Goal: Information Seeking & Learning: Learn about a topic

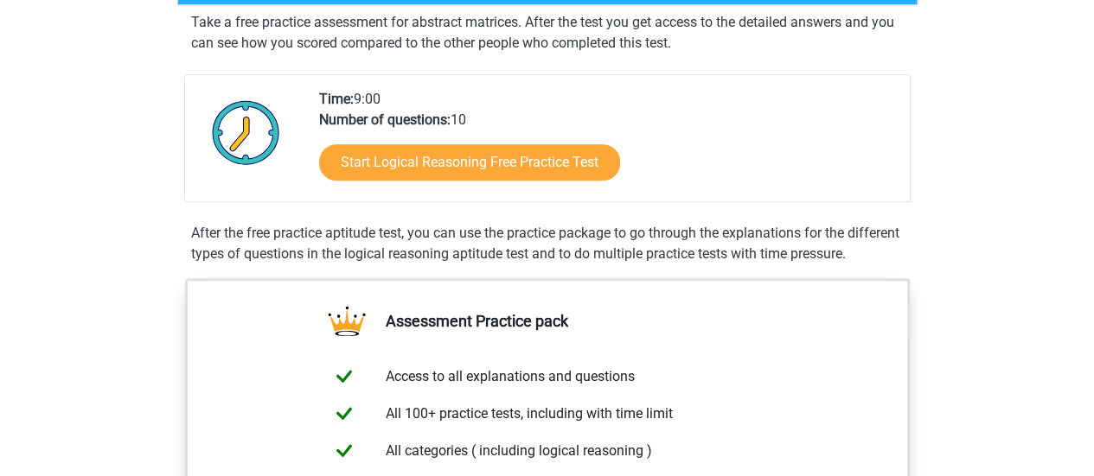
scroll to position [346, 0]
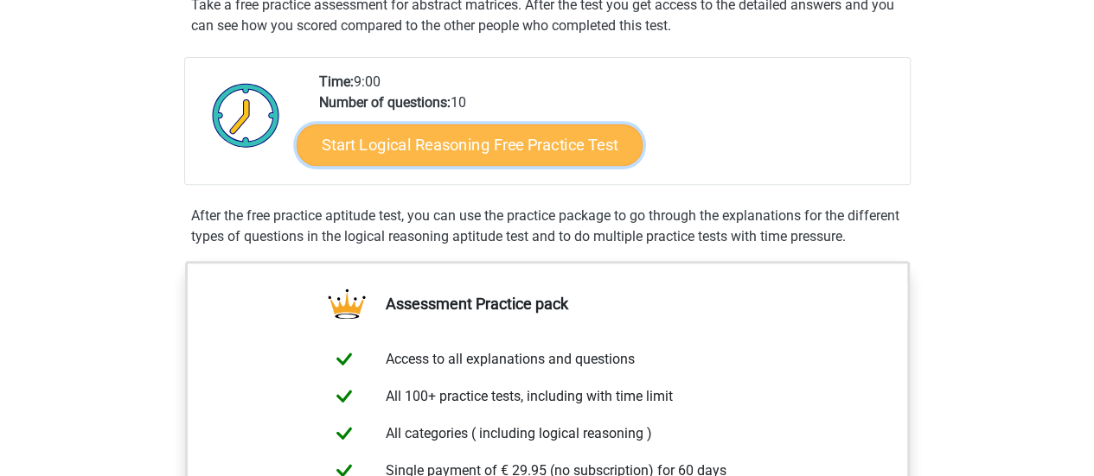
click at [540, 143] on link "Start Logical Reasoning Free Practice Test" at bounding box center [470, 145] width 346 height 42
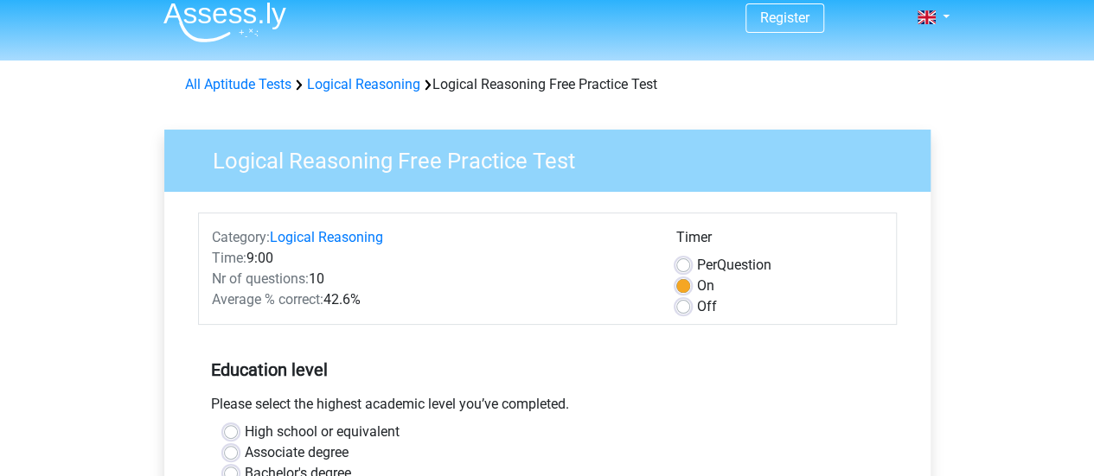
scroll to position [173, 0]
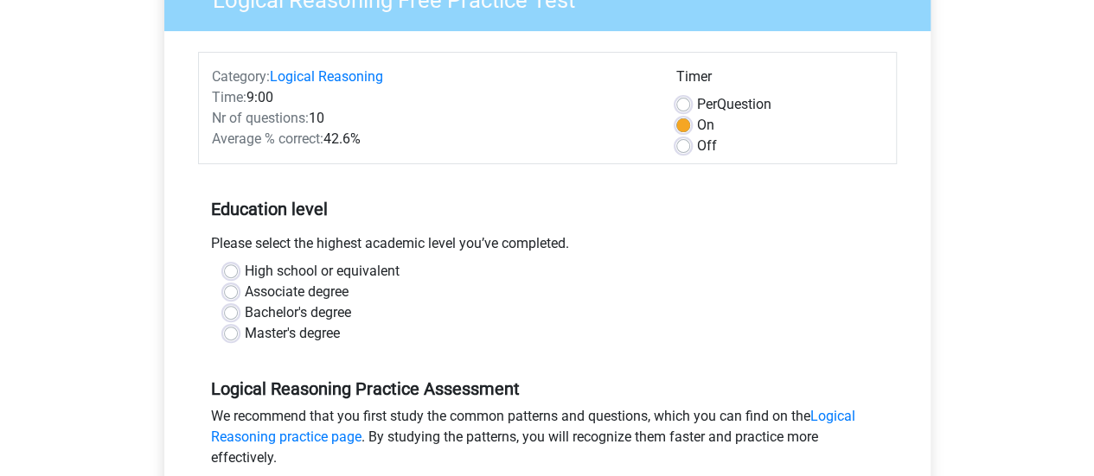
click at [245, 332] on label "Master's degree" at bounding box center [292, 333] width 95 height 21
click at [227, 332] on input "Master's degree" at bounding box center [231, 331] width 14 height 17
radio input "true"
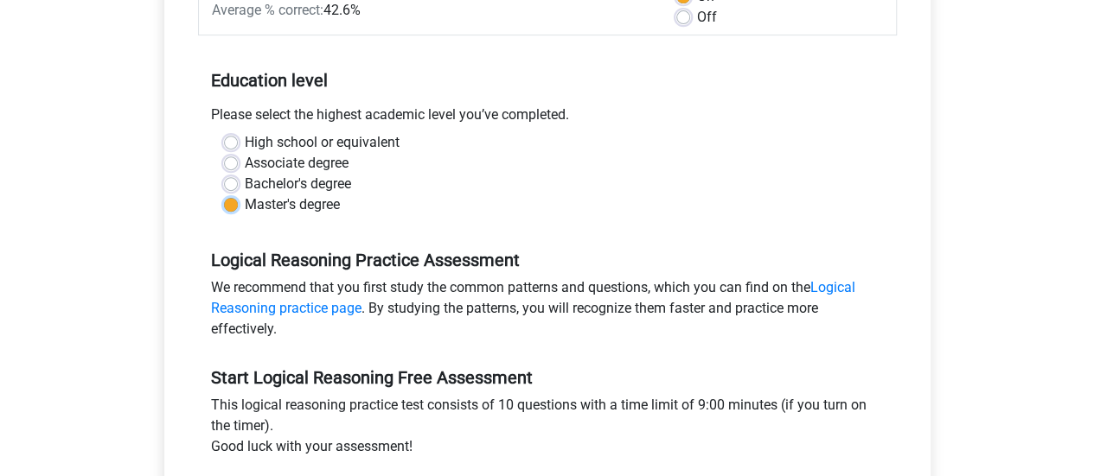
scroll to position [432, 0]
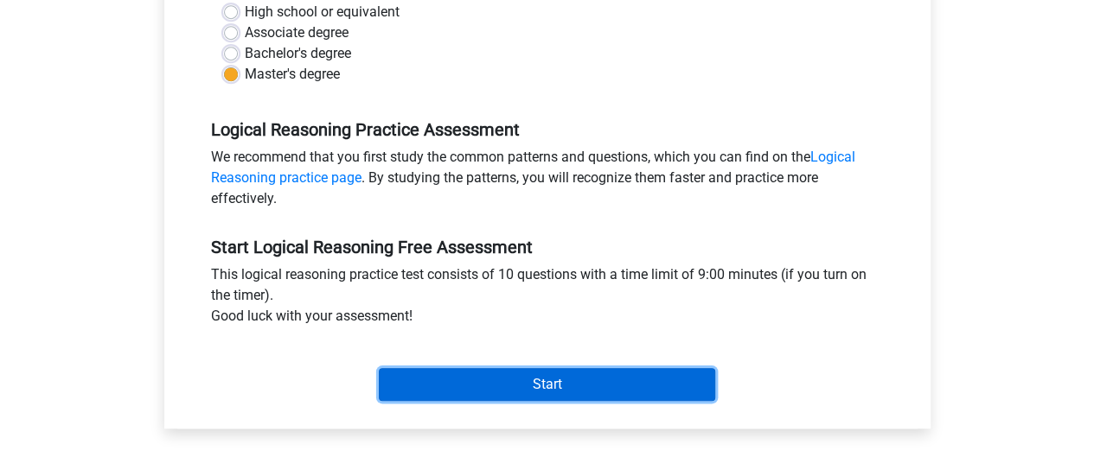
click at [484, 389] on input "Start" at bounding box center [547, 384] width 336 height 33
click at [598, 386] on input "Start" at bounding box center [547, 384] width 336 height 33
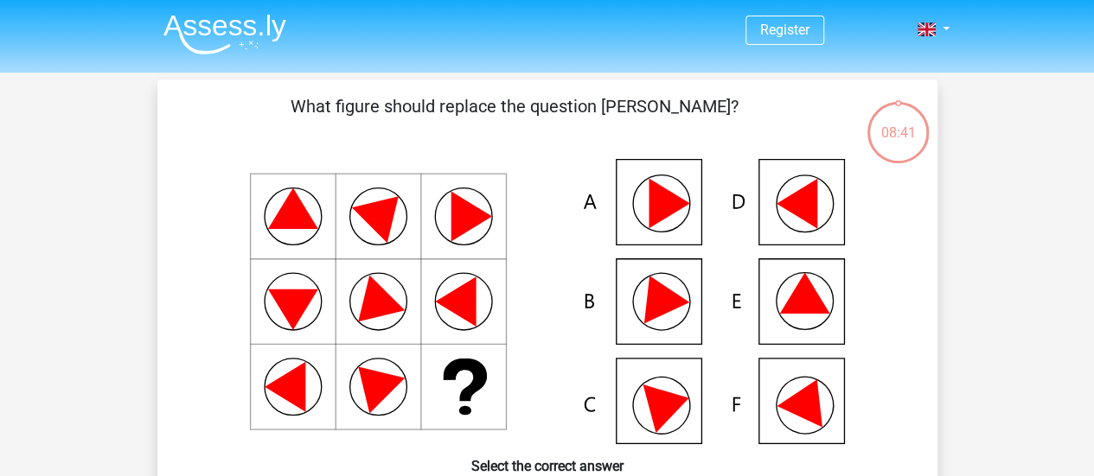
click at [671, 322] on icon at bounding box center [547, 301] width 697 height 285
click at [626, 303] on icon at bounding box center [547, 301] width 697 height 285
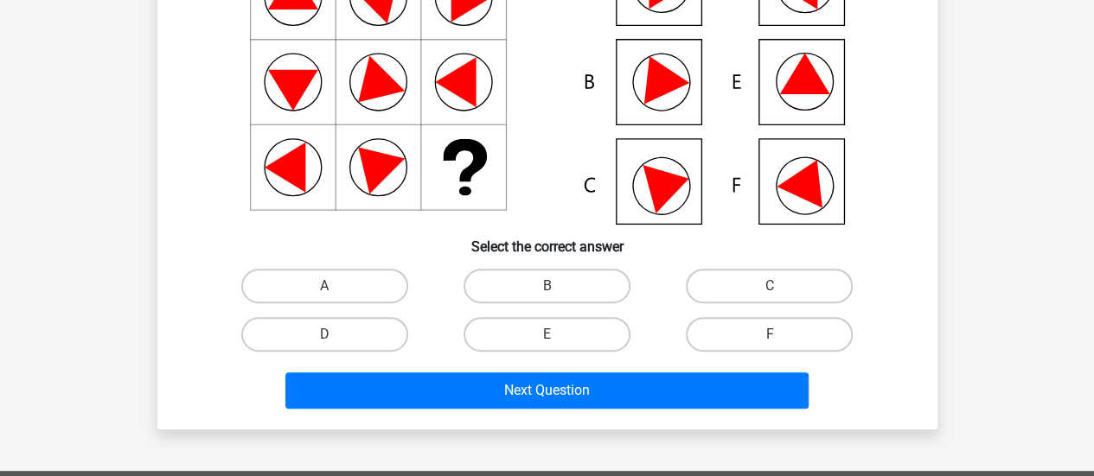
scroll to position [259, 0]
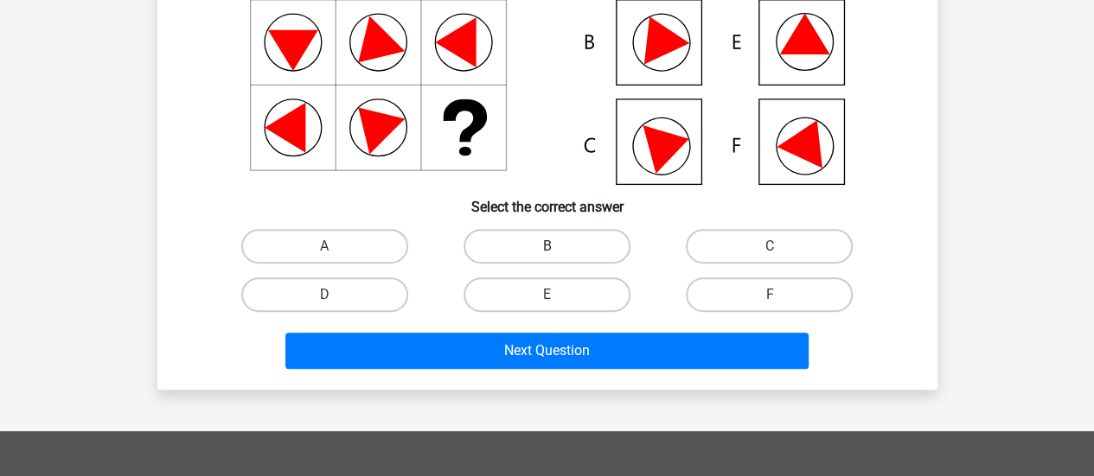
click at [562, 252] on label "B" at bounding box center [546, 246] width 167 height 35
click at [558, 252] on input "B" at bounding box center [551, 251] width 11 height 11
radio input "true"
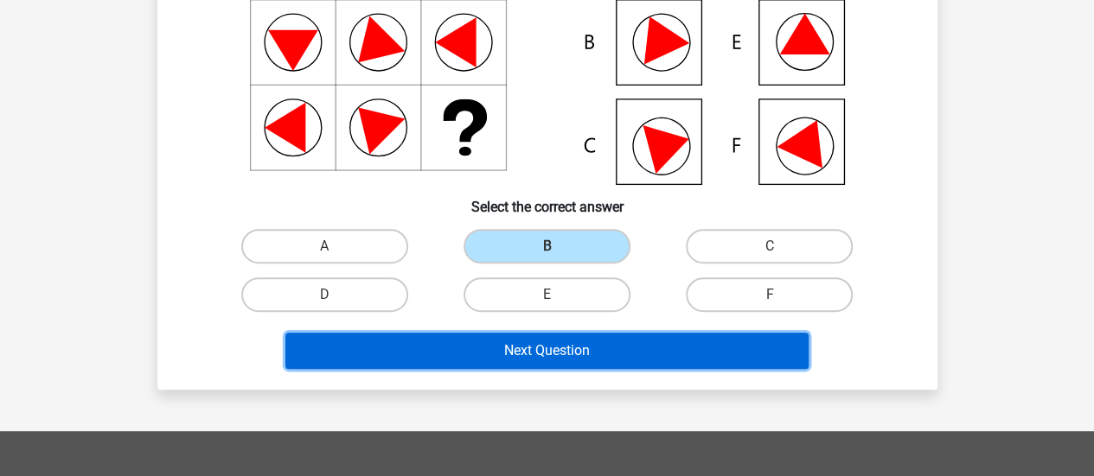
click at [591, 352] on button "Next Question" at bounding box center [546, 351] width 523 height 36
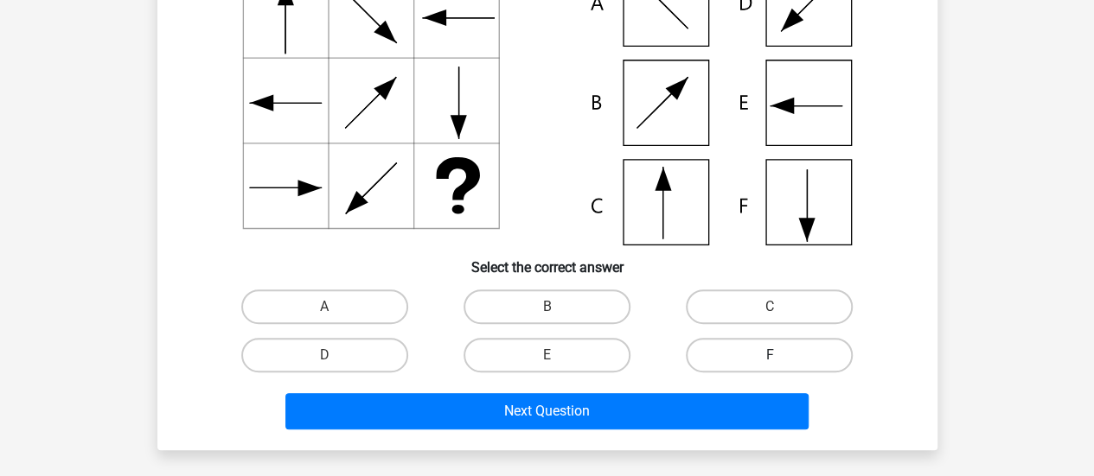
scroll to position [252, 0]
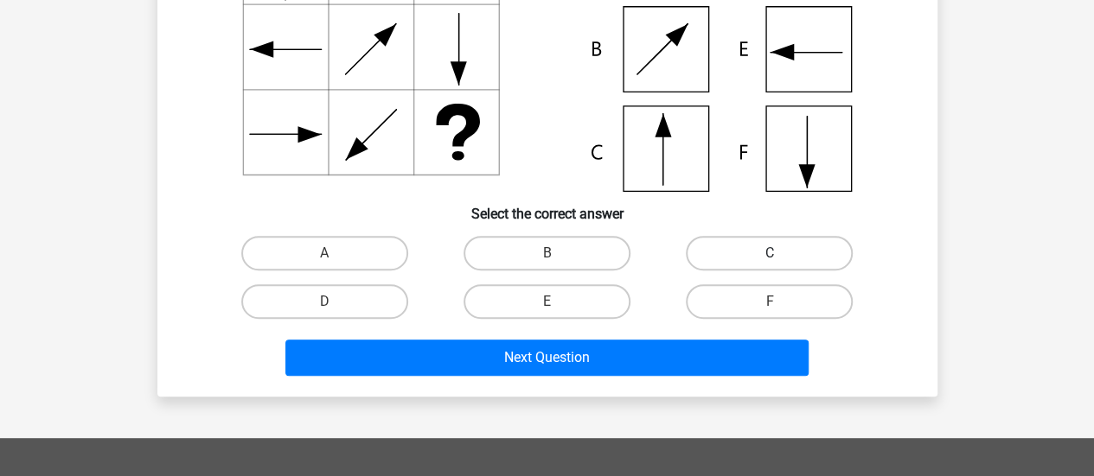
click at [750, 257] on label "C" at bounding box center [769, 253] width 167 height 35
click at [769, 257] on input "C" at bounding box center [774, 258] width 11 height 11
radio input "true"
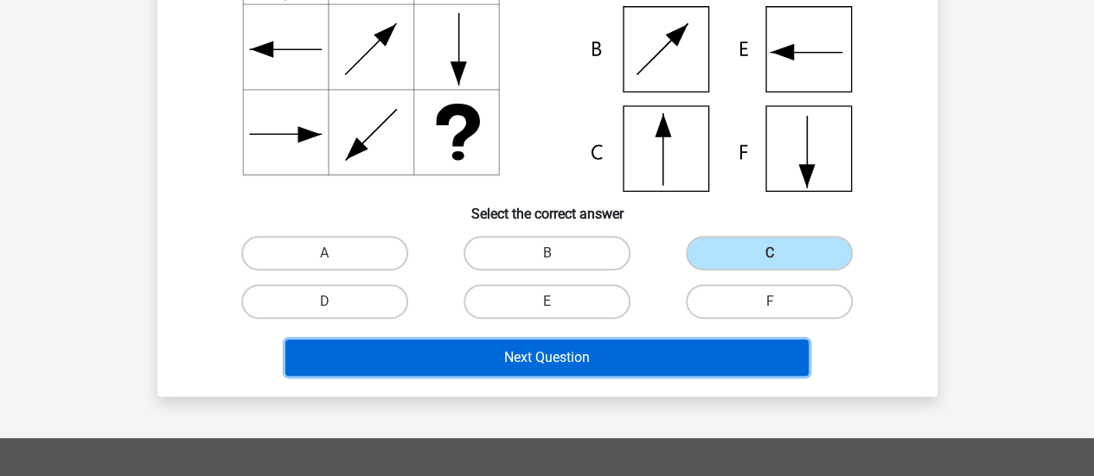
click at [696, 360] on button "Next Question" at bounding box center [546, 358] width 523 height 36
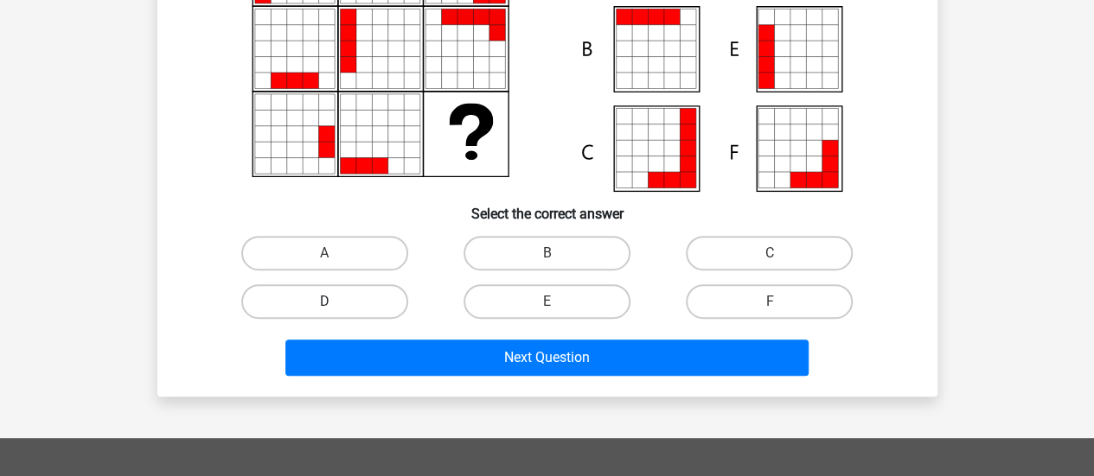
scroll to position [80, 0]
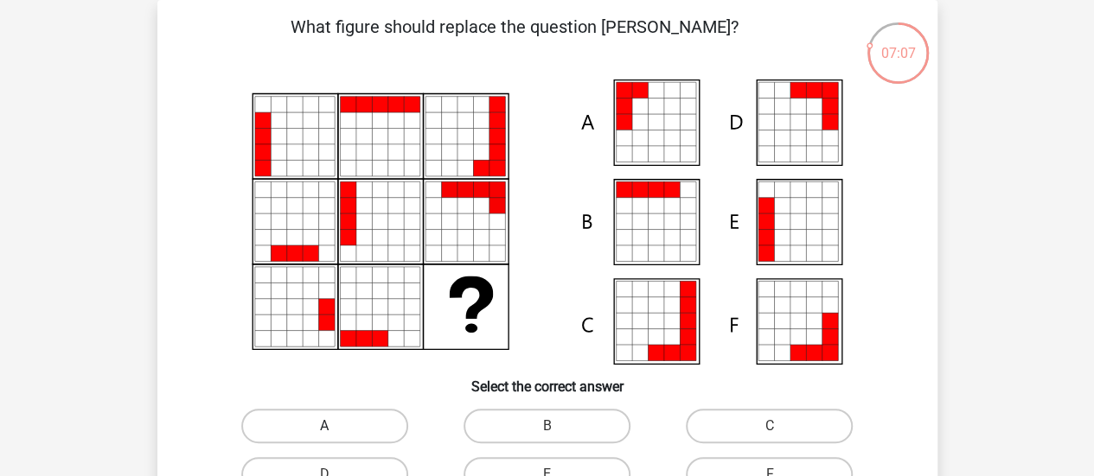
click at [363, 424] on label "A" at bounding box center [324, 426] width 167 height 35
click at [335, 426] on input "A" at bounding box center [329, 431] width 11 height 11
radio input "true"
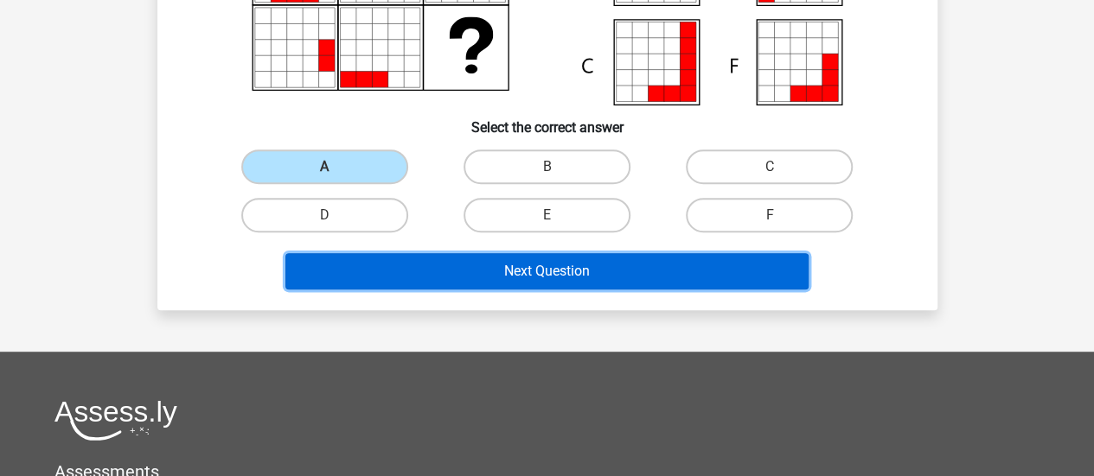
click at [584, 271] on button "Next Question" at bounding box center [546, 271] width 523 height 36
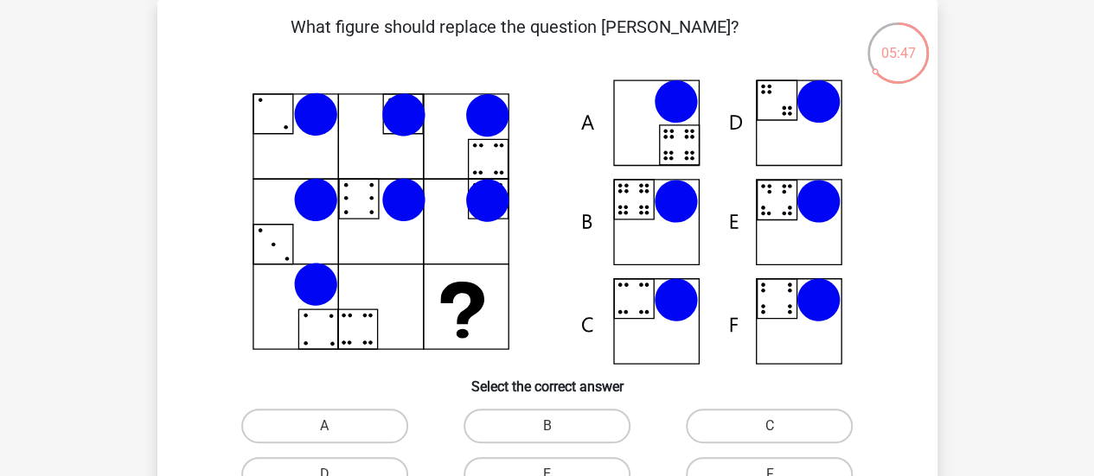
click at [578, 405] on div "B" at bounding box center [547, 426] width 222 height 48
click at [572, 425] on label "B" at bounding box center [546, 426] width 167 height 35
click at [558, 426] on input "B" at bounding box center [551, 431] width 11 height 11
radio input "true"
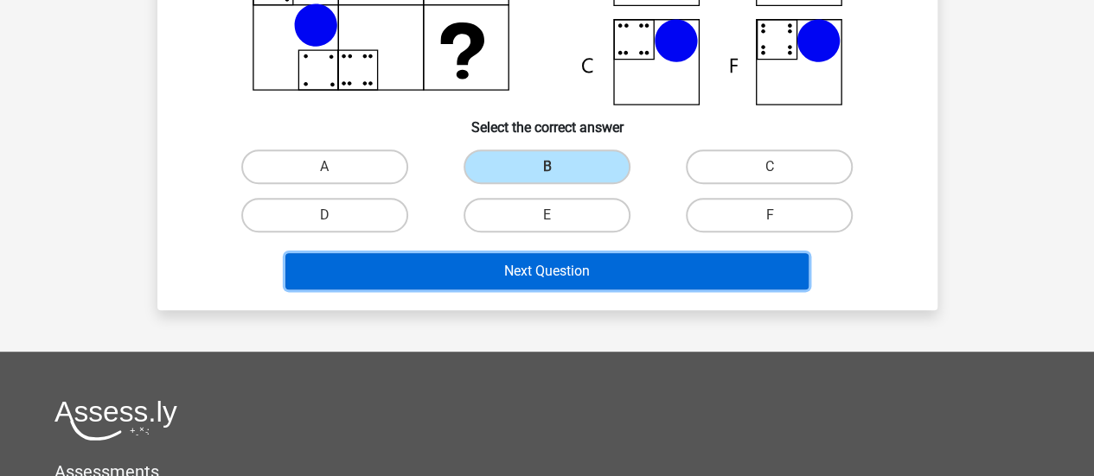
click at [540, 260] on button "Next Question" at bounding box center [546, 271] width 523 height 36
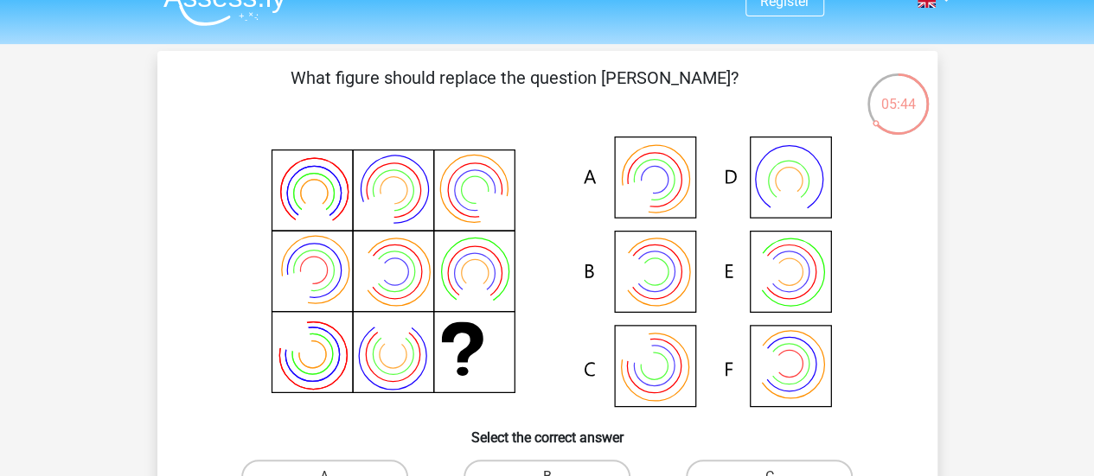
scroll to position [0, 0]
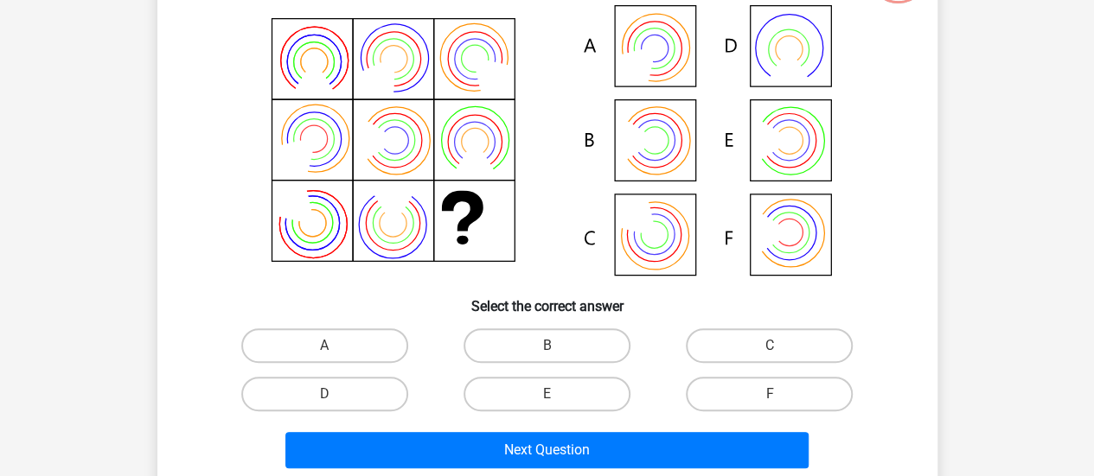
scroll to position [86, 0]
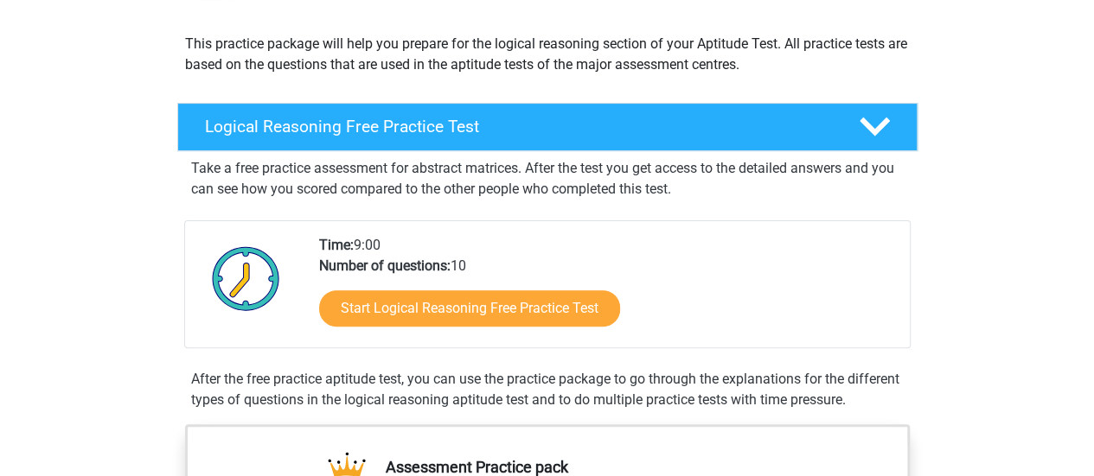
scroll to position [346, 0]
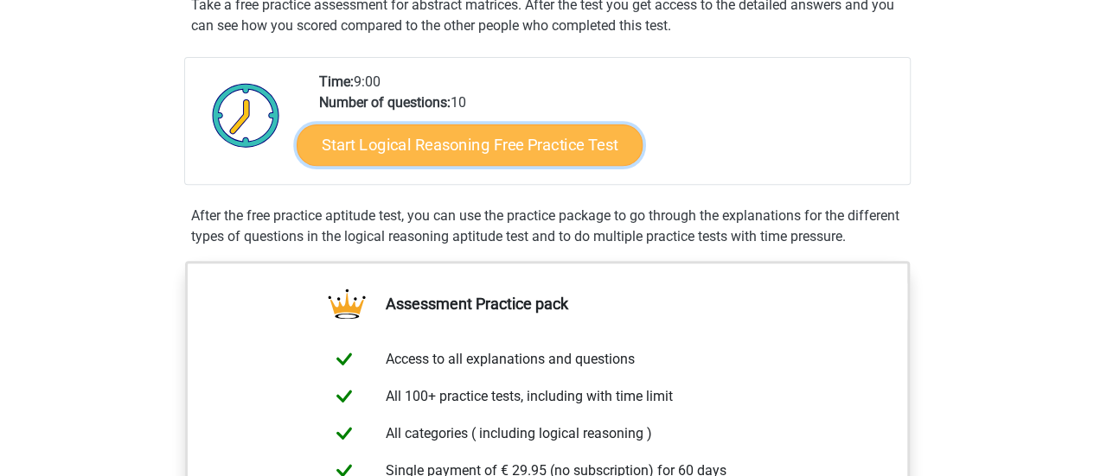
click at [449, 137] on link "Start Logical Reasoning Free Practice Test" at bounding box center [470, 145] width 346 height 42
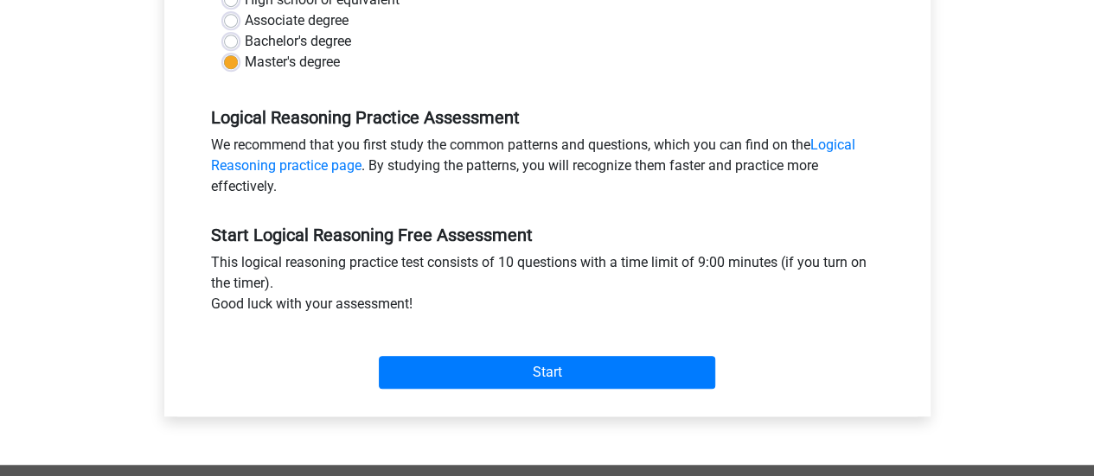
scroll to position [346, 0]
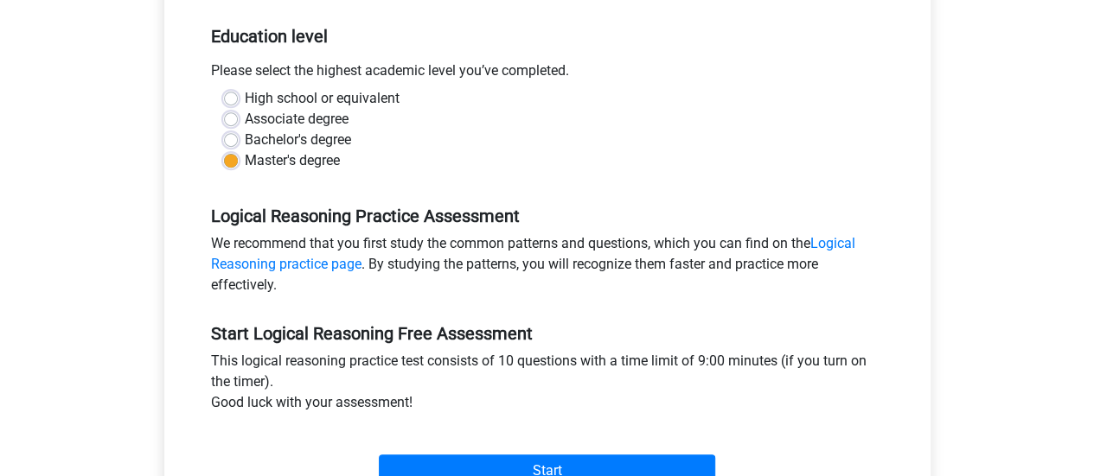
click at [265, 124] on label "Associate degree" at bounding box center [297, 119] width 104 height 21
click at [238, 124] on input "Associate degree" at bounding box center [231, 117] width 14 height 17
radio input "true"
click at [245, 167] on label "Master's degree" at bounding box center [292, 160] width 95 height 21
click at [237, 167] on input "Master's degree" at bounding box center [231, 158] width 14 height 17
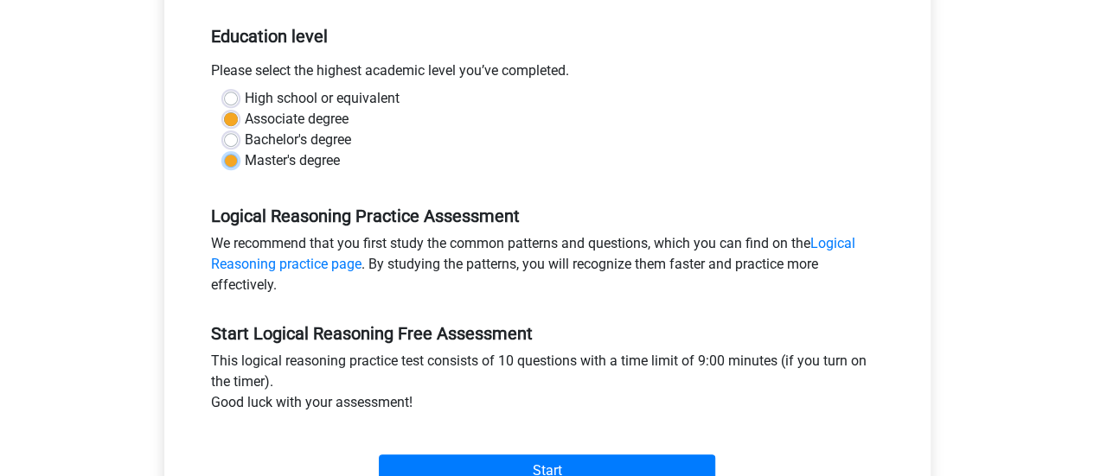
radio input "true"
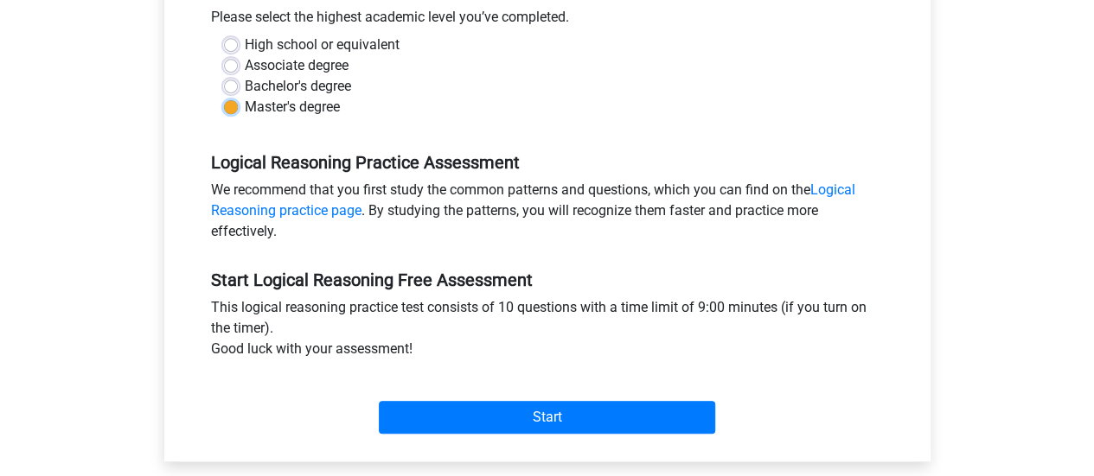
scroll to position [519, 0]
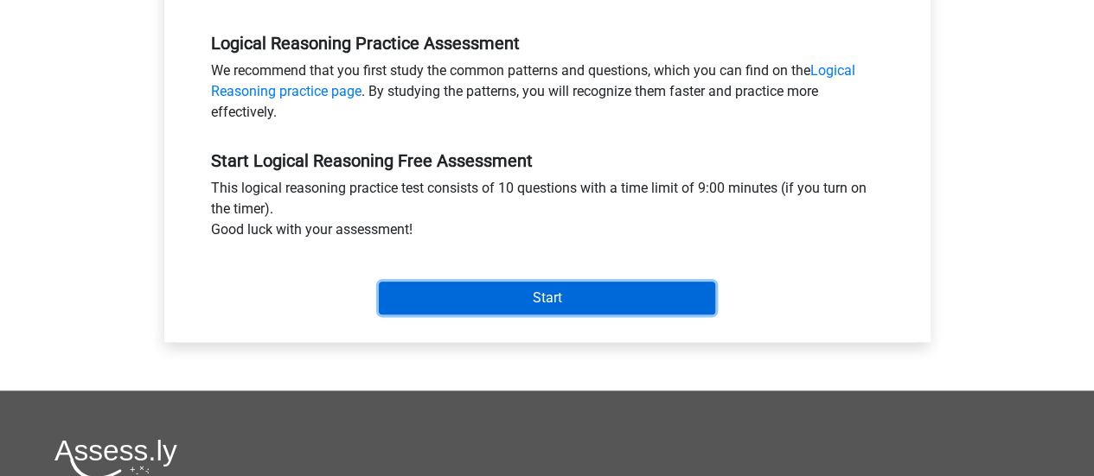
click at [538, 296] on input "Start" at bounding box center [547, 298] width 336 height 33
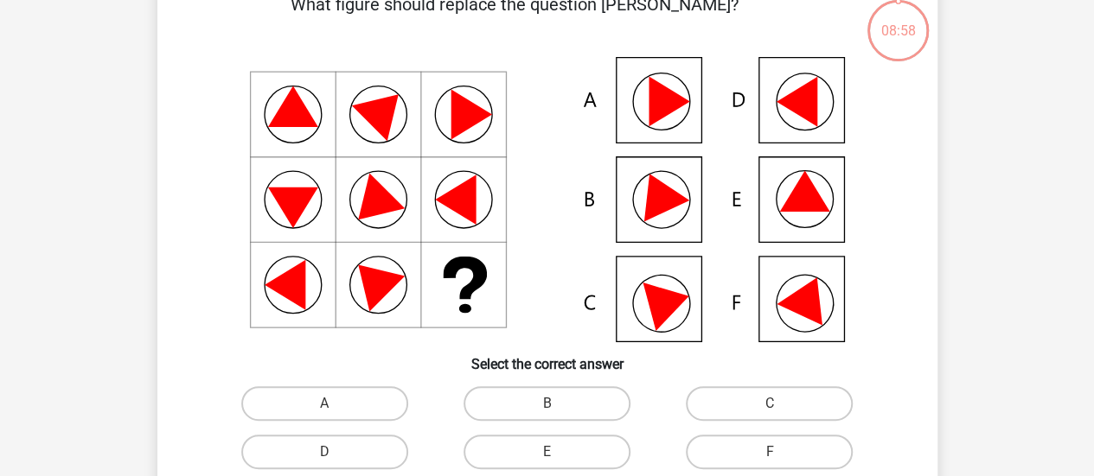
scroll to position [86, 0]
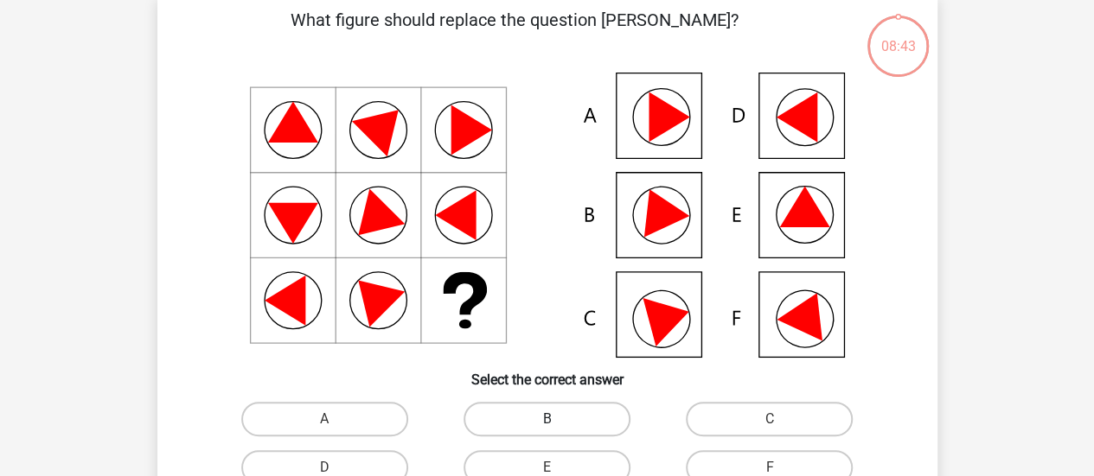
click at [580, 412] on label "B" at bounding box center [546, 419] width 167 height 35
click at [558, 419] on input "B" at bounding box center [551, 424] width 11 height 11
radio input "true"
click at [550, 456] on label "E" at bounding box center [546, 467] width 167 height 35
click at [550, 468] on input "E" at bounding box center [551, 473] width 11 height 11
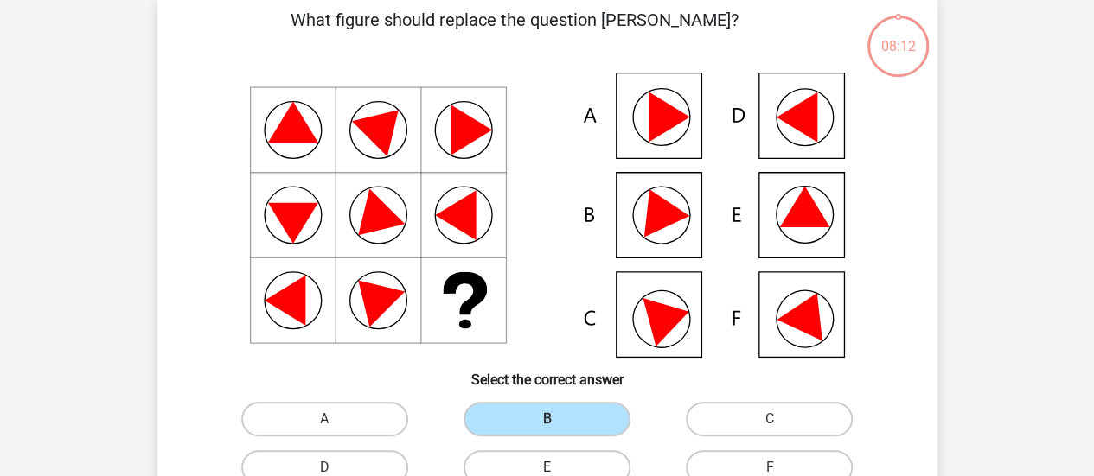
radio input "true"
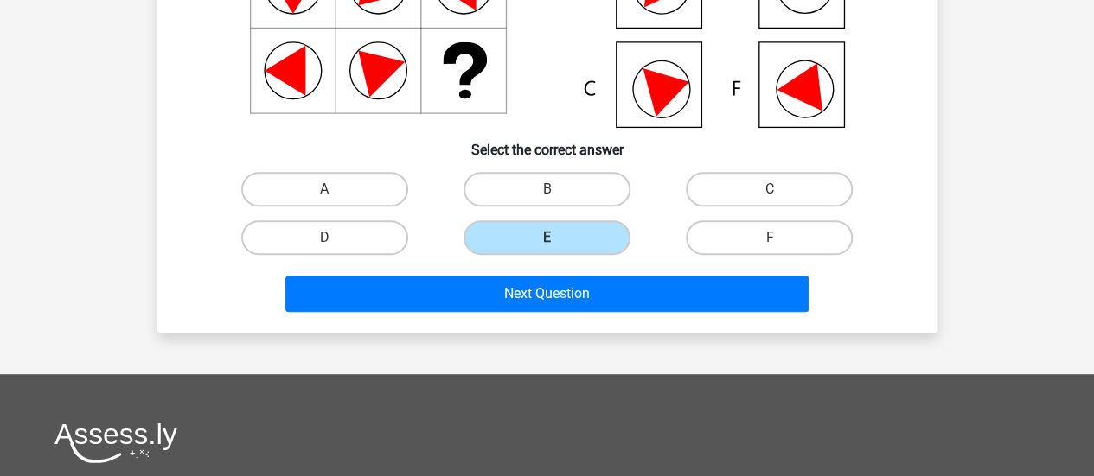
scroll to position [435, 0]
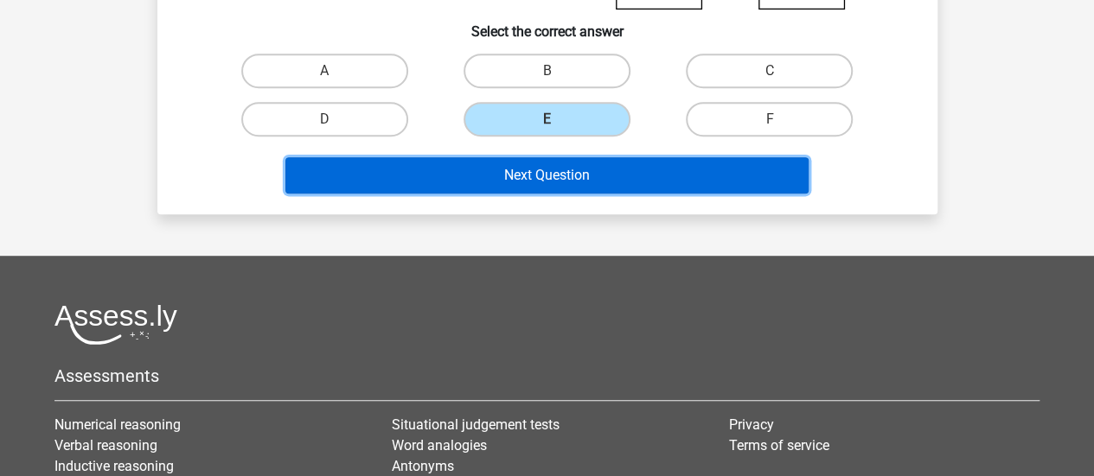
click at [646, 169] on button "Next Question" at bounding box center [546, 175] width 523 height 36
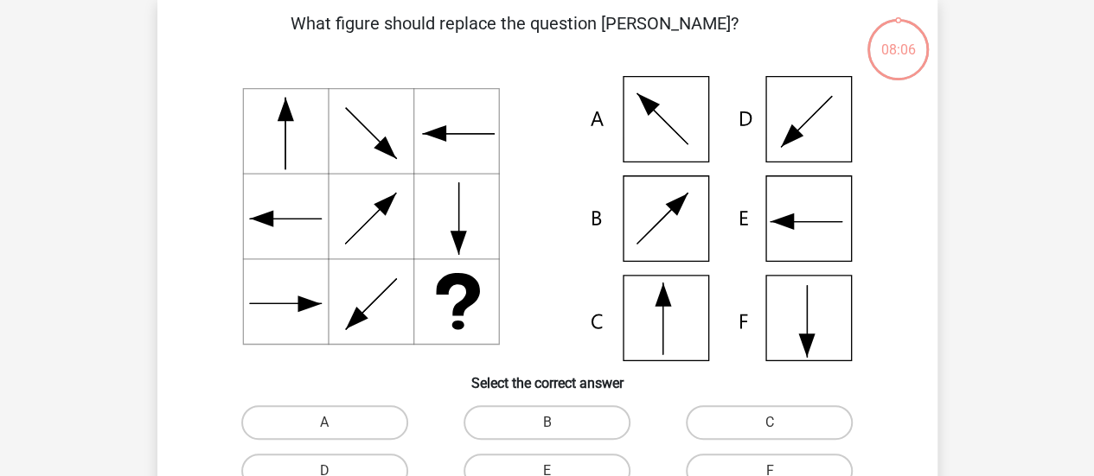
scroll to position [80, 0]
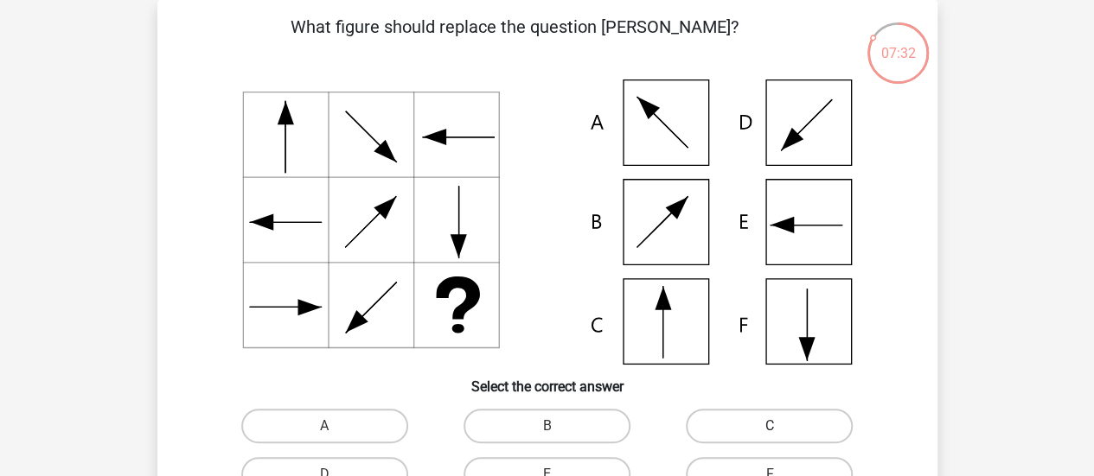
click at [718, 428] on label "C" at bounding box center [769, 426] width 167 height 35
click at [769, 428] on input "C" at bounding box center [774, 431] width 11 height 11
radio input "true"
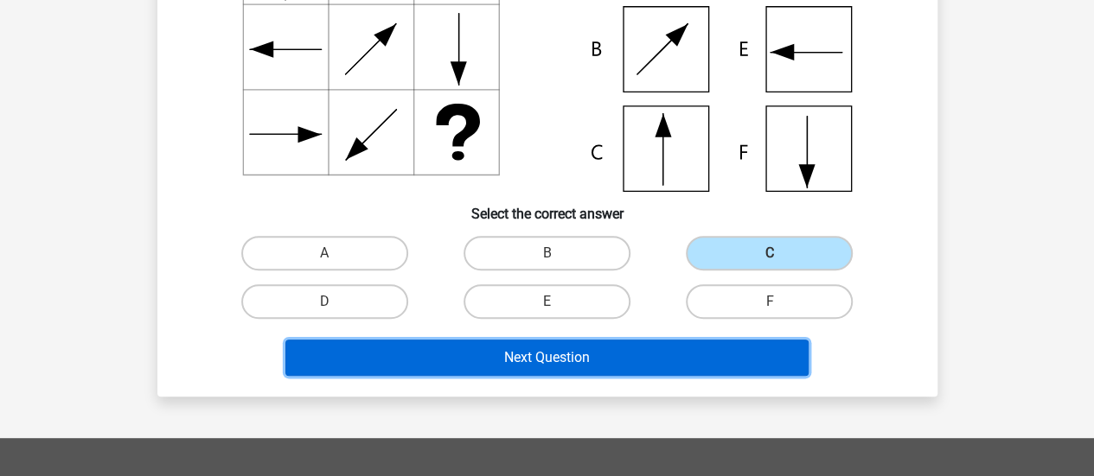
click at [640, 350] on button "Next Question" at bounding box center [546, 358] width 523 height 36
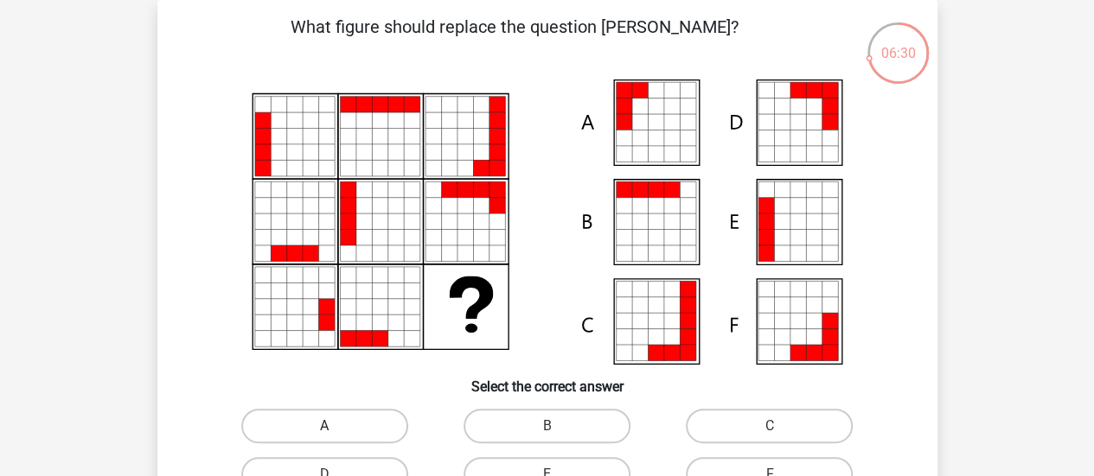
click at [356, 433] on label "A" at bounding box center [324, 426] width 167 height 35
click at [335, 433] on input "A" at bounding box center [329, 431] width 11 height 11
radio input "true"
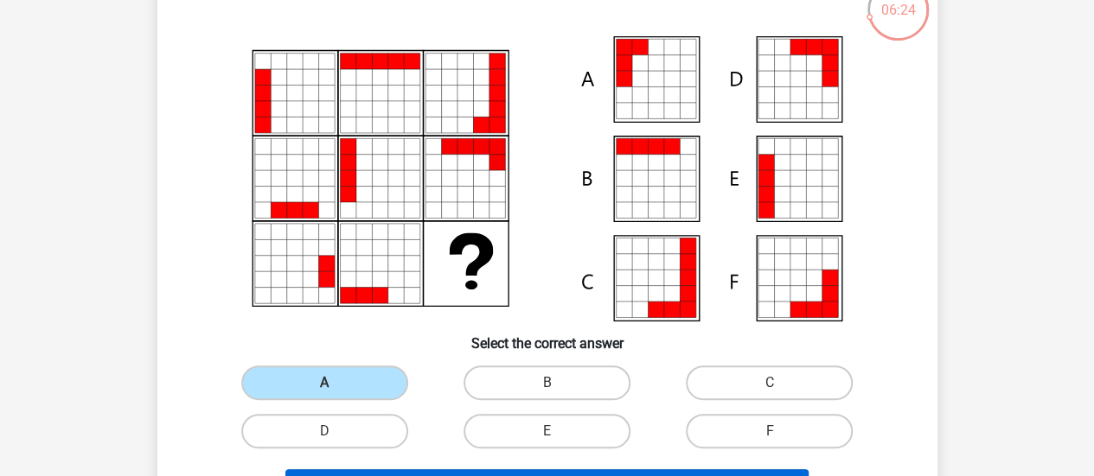
scroll to position [252, 0]
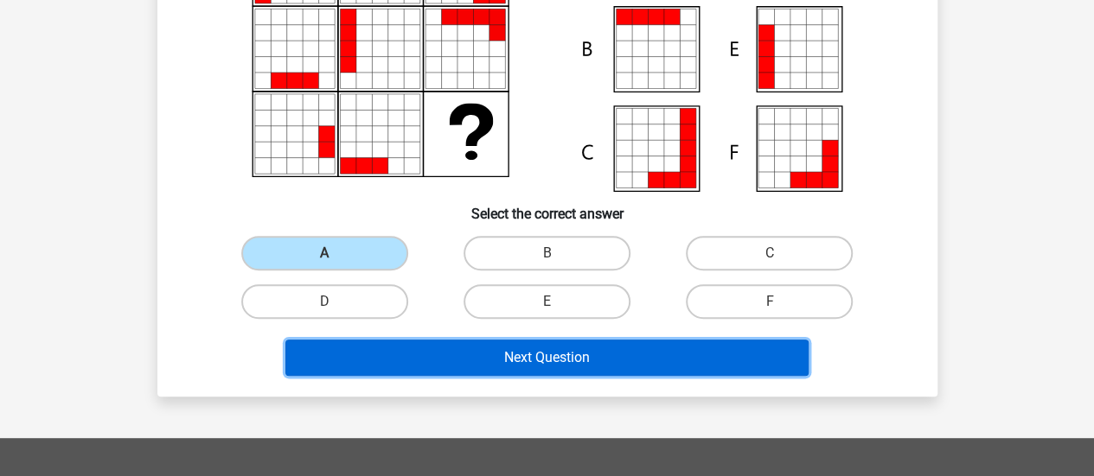
click at [560, 348] on button "Next Question" at bounding box center [546, 358] width 523 height 36
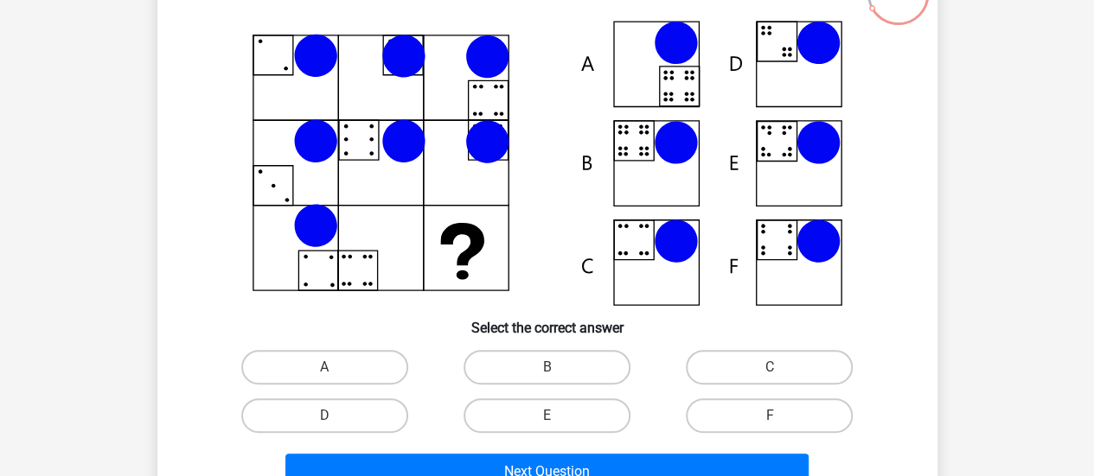
scroll to position [166, 0]
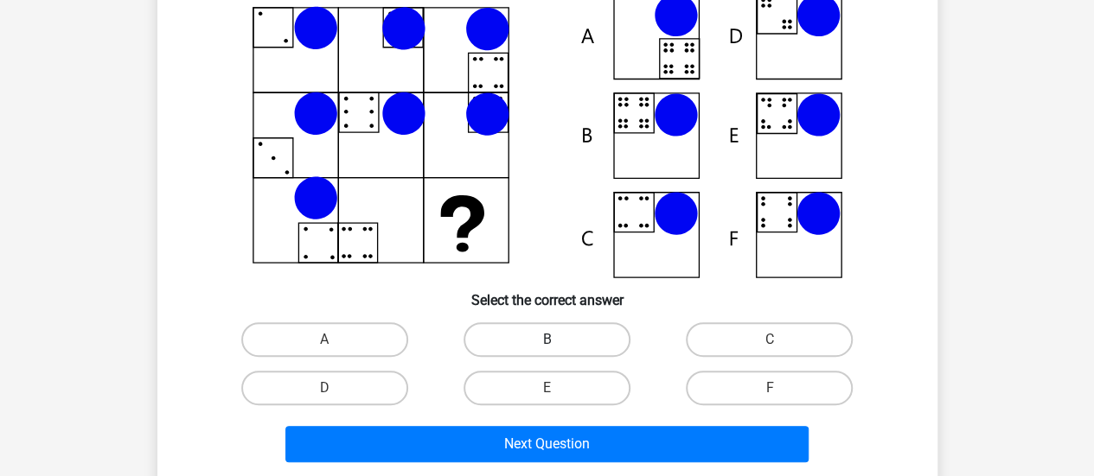
click at [560, 322] on label "B" at bounding box center [546, 339] width 167 height 35
click at [558, 340] on input "B" at bounding box center [551, 345] width 11 height 11
radio input "true"
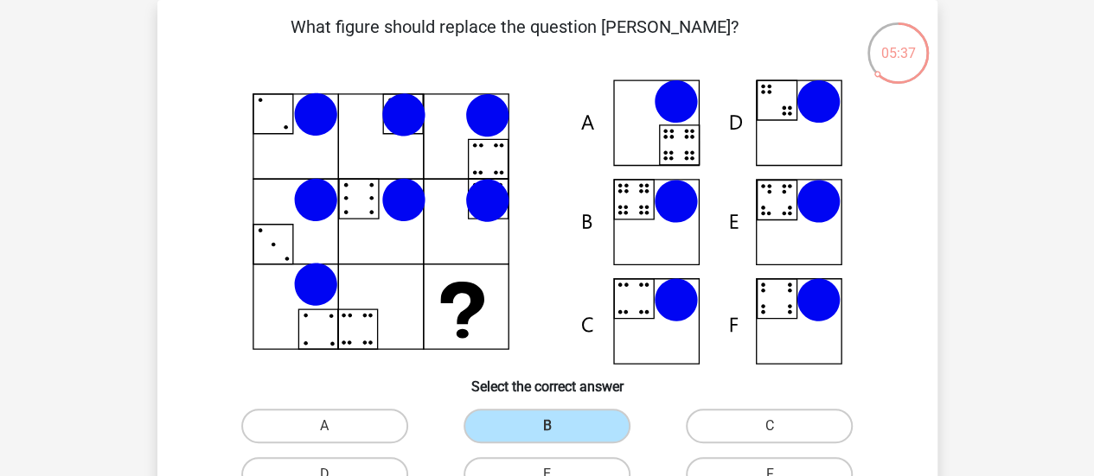
scroll to position [512, 0]
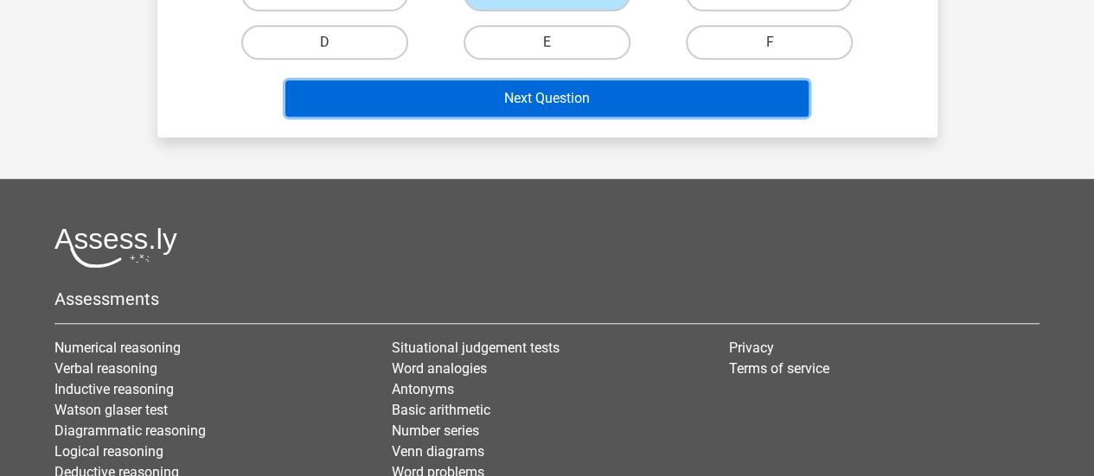
click at [569, 101] on button "Next Question" at bounding box center [546, 98] width 523 height 36
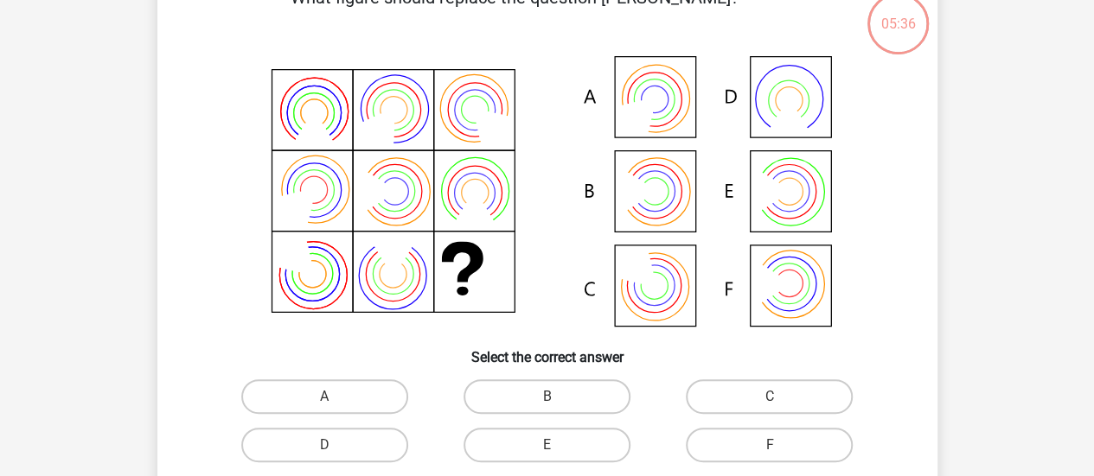
scroll to position [80, 0]
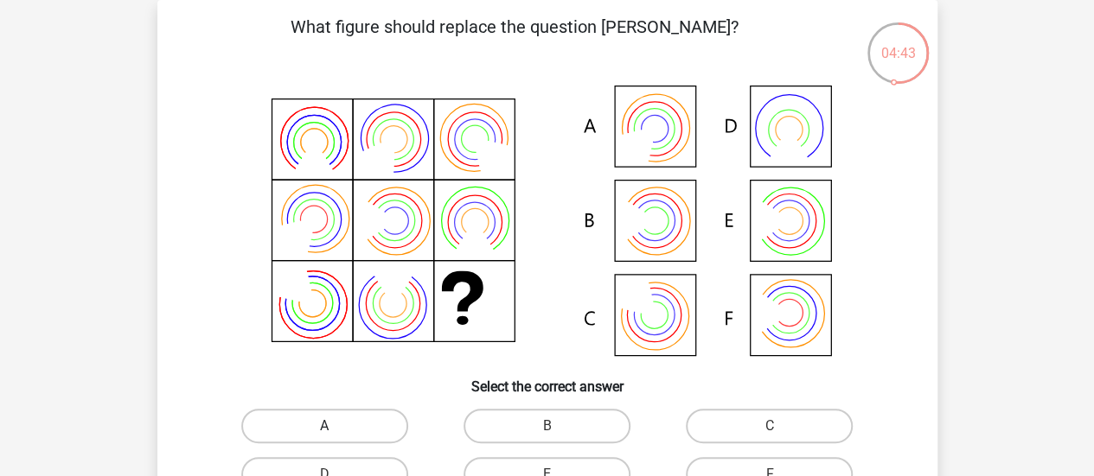
click at [354, 420] on label "A" at bounding box center [324, 426] width 167 height 35
click at [335, 426] on input "A" at bounding box center [329, 431] width 11 height 11
radio input "true"
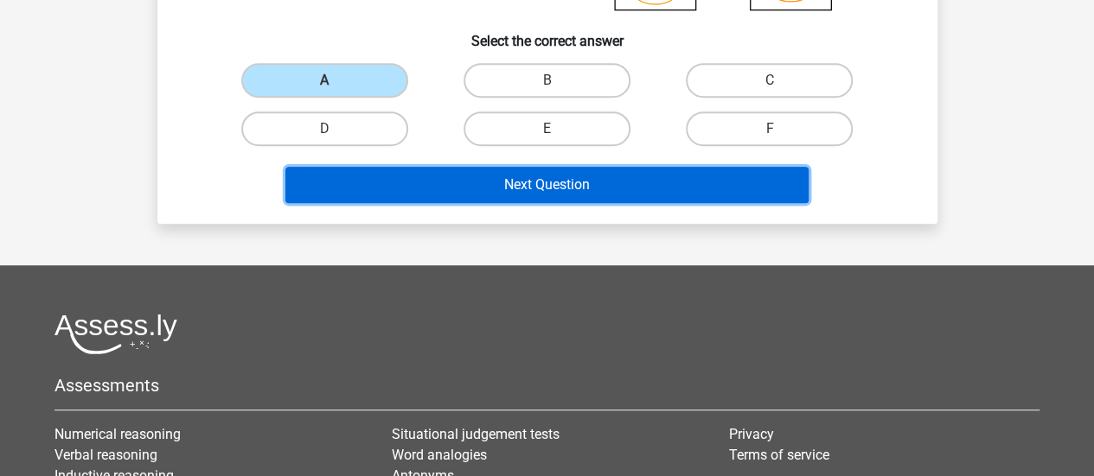
click at [579, 189] on button "Next Question" at bounding box center [546, 185] width 523 height 36
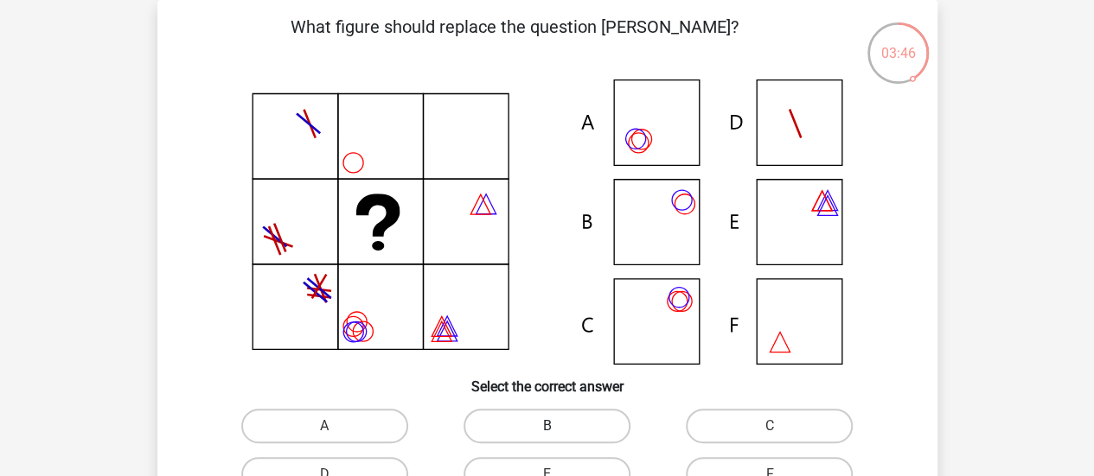
click at [531, 417] on label "B" at bounding box center [546, 426] width 167 height 35
click at [546, 426] on input "B" at bounding box center [551, 431] width 11 height 11
radio input "true"
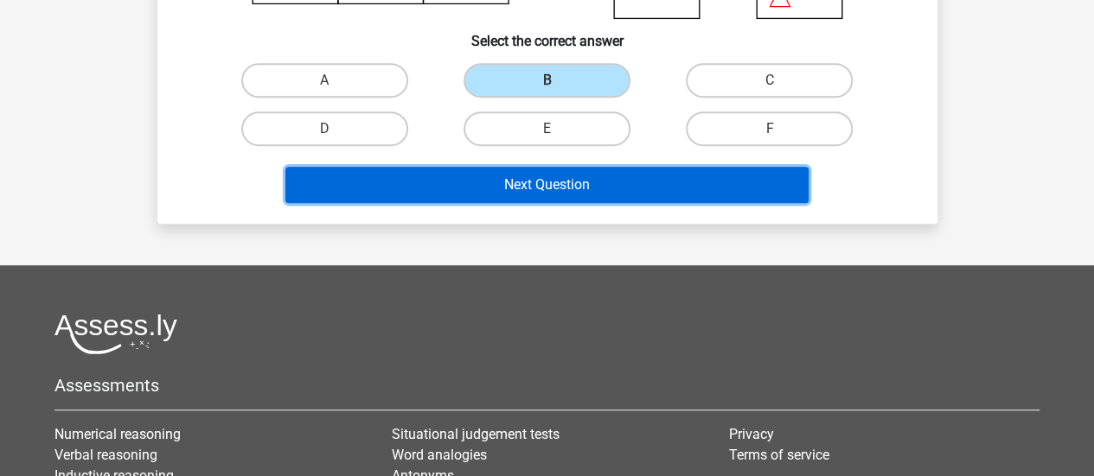
click at [610, 175] on button "Next Question" at bounding box center [546, 185] width 523 height 36
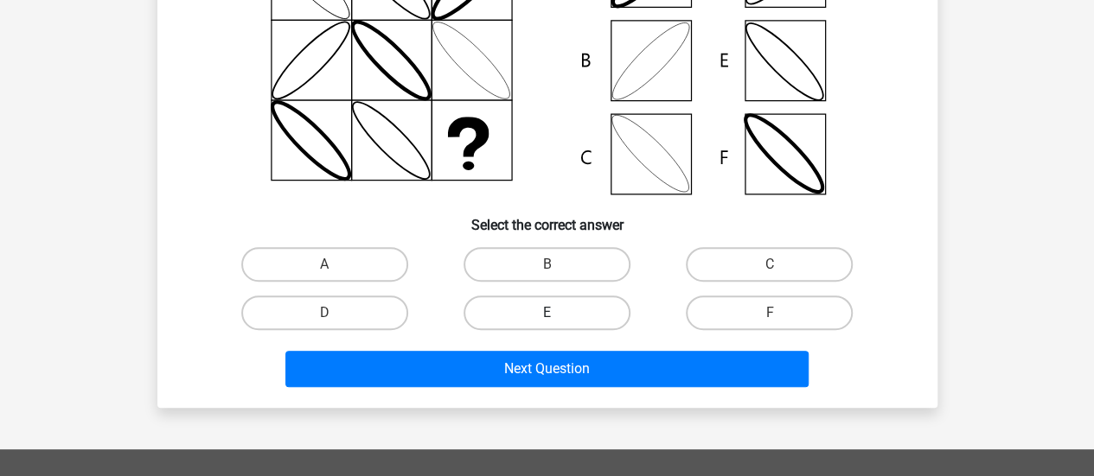
scroll to position [252, 0]
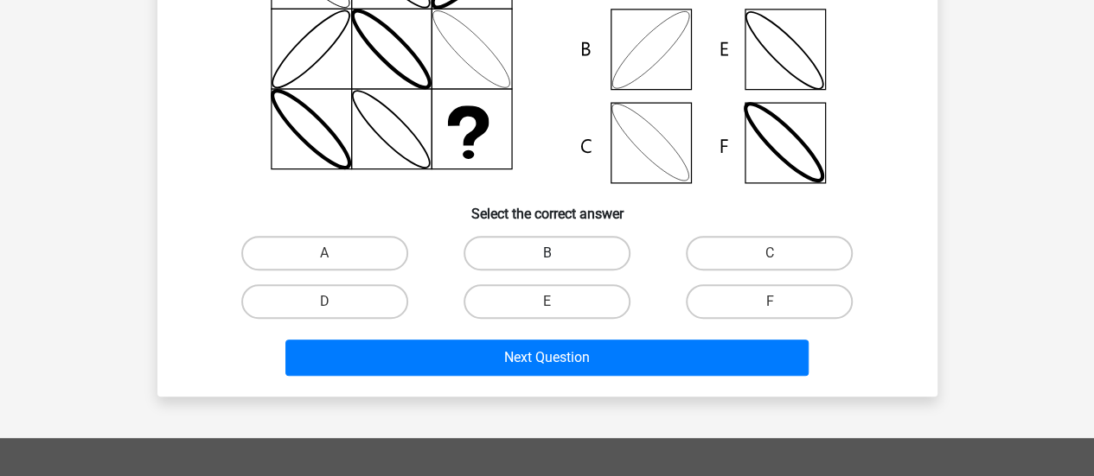
click at [546, 252] on label "B" at bounding box center [546, 253] width 167 height 35
click at [546, 253] on input "B" at bounding box center [551, 258] width 11 height 11
radio input "true"
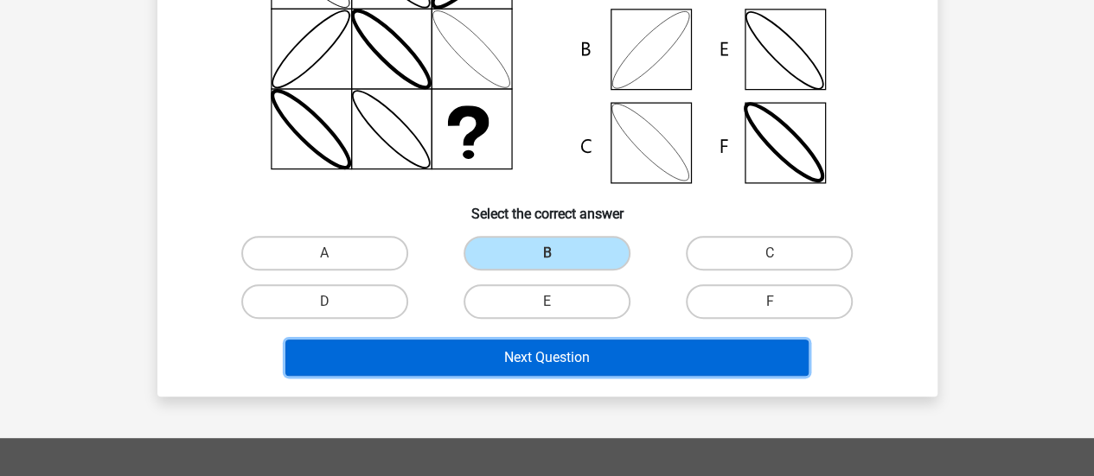
click at [674, 348] on button "Next Question" at bounding box center [546, 358] width 523 height 36
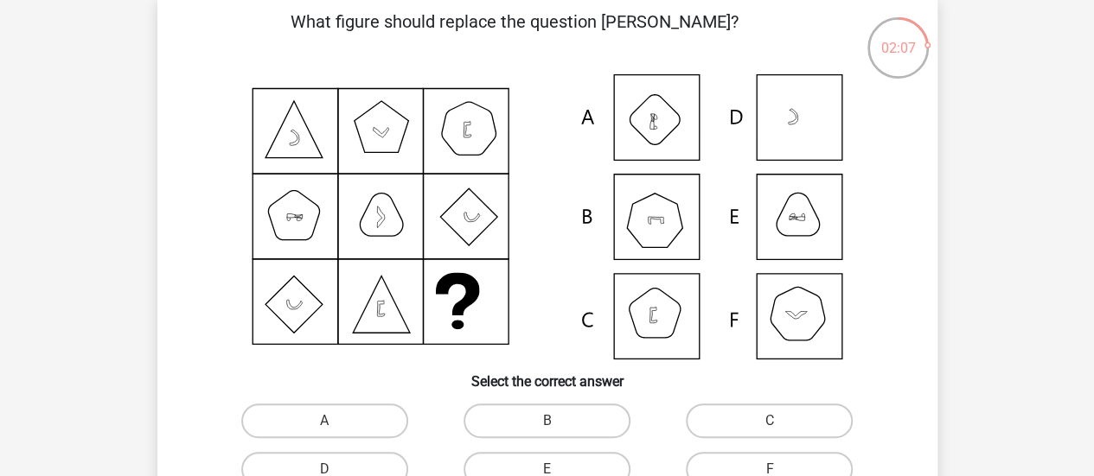
scroll to position [166, 0]
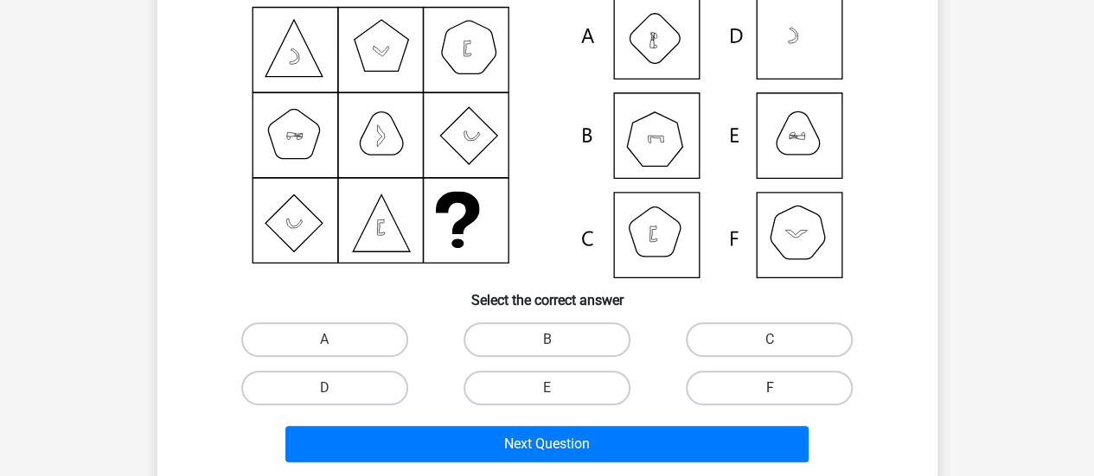
click at [718, 400] on label "F" at bounding box center [769, 388] width 167 height 35
click at [769, 399] on input "F" at bounding box center [774, 393] width 11 height 11
radio input "true"
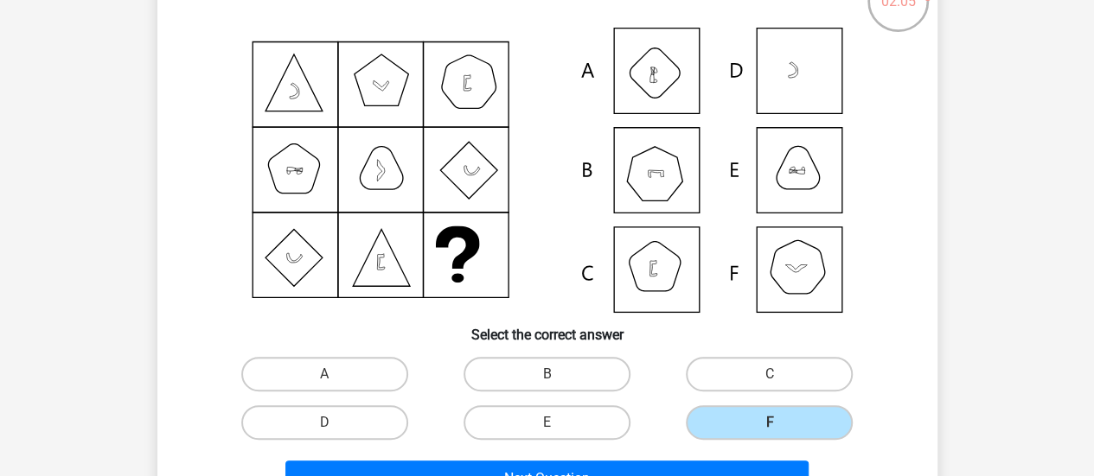
scroll to position [80, 0]
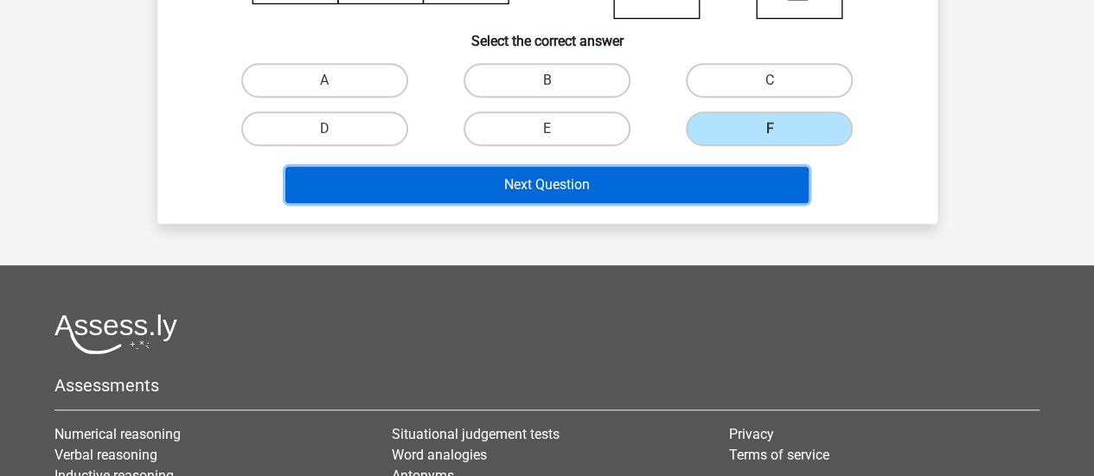
click at [616, 179] on button "Next Question" at bounding box center [546, 185] width 523 height 36
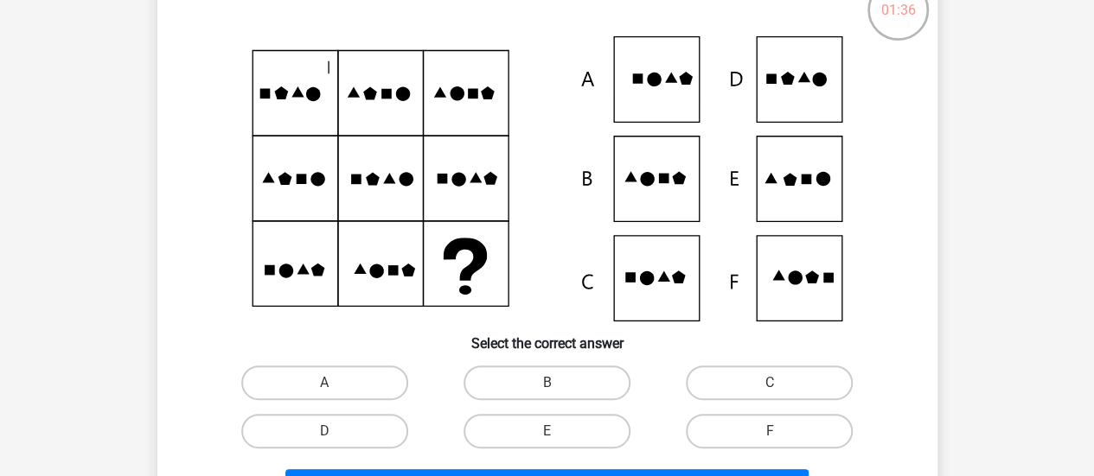
scroll to position [86, 0]
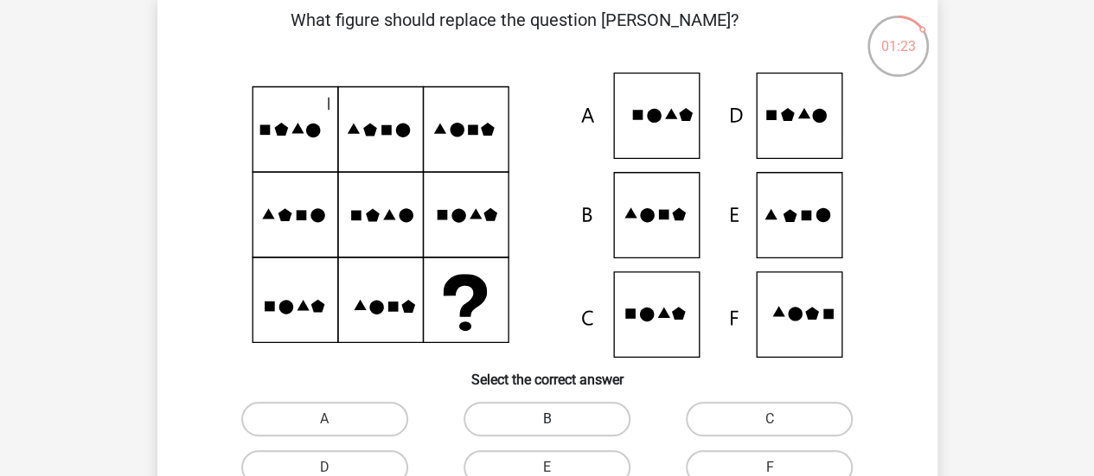
click at [495, 431] on label "B" at bounding box center [546, 419] width 167 height 35
click at [546, 431] on input "B" at bounding box center [551, 424] width 11 height 11
radio input "true"
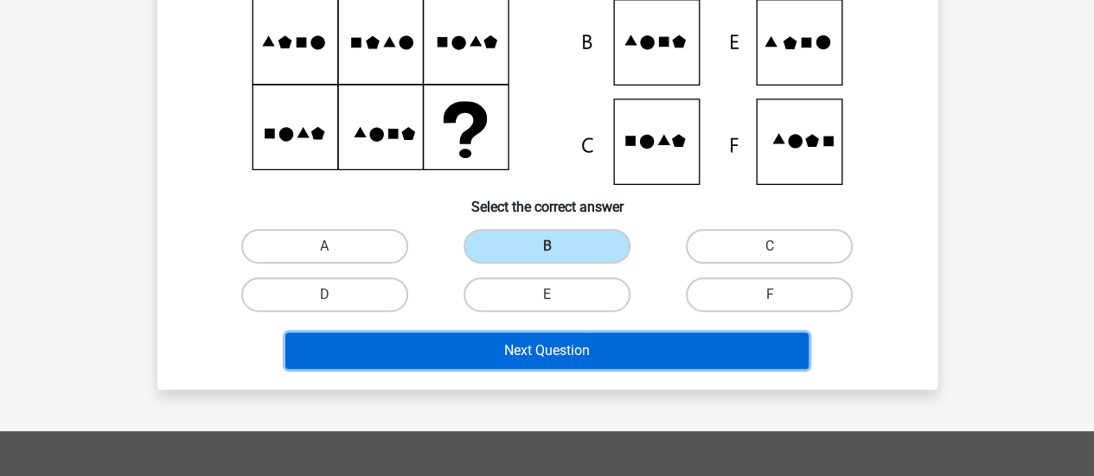
click at [648, 342] on button "Next Question" at bounding box center [546, 351] width 523 height 36
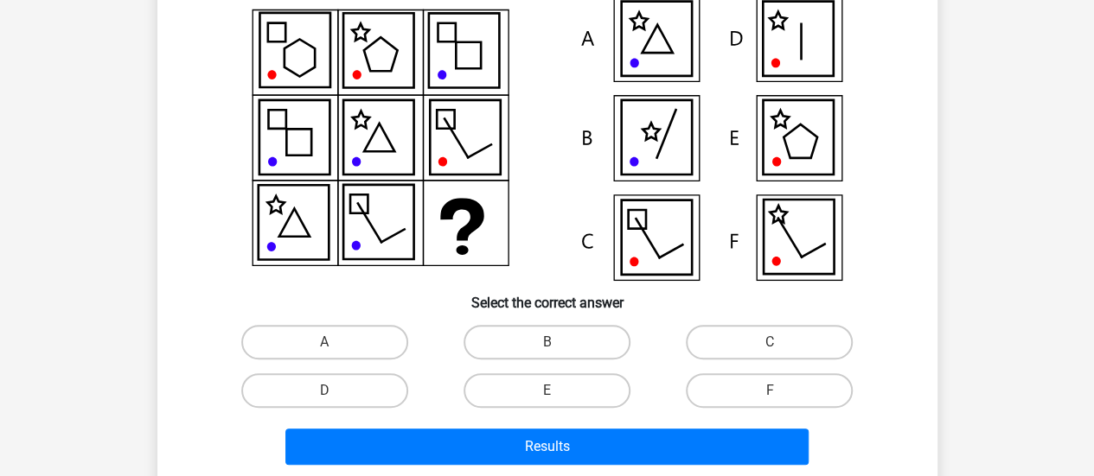
scroll to position [166, 0]
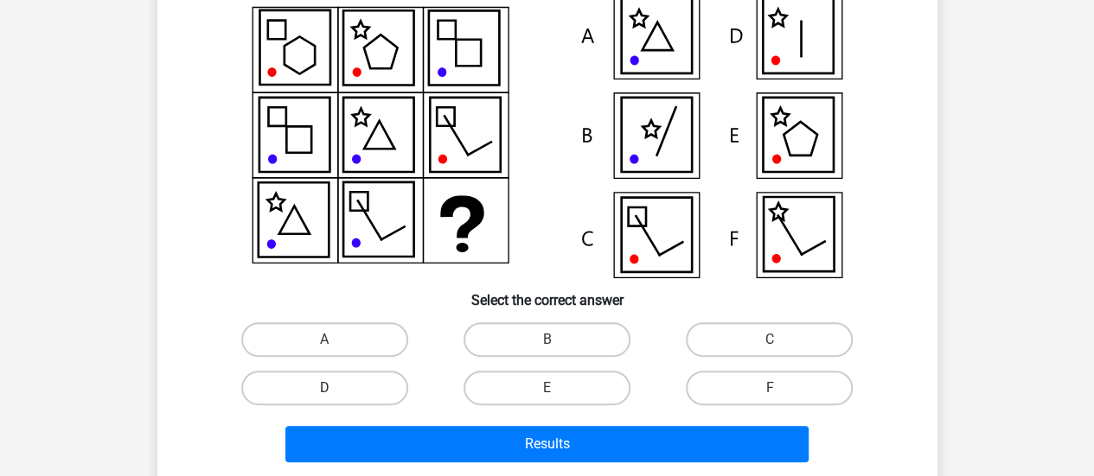
click at [374, 390] on label "D" at bounding box center [324, 388] width 167 height 35
click at [335, 390] on input "D" at bounding box center [329, 393] width 11 height 11
radio input "true"
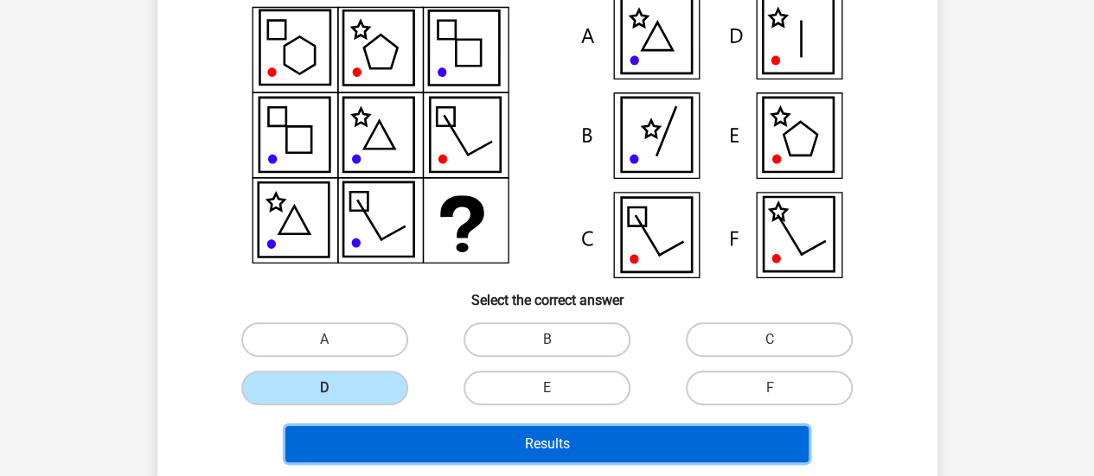
click at [425, 437] on button "Results" at bounding box center [546, 444] width 523 height 36
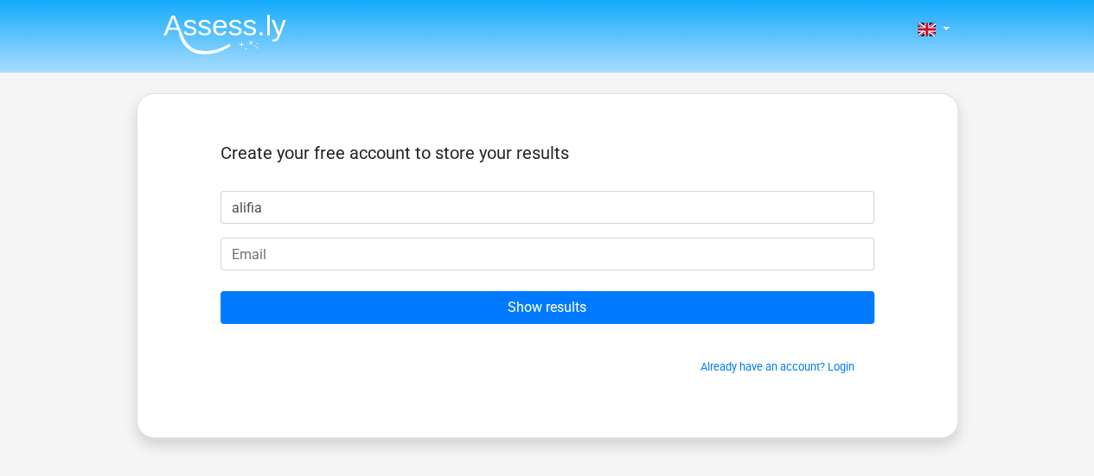
type input "alifia"
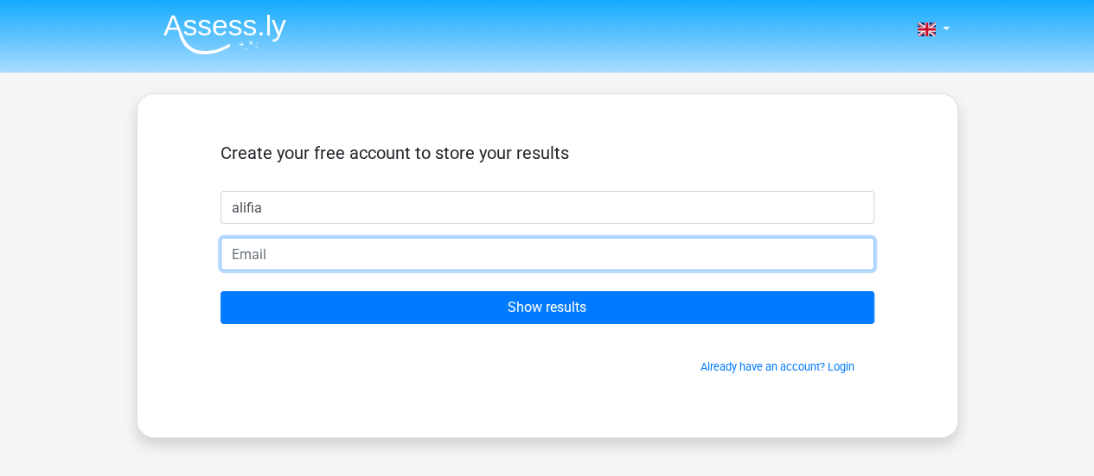
click at [486, 262] on input "email" at bounding box center [547, 254] width 654 height 33
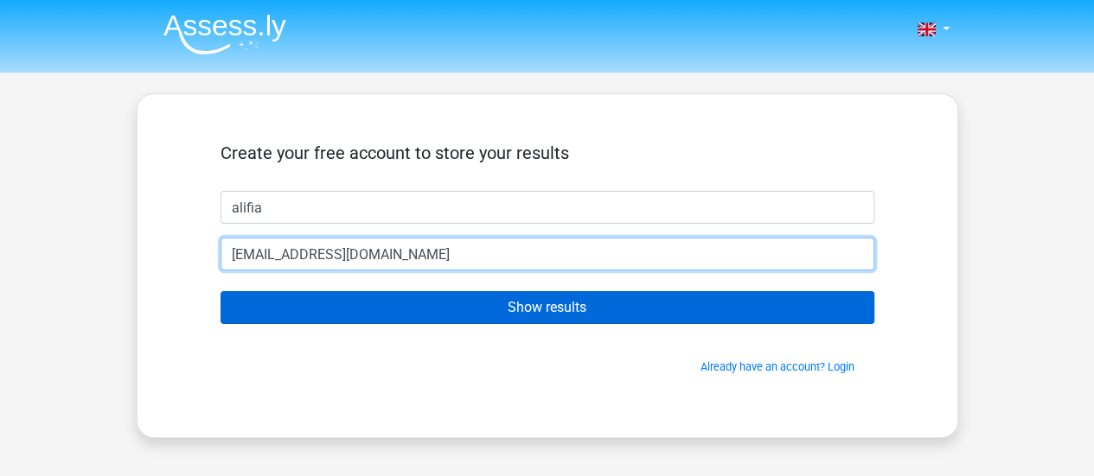
type input "[EMAIL_ADDRESS][DOMAIN_NAME]"
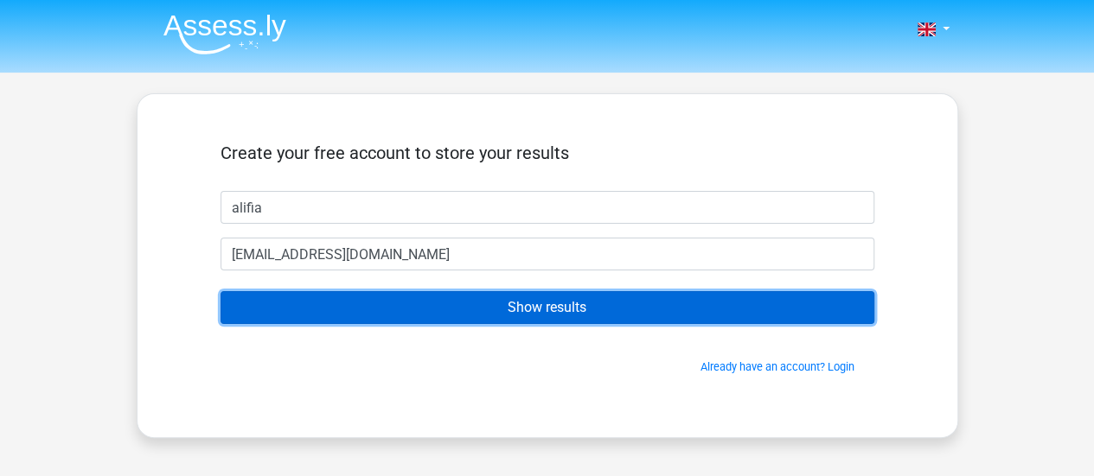
click at [489, 305] on input "Show results" at bounding box center [547, 307] width 654 height 33
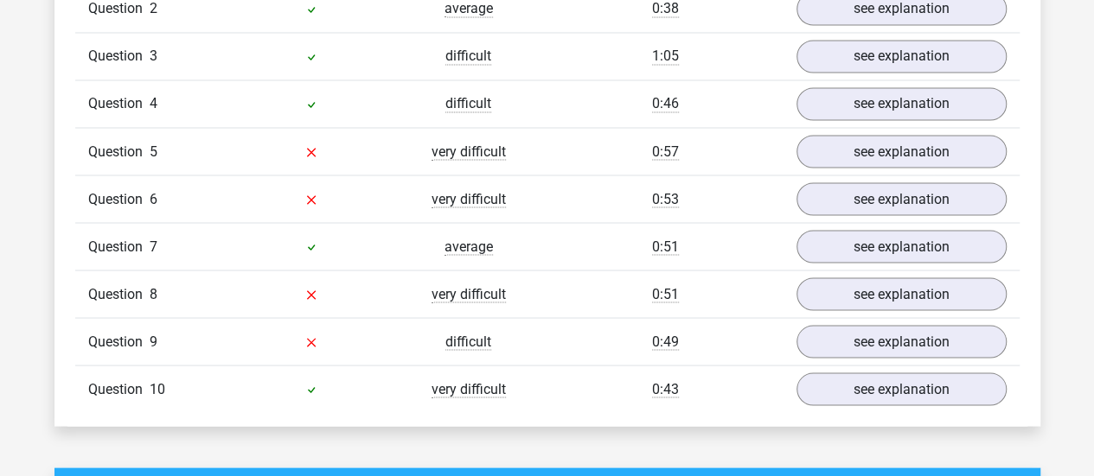
scroll to position [1556, 0]
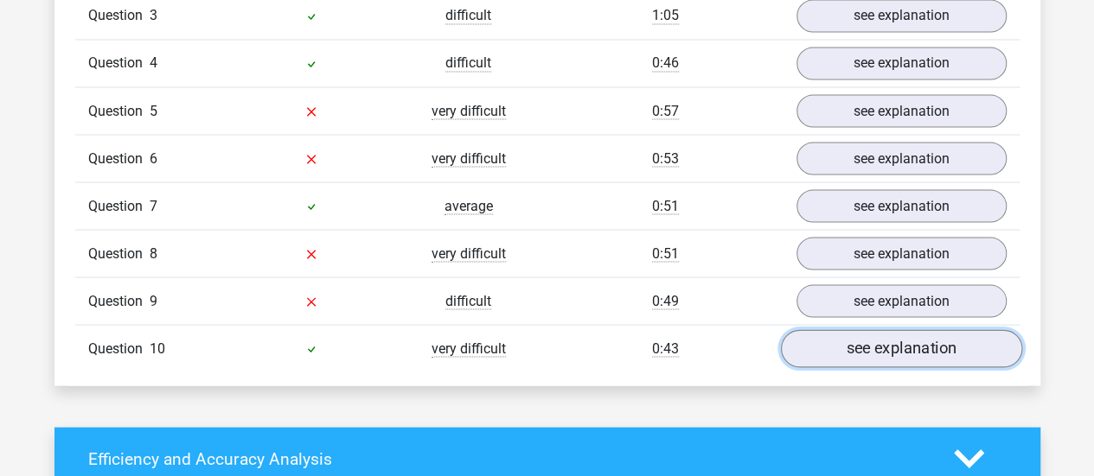
click at [866, 331] on link "see explanation" at bounding box center [900, 348] width 241 height 38
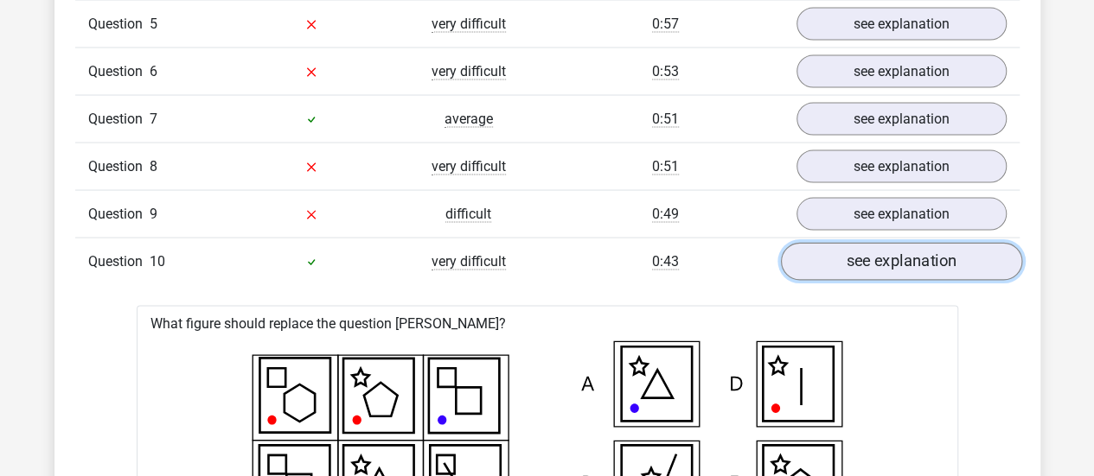
click at [865, 255] on link "see explanation" at bounding box center [900, 262] width 241 height 38
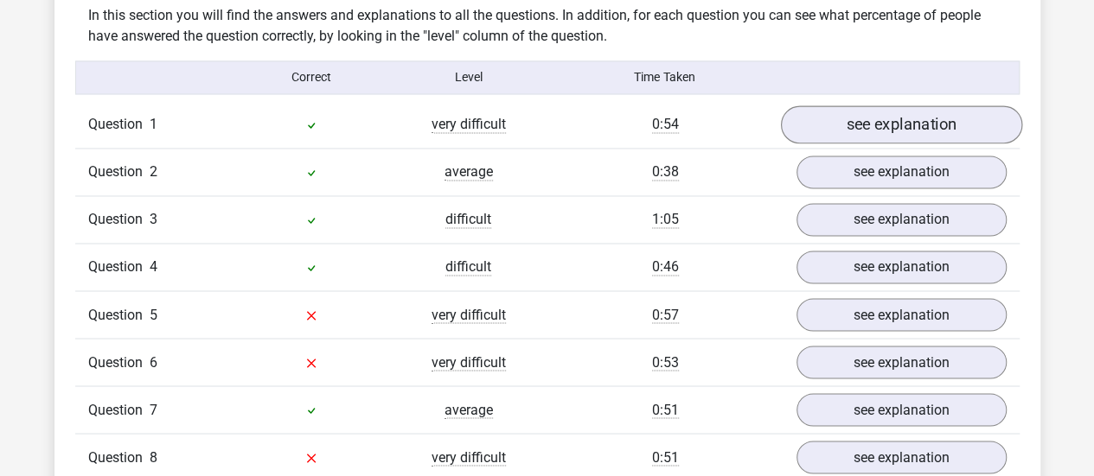
scroll to position [1210, 0]
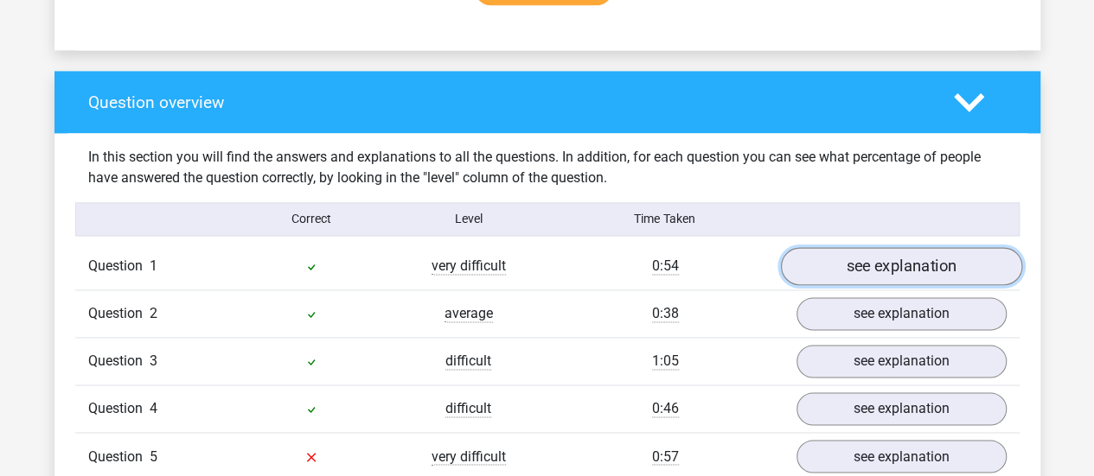
click at [861, 276] on link "see explanation" at bounding box center [900, 266] width 241 height 38
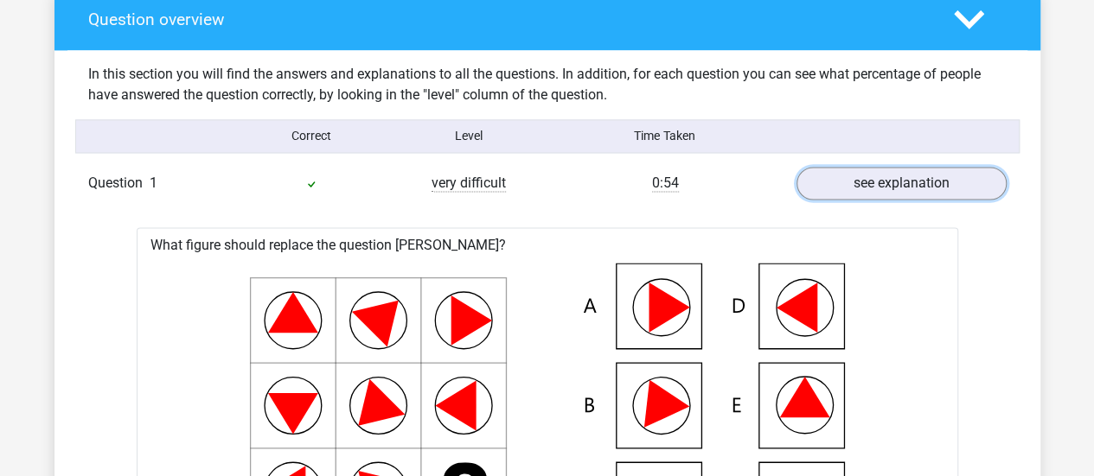
scroll to position [1297, 0]
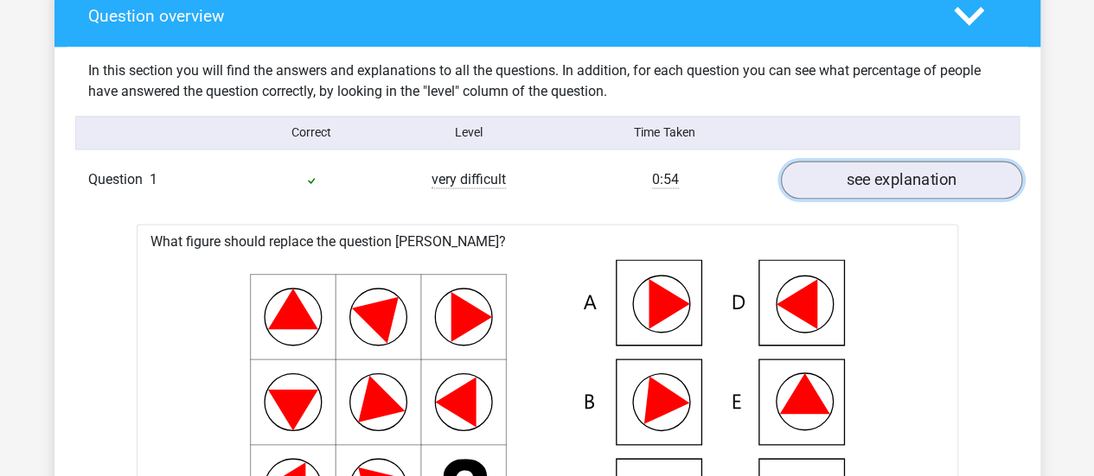
click at [857, 175] on link "see explanation" at bounding box center [900, 180] width 241 height 38
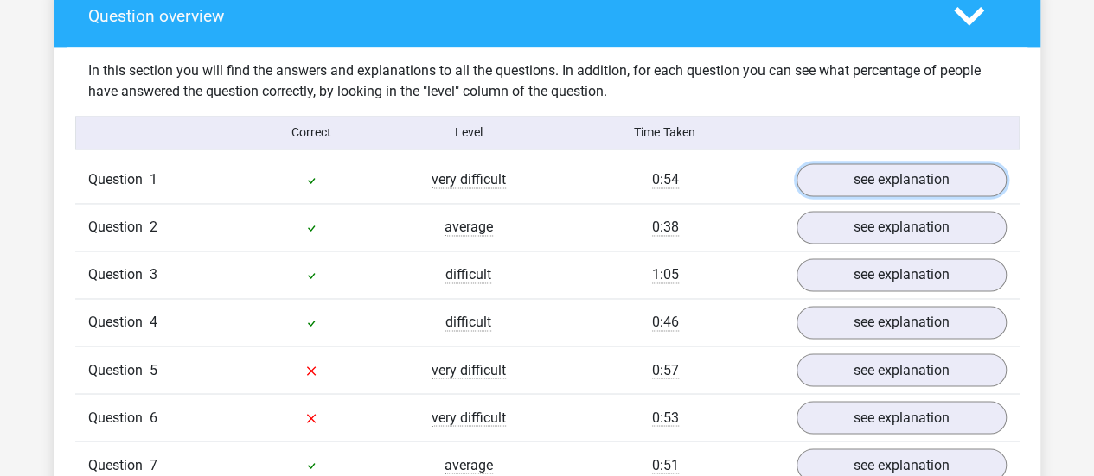
scroll to position [1383, 0]
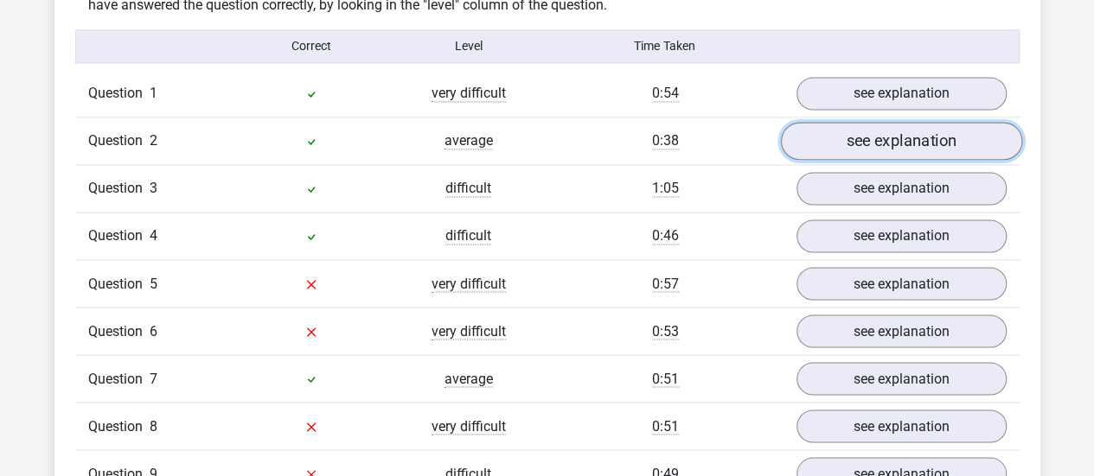
click at [864, 146] on link "see explanation" at bounding box center [900, 141] width 241 height 38
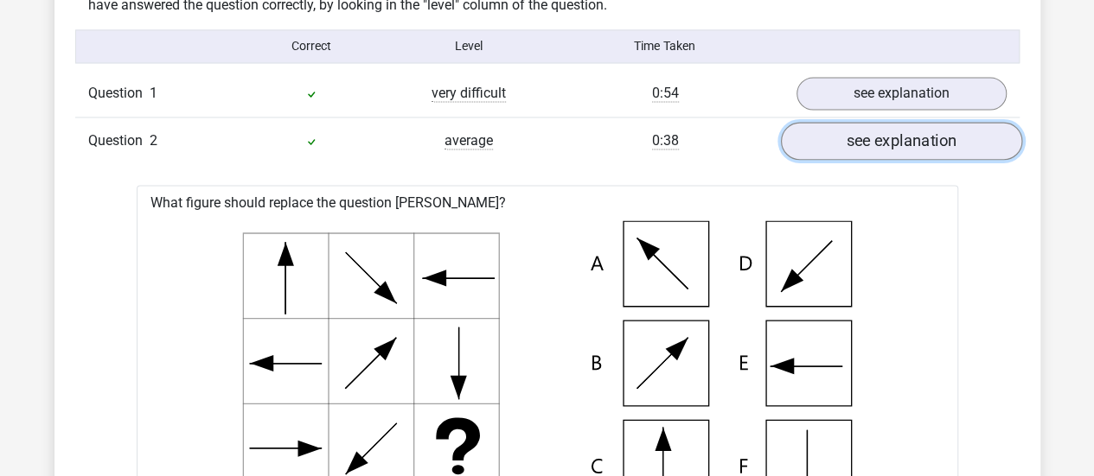
click at [899, 145] on link "see explanation" at bounding box center [900, 141] width 241 height 38
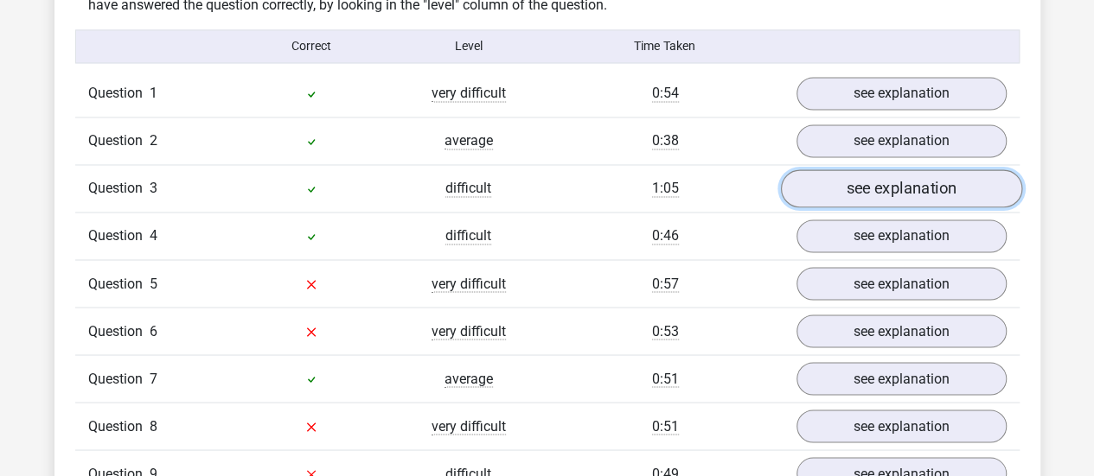
click at [883, 188] on link "see explanation" at bounding box center [900, 188] width 241 height 38
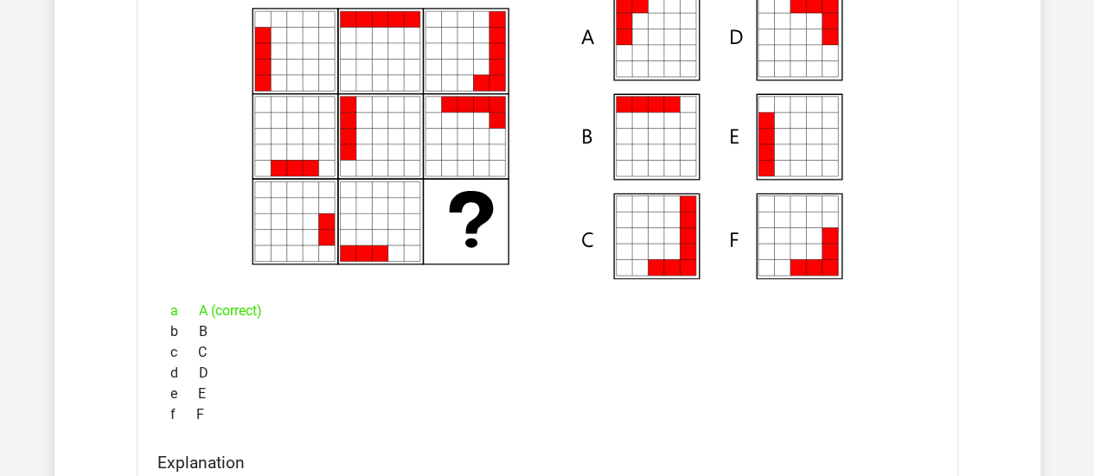
scroll to position [1470, 0]
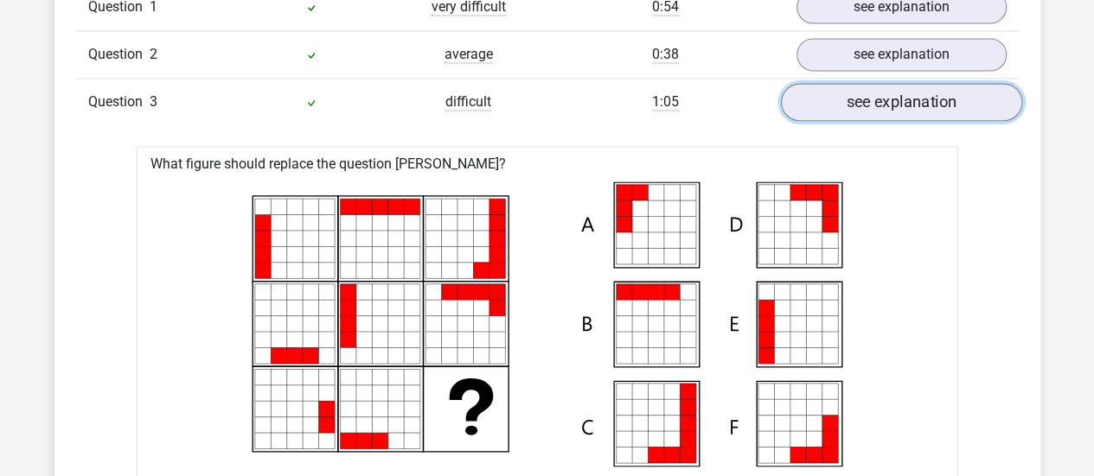
click at [886, 95] on link "see explanation" at bounding box center [900, 102] width 241 height 38
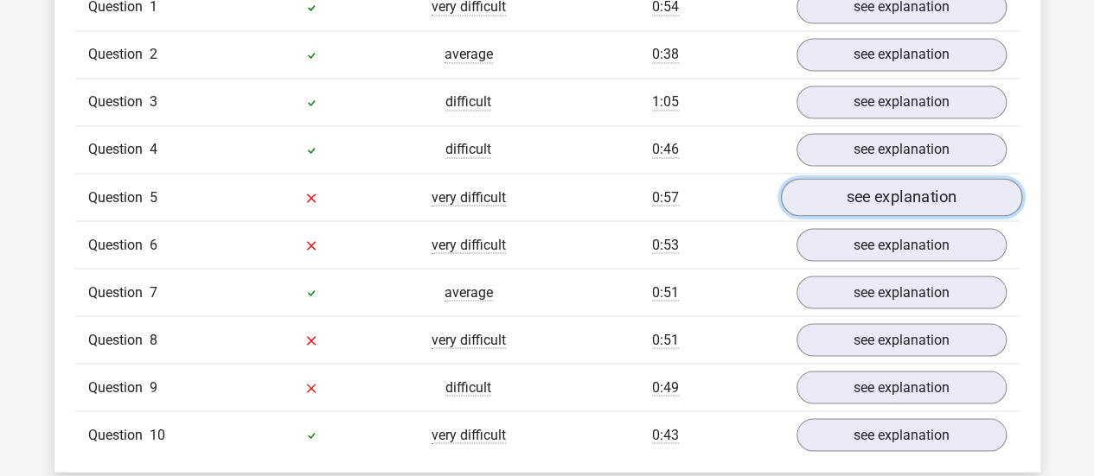
click at [856, 195] on link "see explanation" at bounding box center [900, 197] width 241 height 38
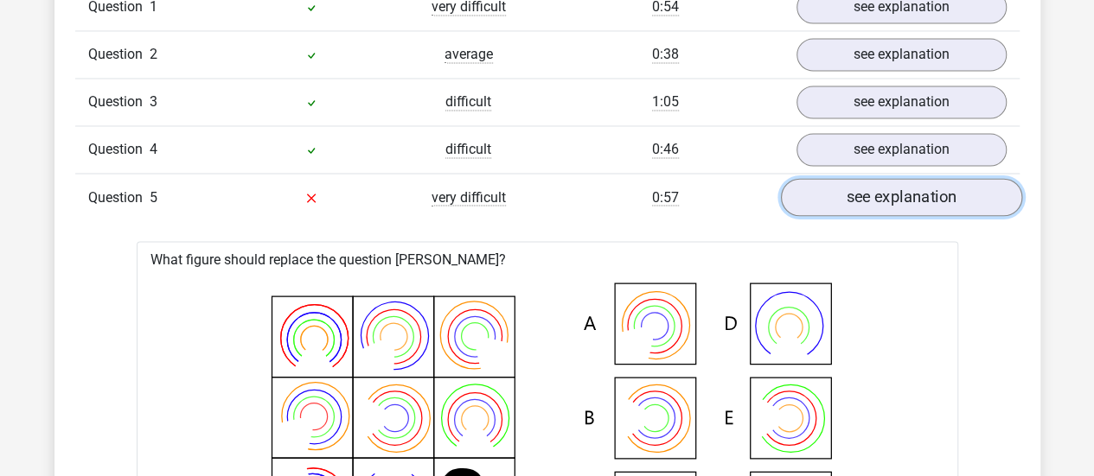
click at [864, 202] on link "see explanation" at bounding box center [900, 197] width 241 height 38
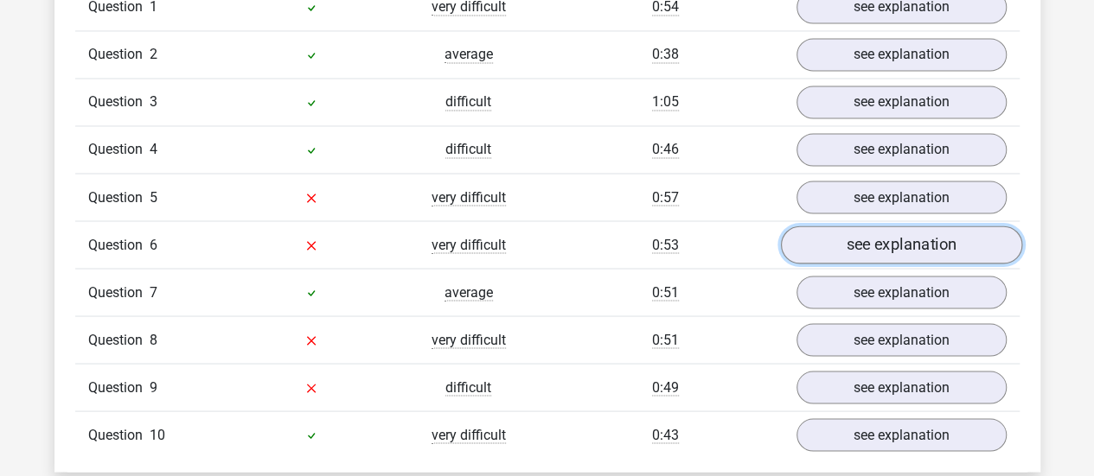
click at [853, 233] on link "see explanation" at bounding box center [900, 245] width 241 height 38
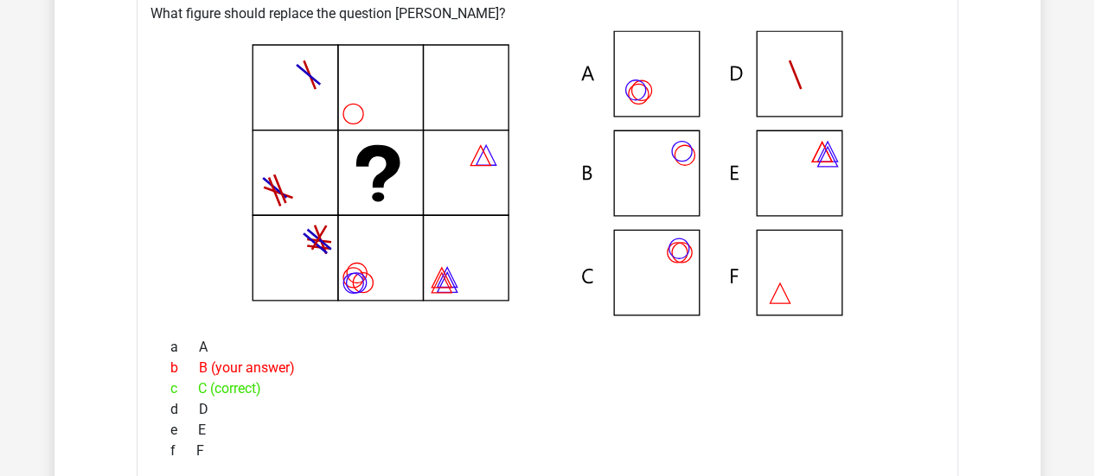
scroll to position [1643, 0]
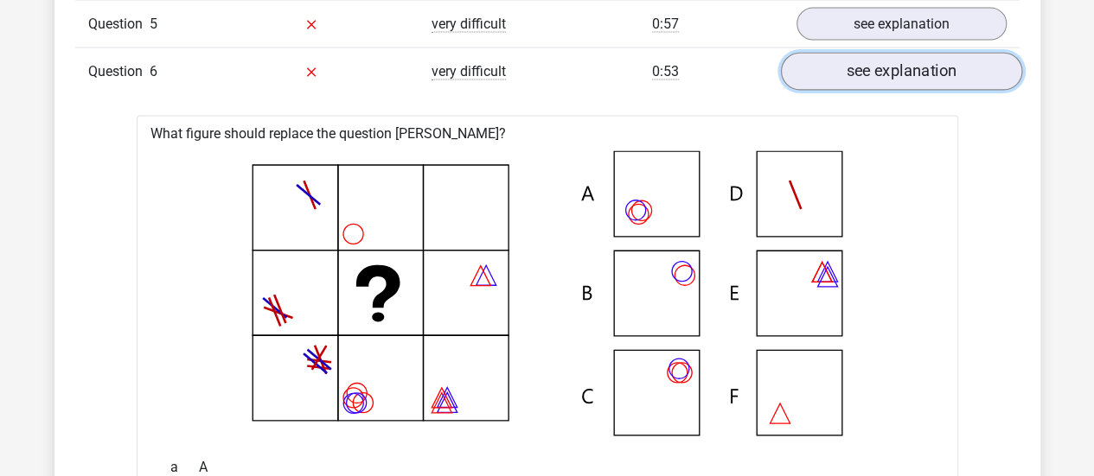
click at [866, 63] on link "see explanation" at bounding box center [900, 72] width 241 height 38
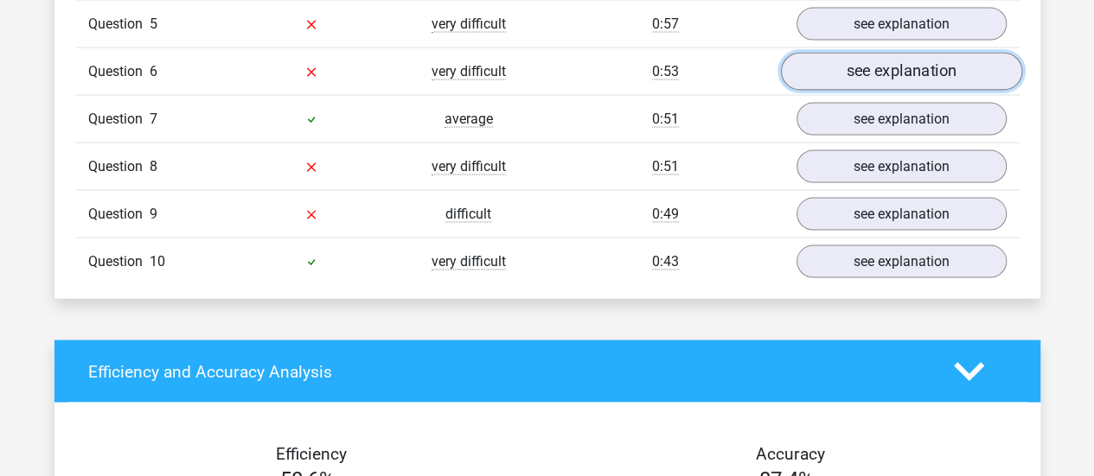
click at [866, 63] on link "see explanation" at bounding box center [900, 72] width 241 height 38
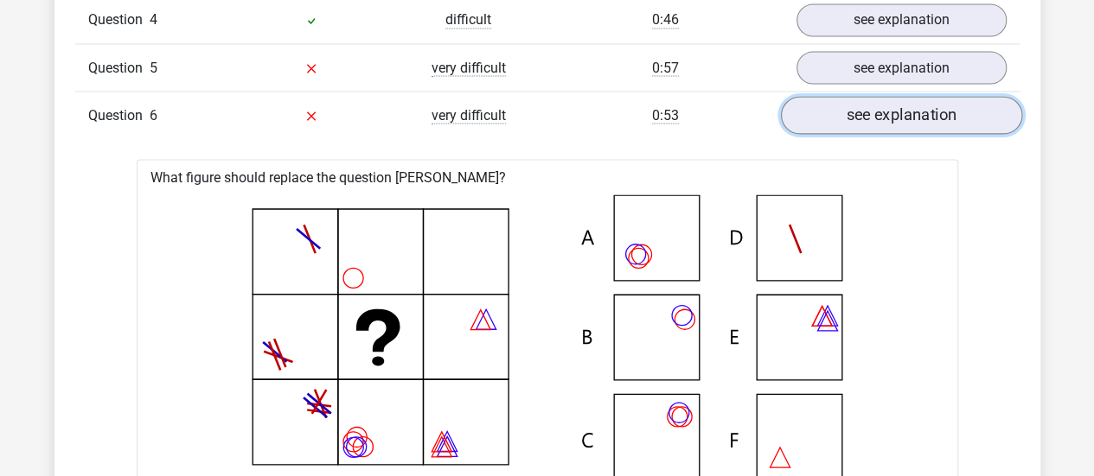
scroll to position [1383, 0]
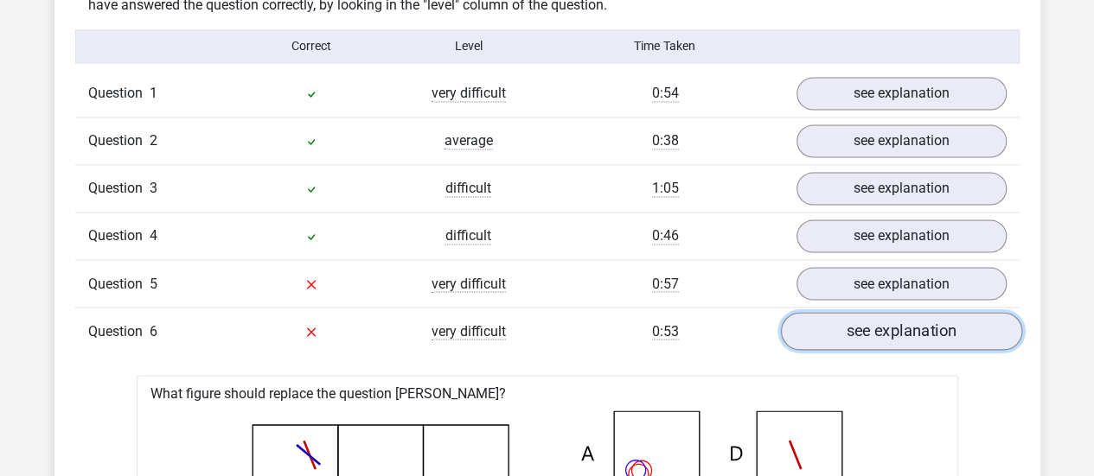
click at [904, 326] on link "see explanation" at bounding box center [900, 331] width 241 height 38
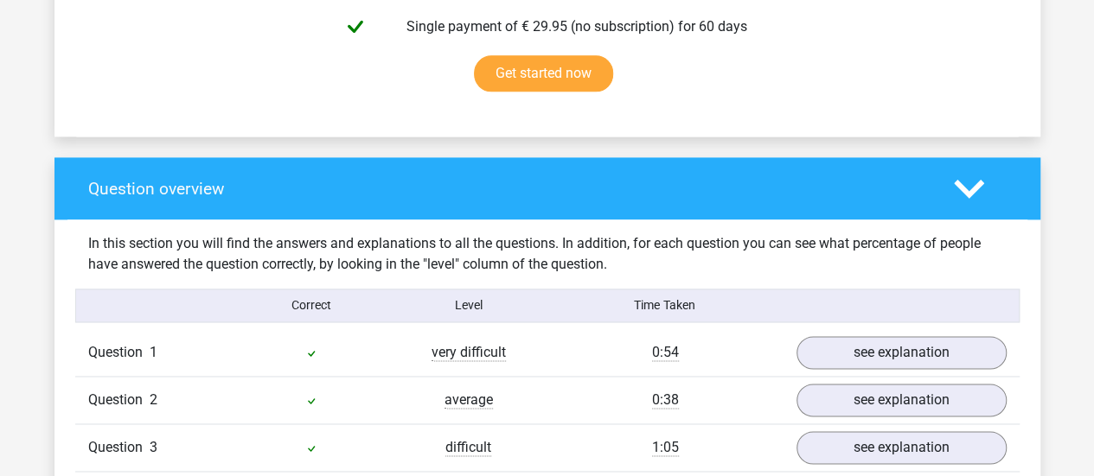
scroll to position [1470, 0]
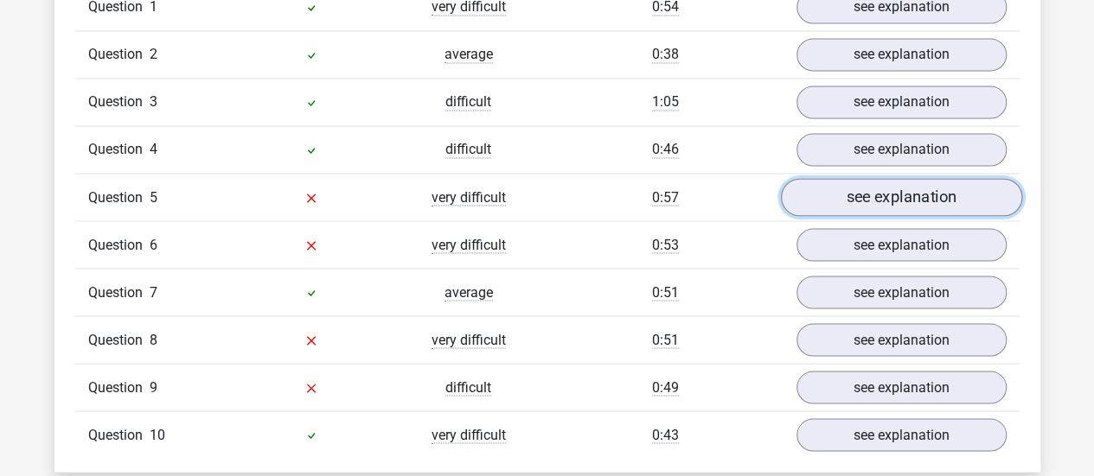
click at [877, 208] on link "see explanation" at bounding box center [900, 197] width 241 height 38
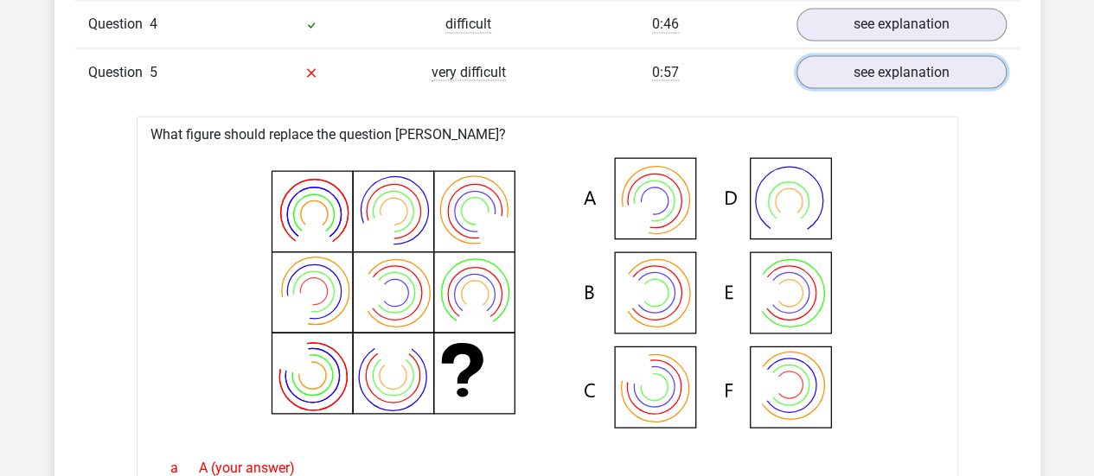
scroll to position [1383, 0]
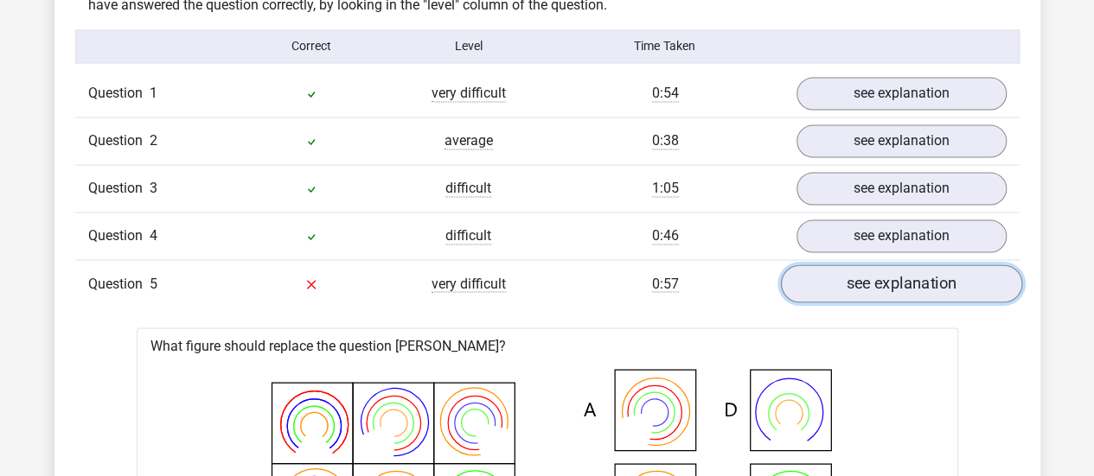
click at [916, 288] on link "see explanation" at bounding box center [900, 284] width 241 height 38
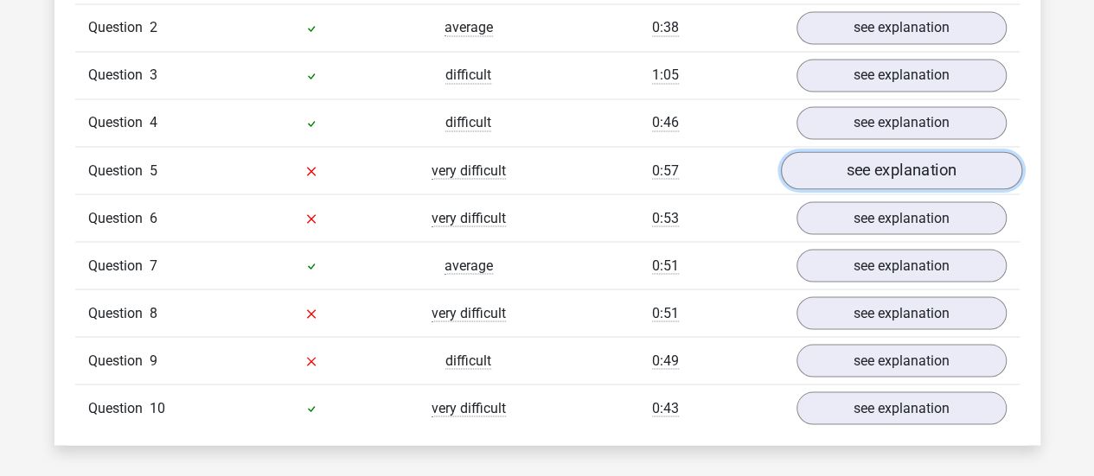
scroll to position [1470, 0]
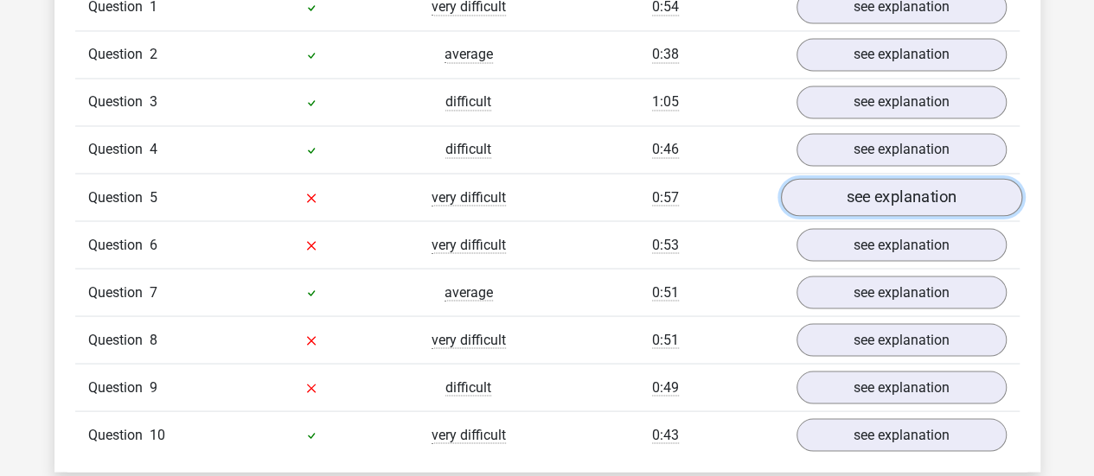
click at [856, 194] on link "see explanation" at bounding box center [900, 197] width 241 height 38
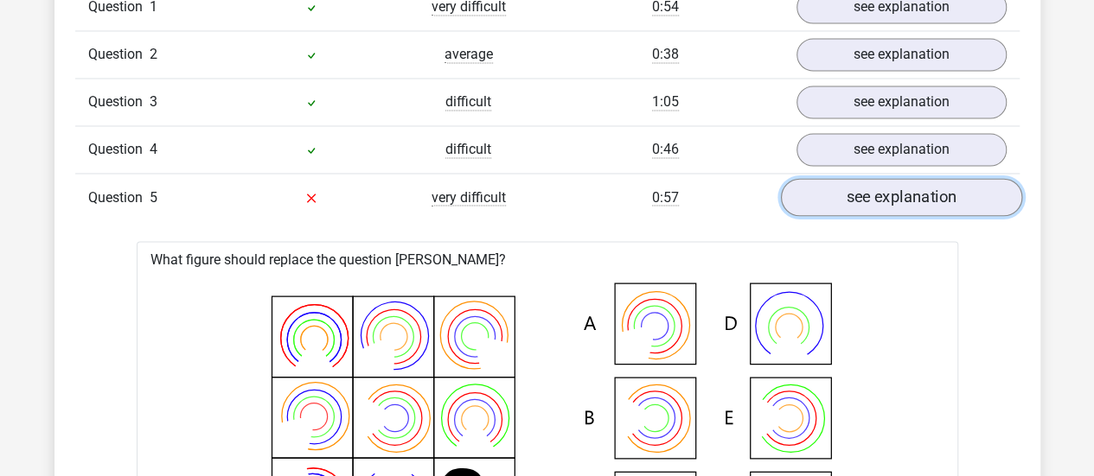
click at [846, 181] on link "see explanation" at bounding box center [900, 197] width 241 height 38
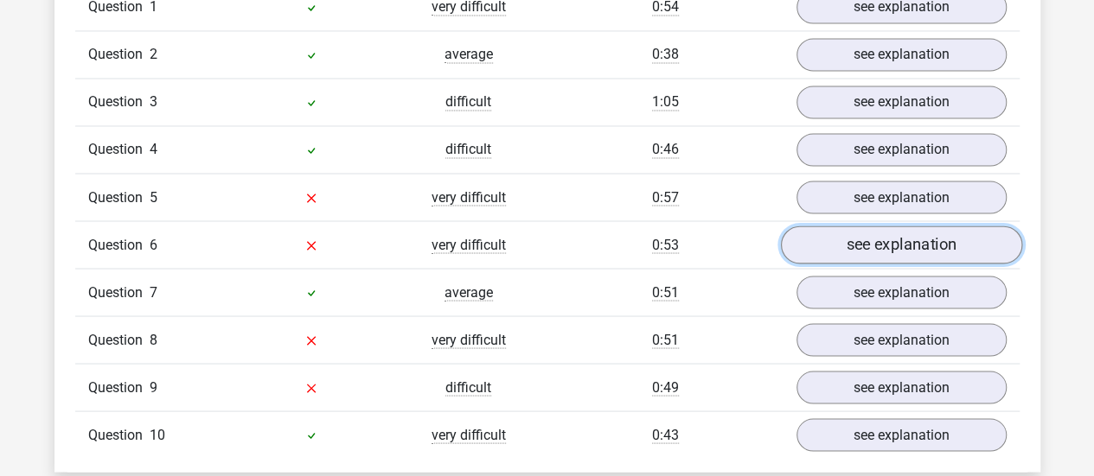
click at [840, 243] on link "see explanation" at bounding box center [900, 245] width 241 height 38
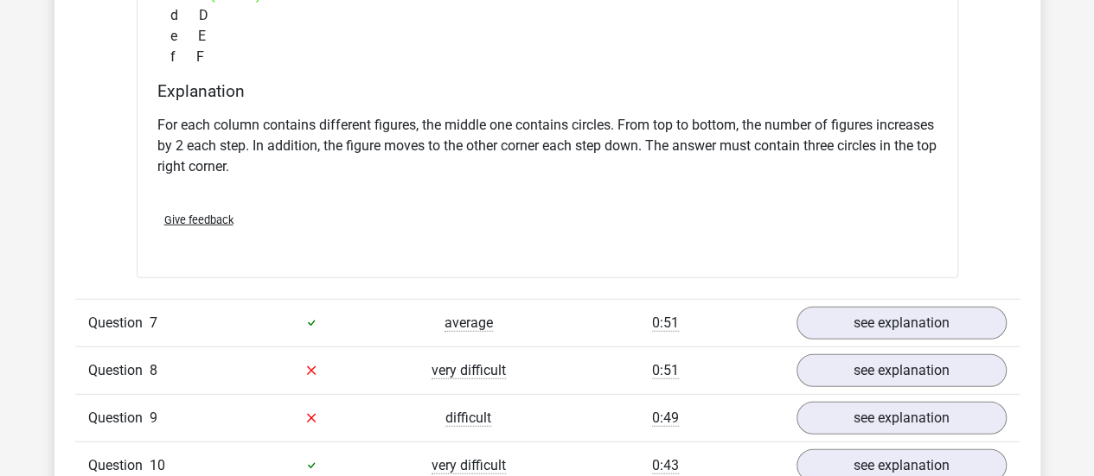
scroll to position [2248, 0]
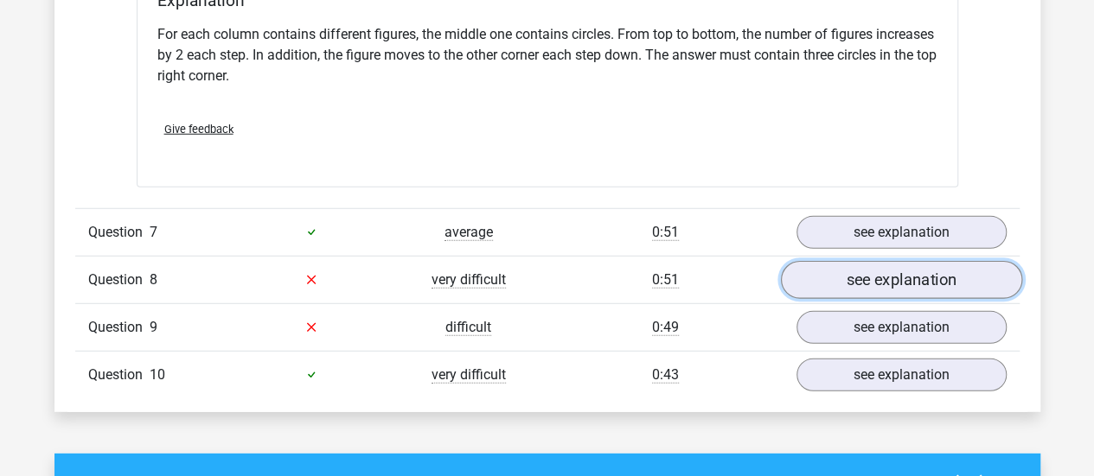
click at [858, 278] on link "see explanation" at bounding box center [900, 280] width 241 height 38
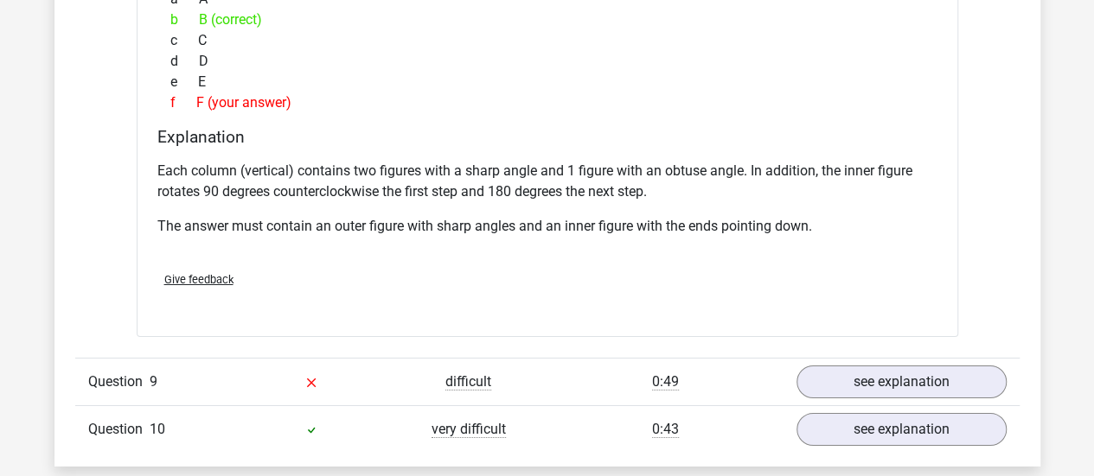
scroll to position [2421, 0]
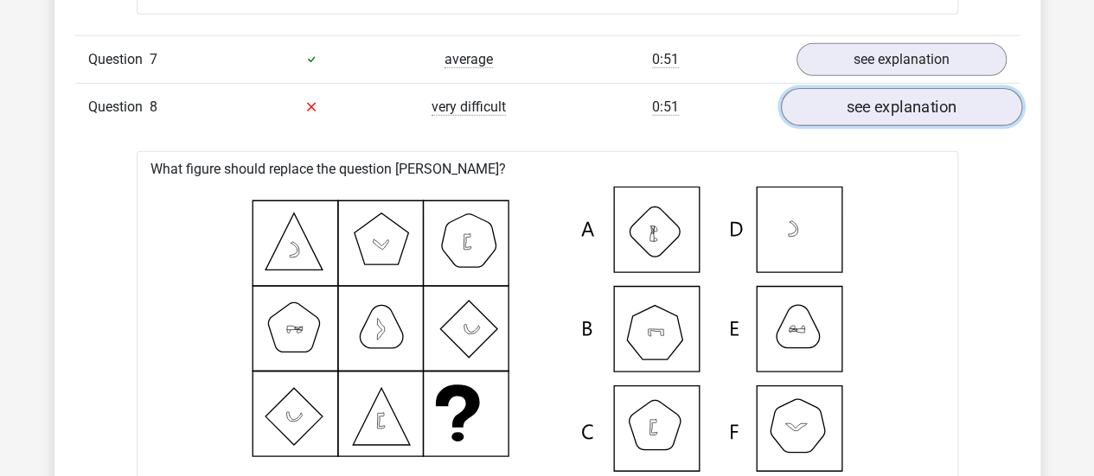
click at [883, 101] on link "see explanation" at bounding box center [900, 107] width 241 height 38
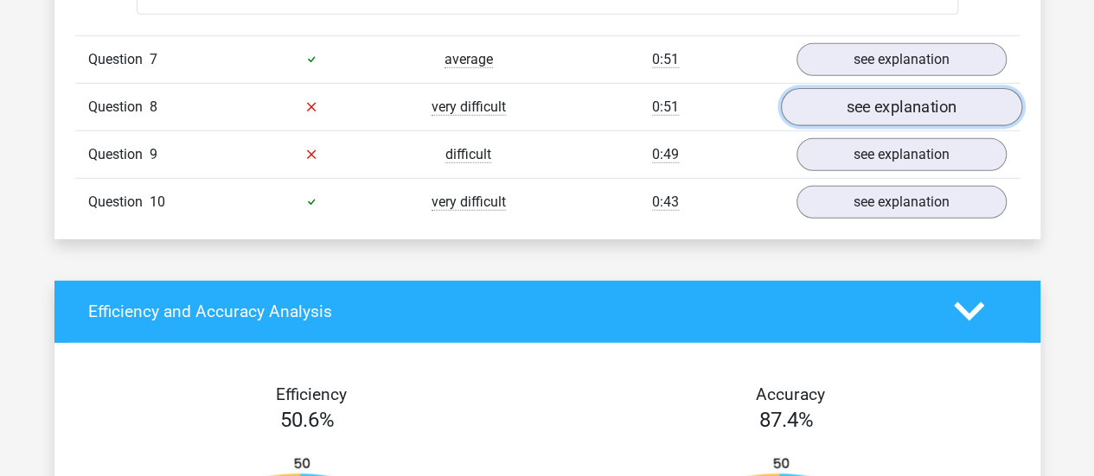
click at [863, 99] on link "see explanation" at bounding box center [900, 107] width 241 height 38
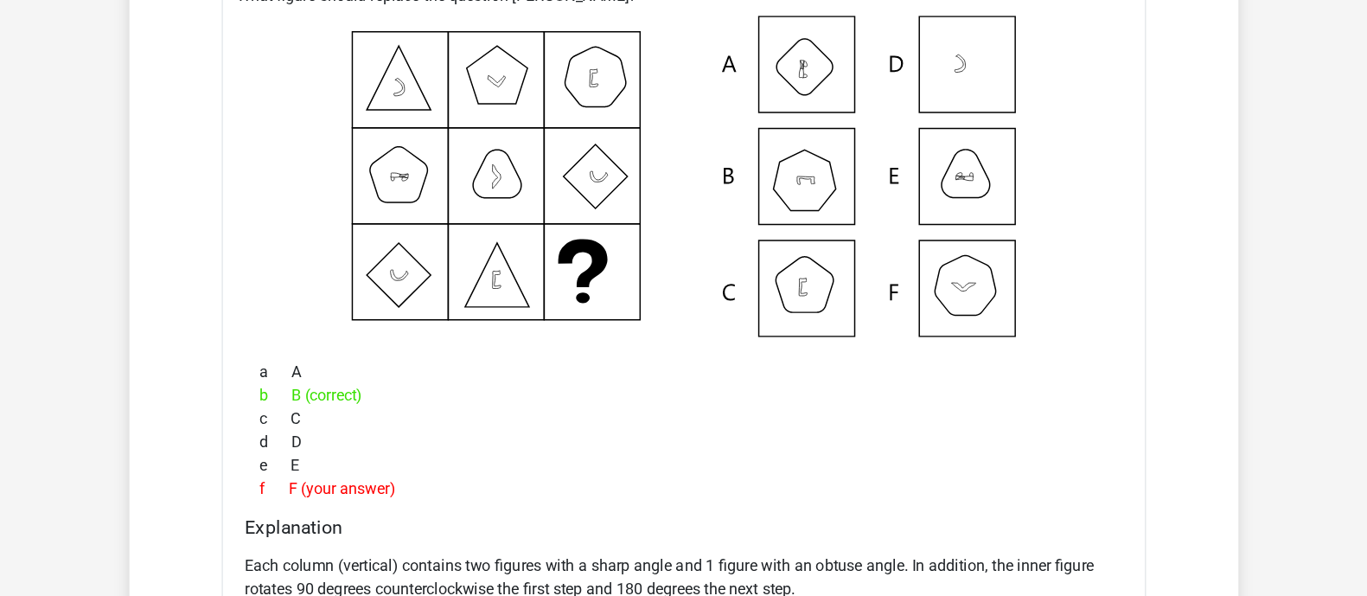
scroll to position [2594, 0]
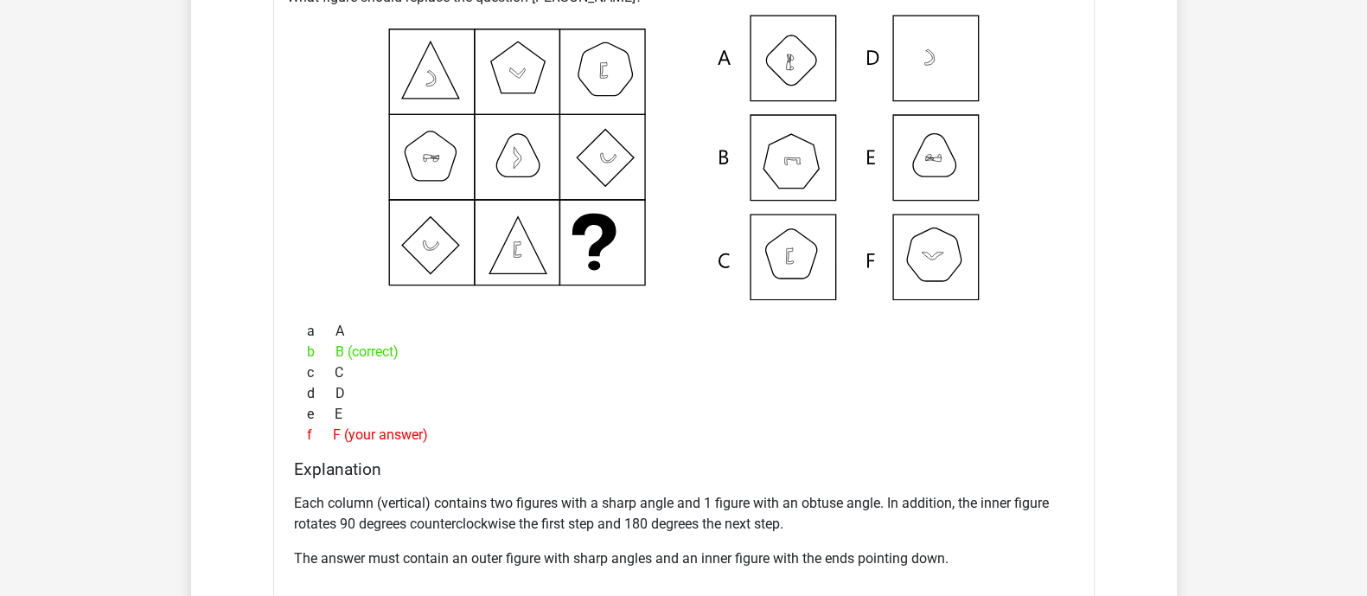
drag, startPoint x: 166, startPoint y: 41, endPoint x: 833, endPoint y: 322, distance: 723.4
click at [833, 327] on div "a A" at bounding box center [684, 331] width 780 height 21
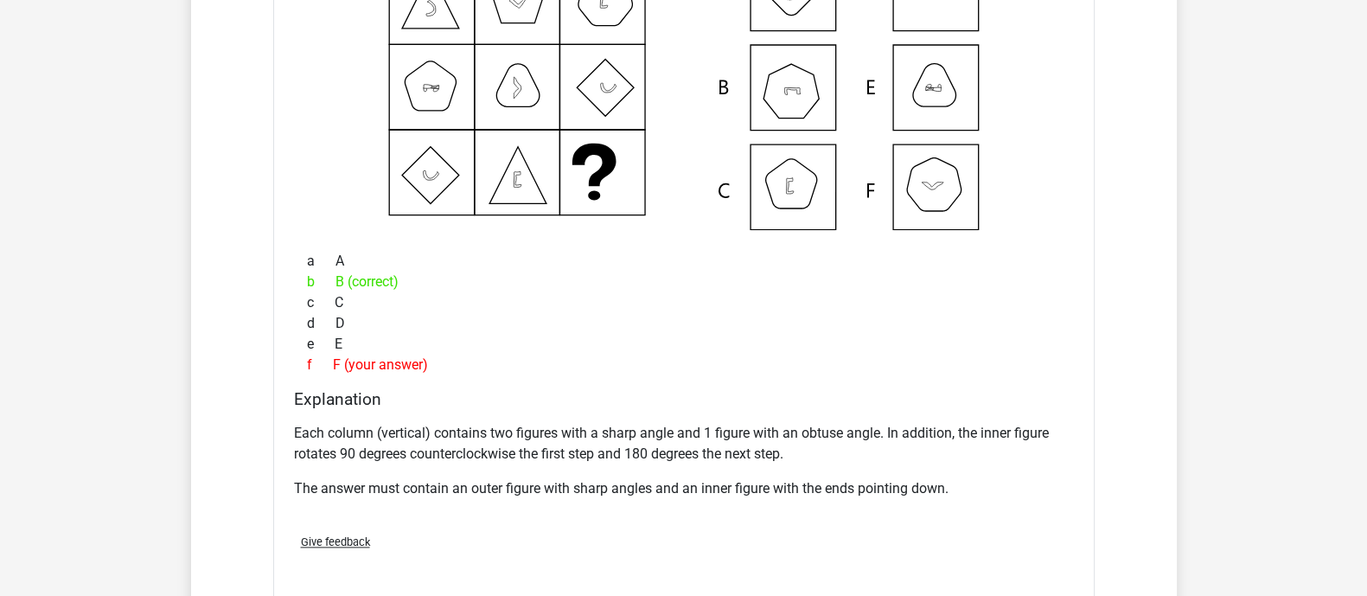
scroll to position [3025, 0]
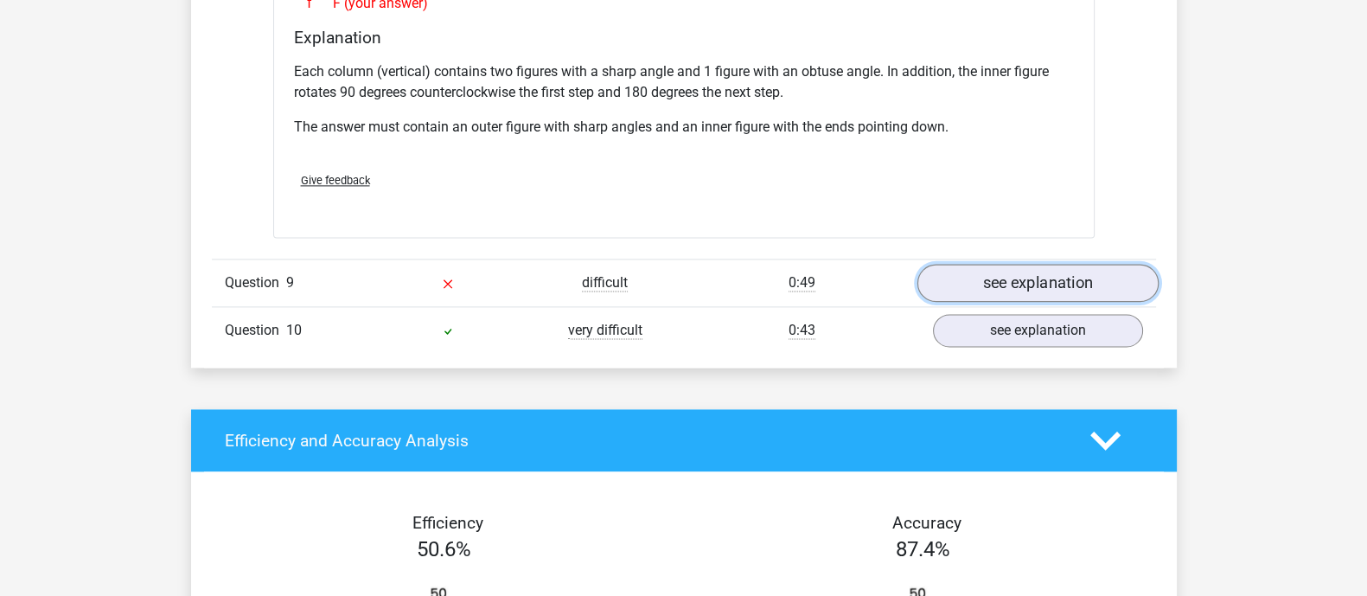
click at [964, 281] on link "see explanation" at bounding box center [1036, 284] width 241 height 38
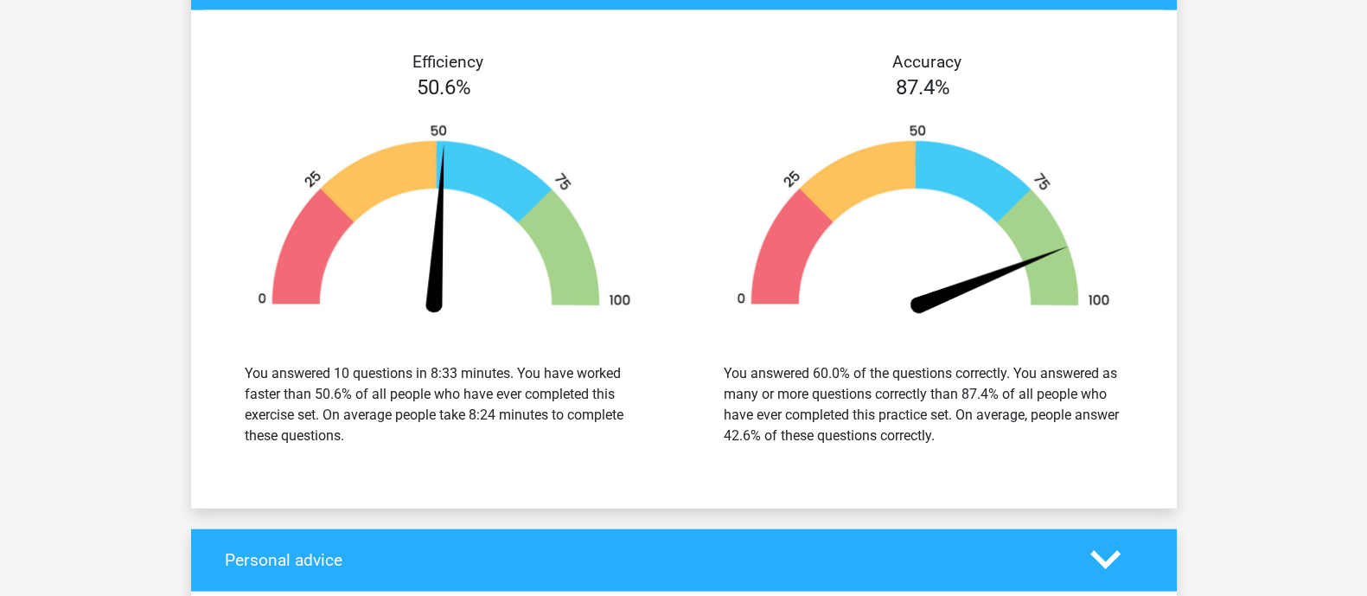
scroll to position [4323, 0]
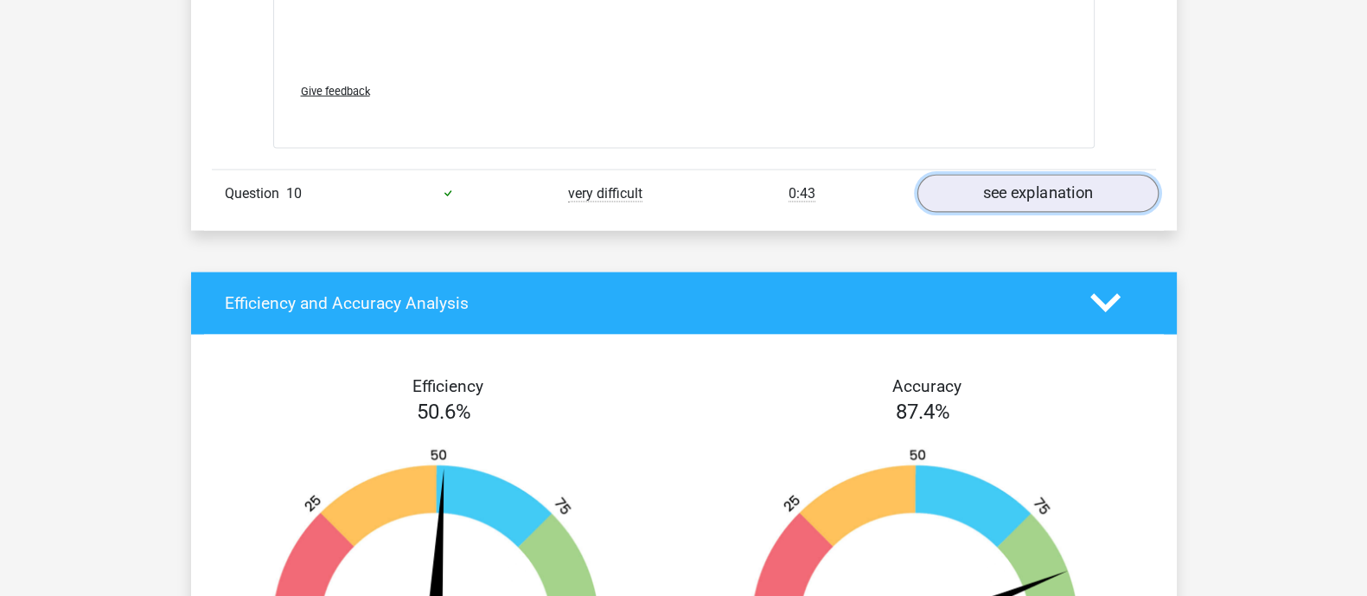
click at [998, 175] on link "see explanation" at bounding box center [1036, 194] width 241 height 38
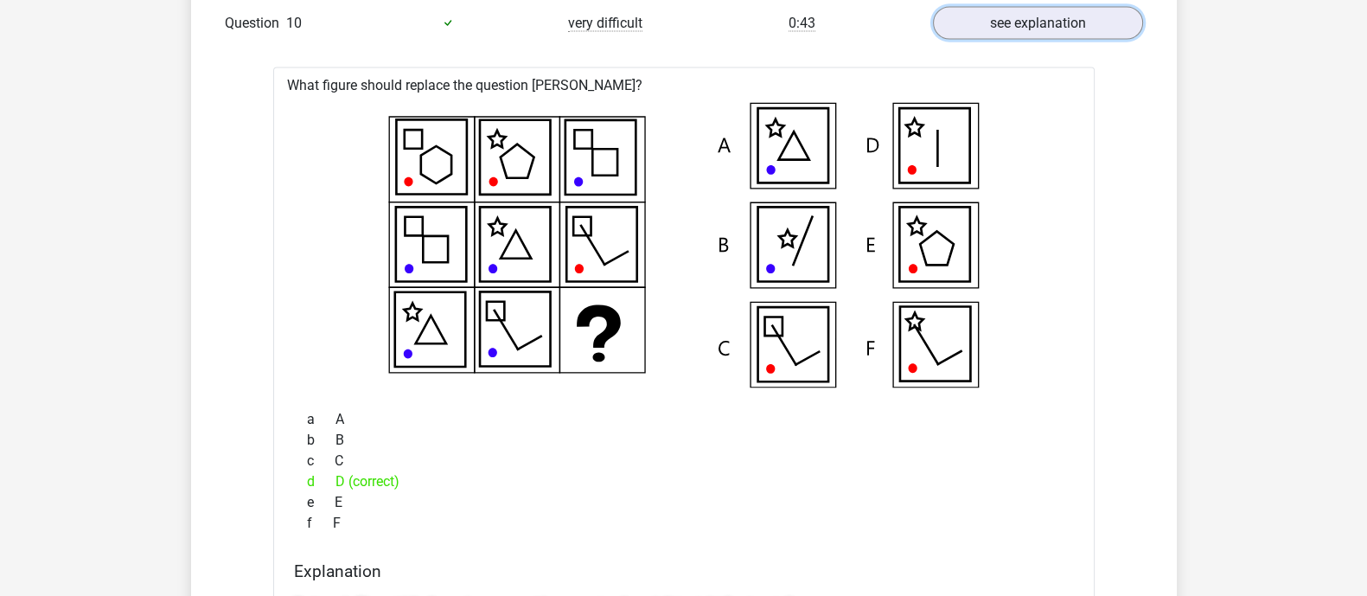
scroll to position [4539, 0]
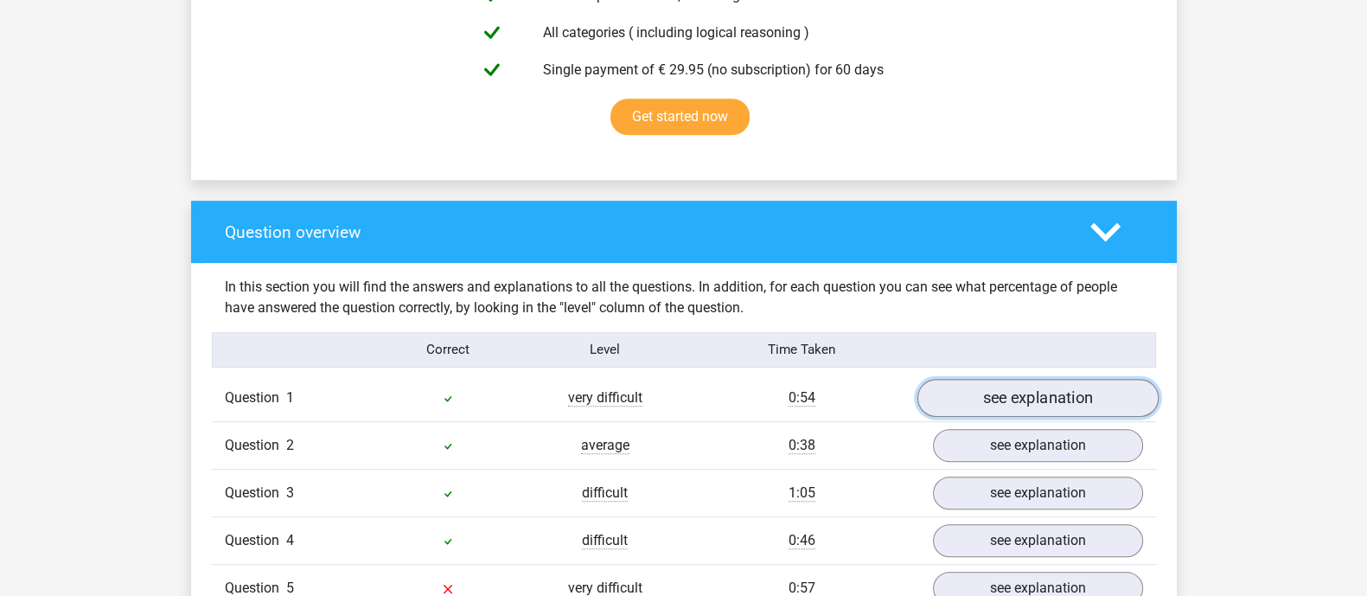
click at [1018, 404] on link "see explanation" at bounding box center [1036, 398] width 241 height 38
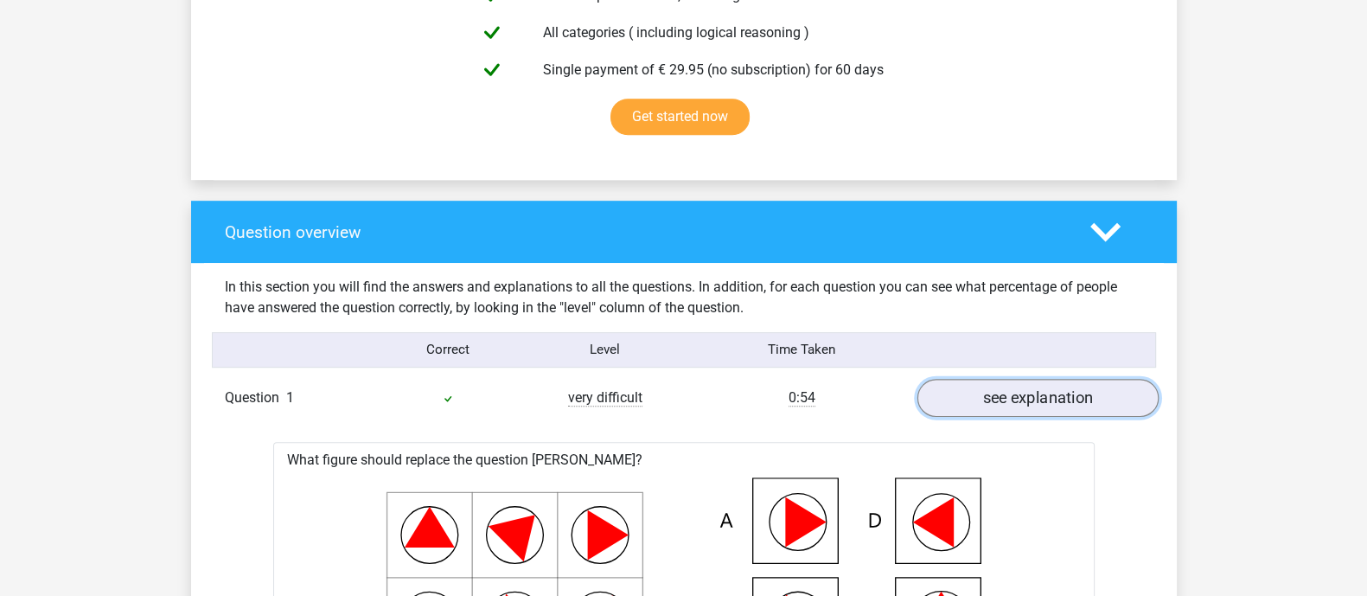
scroll to position [1297, 0]
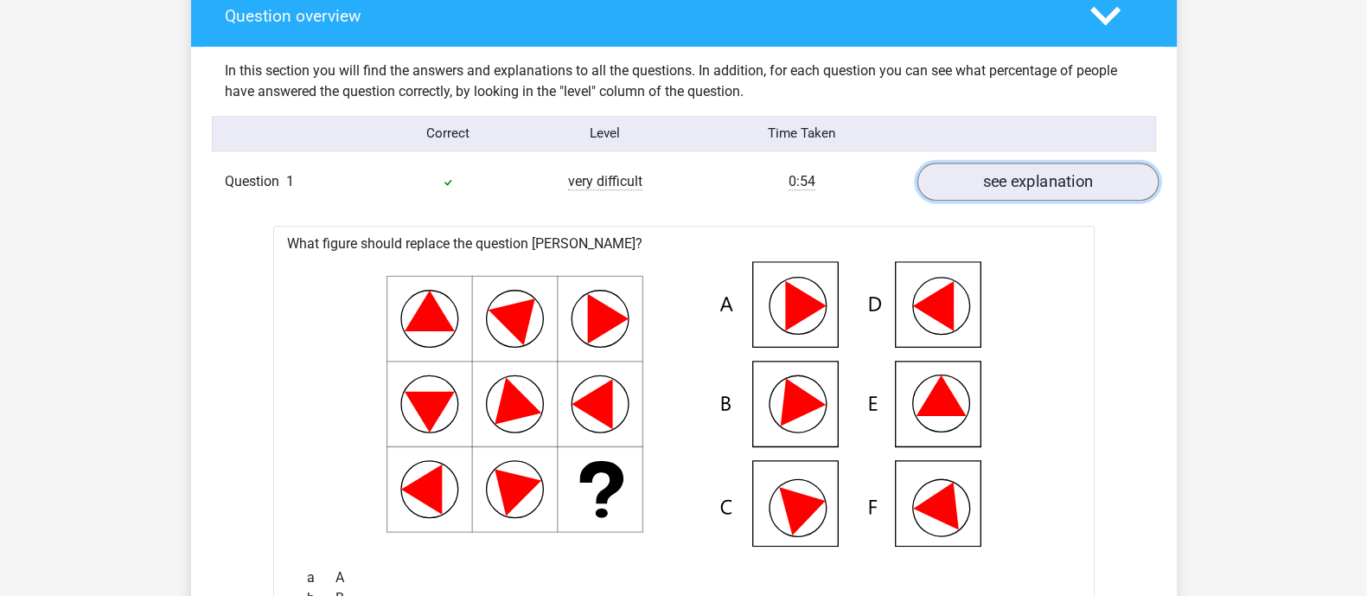
click at [1063, 177] on link "see explanation" at bounding box center [1036, 182] width 241 height 38
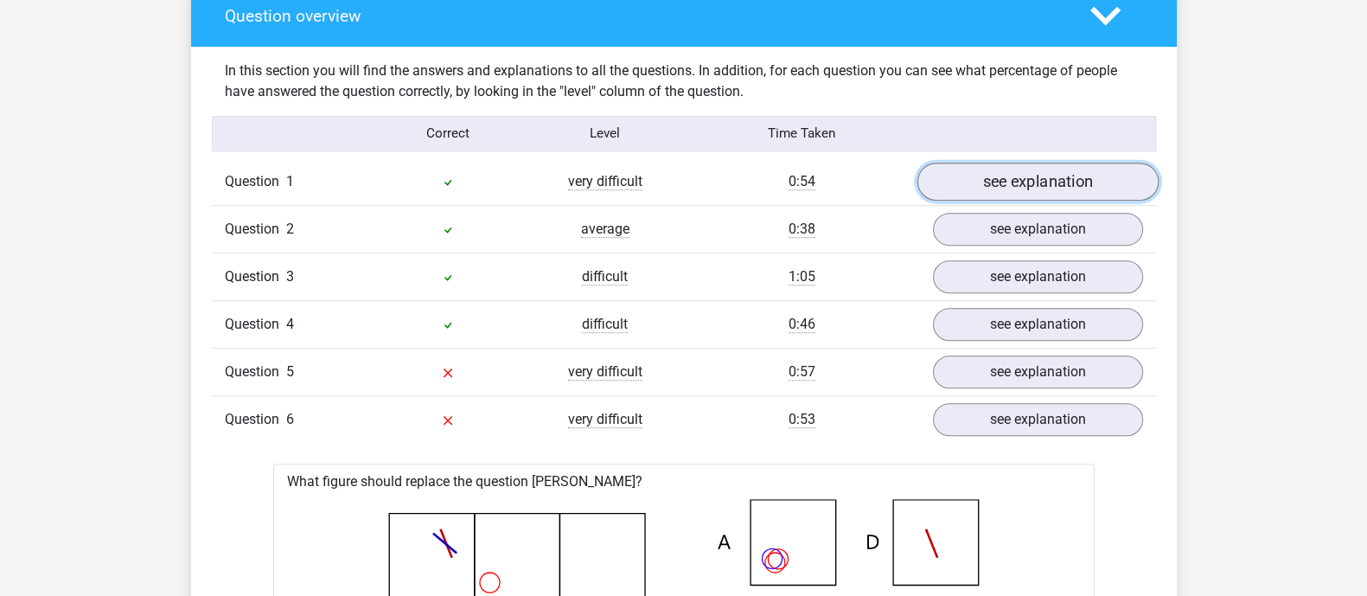
click at [1020, 179] on link "see explanation" at bounding box center [1036, 182] width 241 height 38
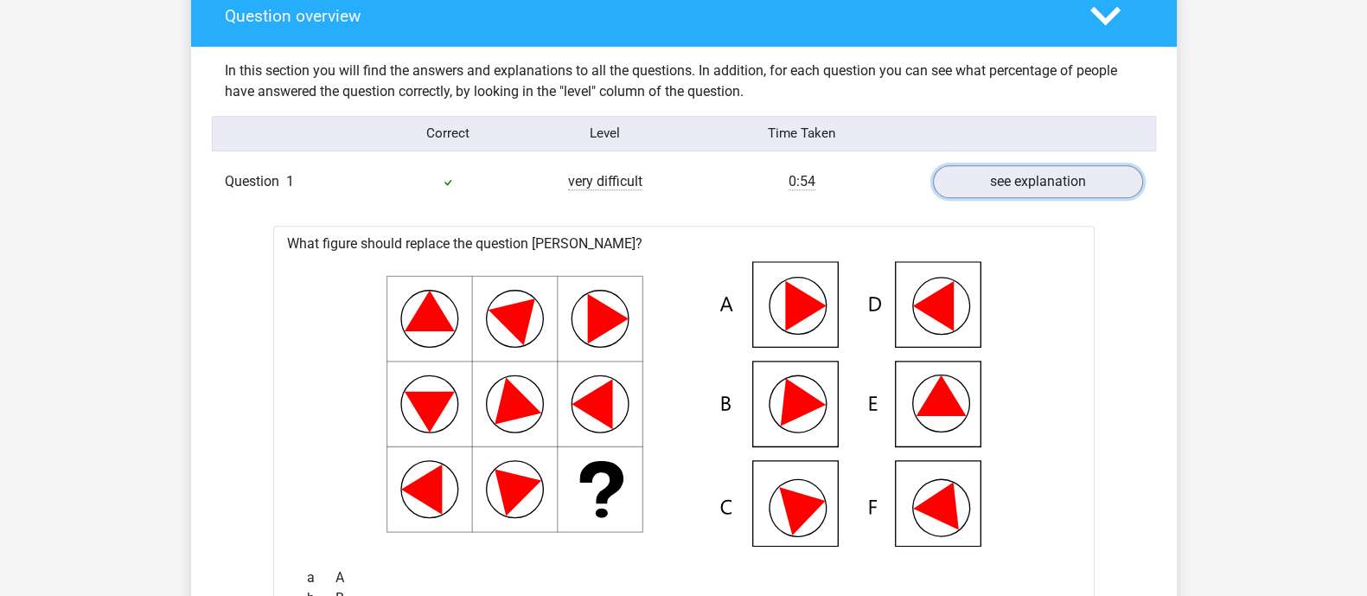
scroll to position [1189, 0]
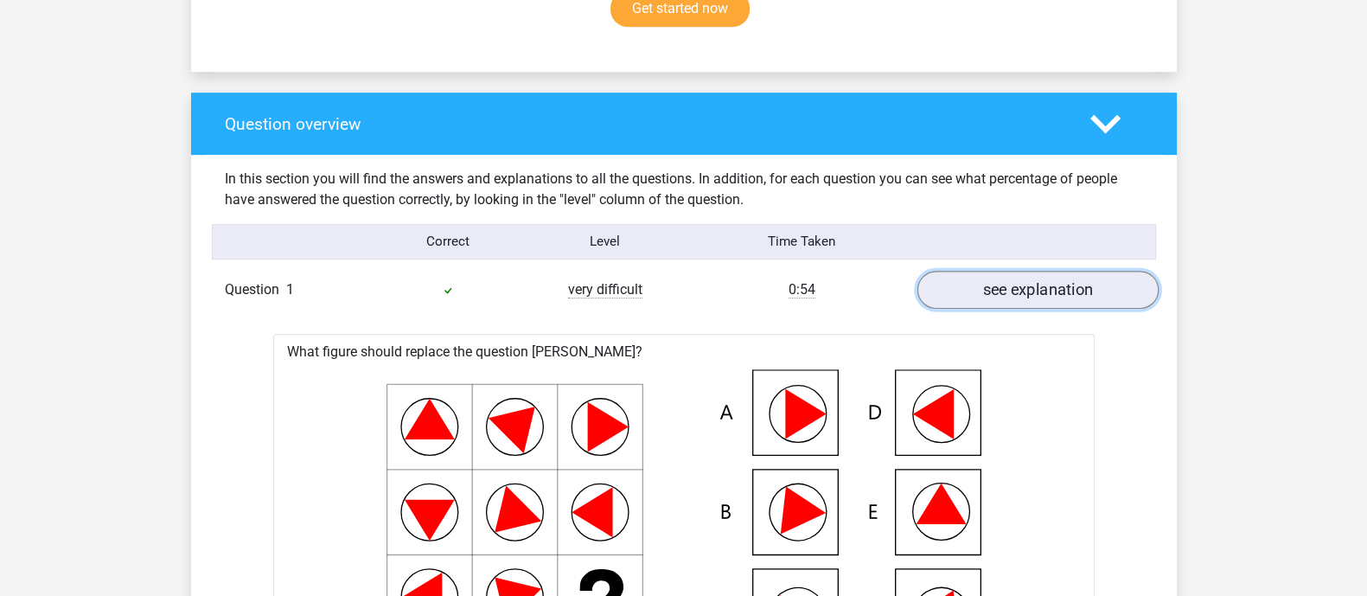
click at [999, 291] on link "see explanation" at bounding box center [1036, 290] width 241 height 38
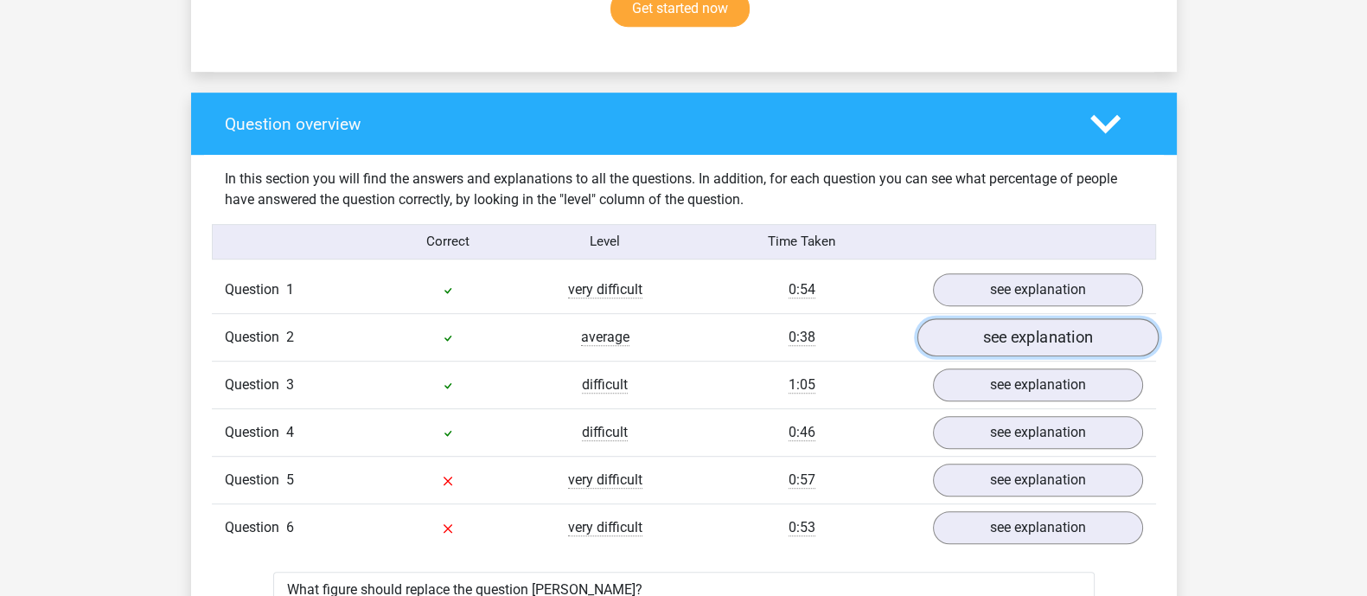
click at [987, 343] on link "see explanation" at bounding box center [1036, 337] width 241 height 38
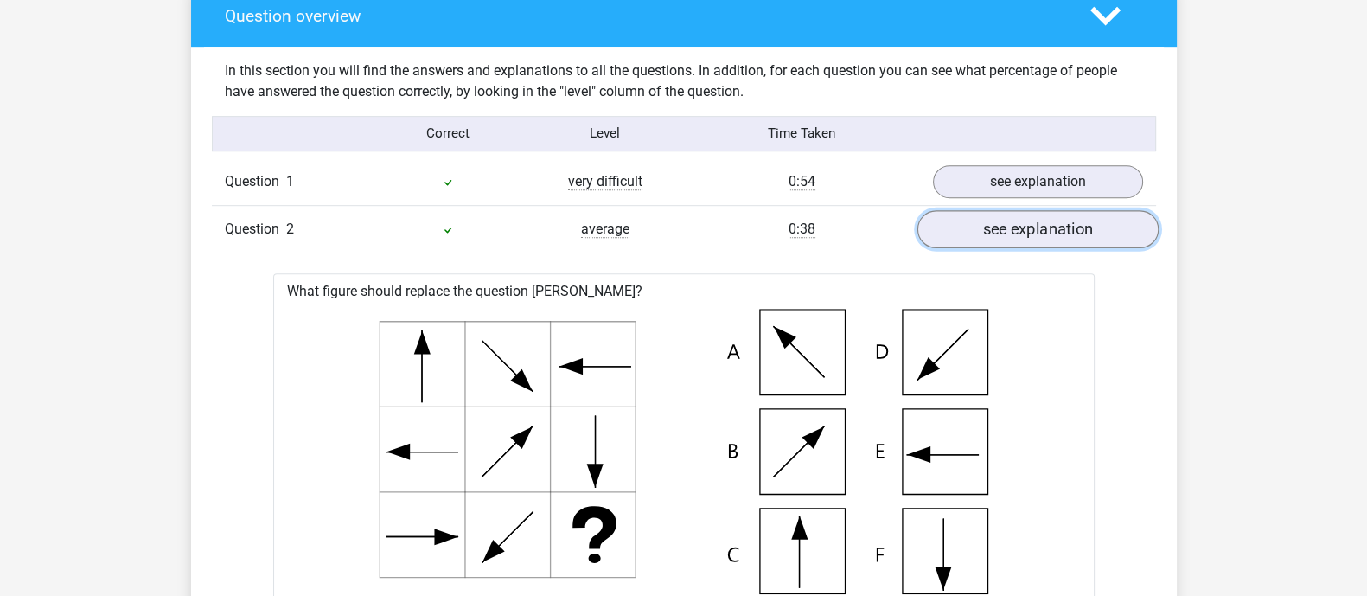
click at [1014, 230] on link "see explanation" at bounding box center [1036, 229] width 241 height 38
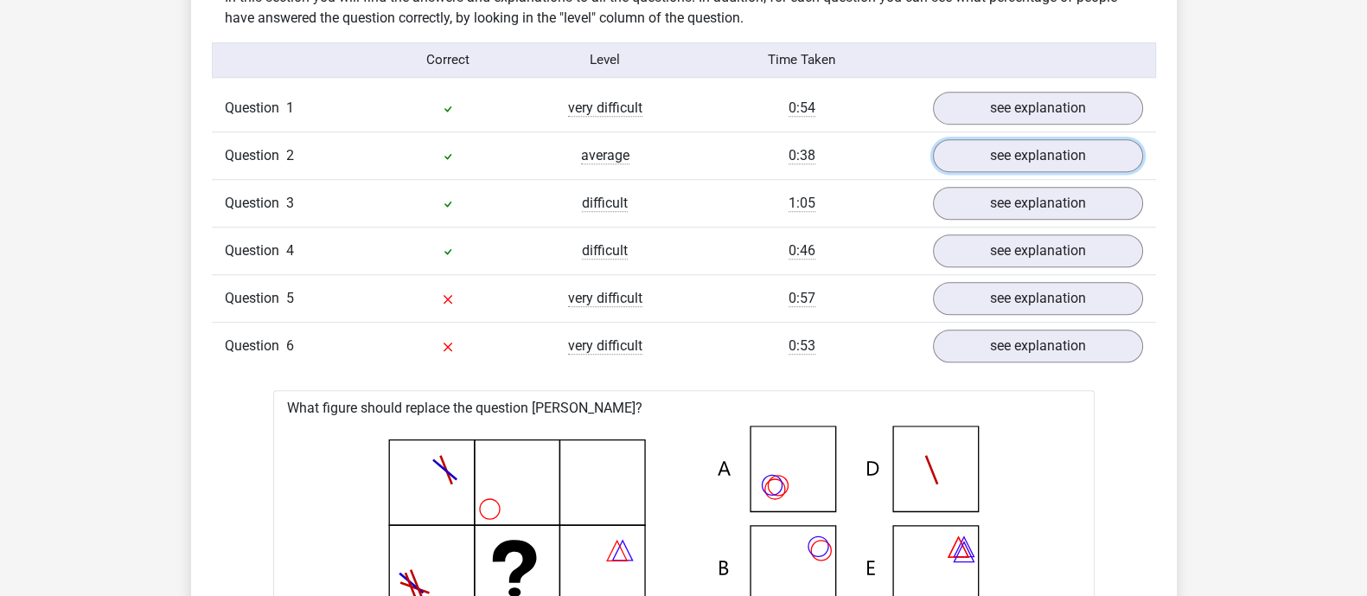
scroll to position [1404, 0]
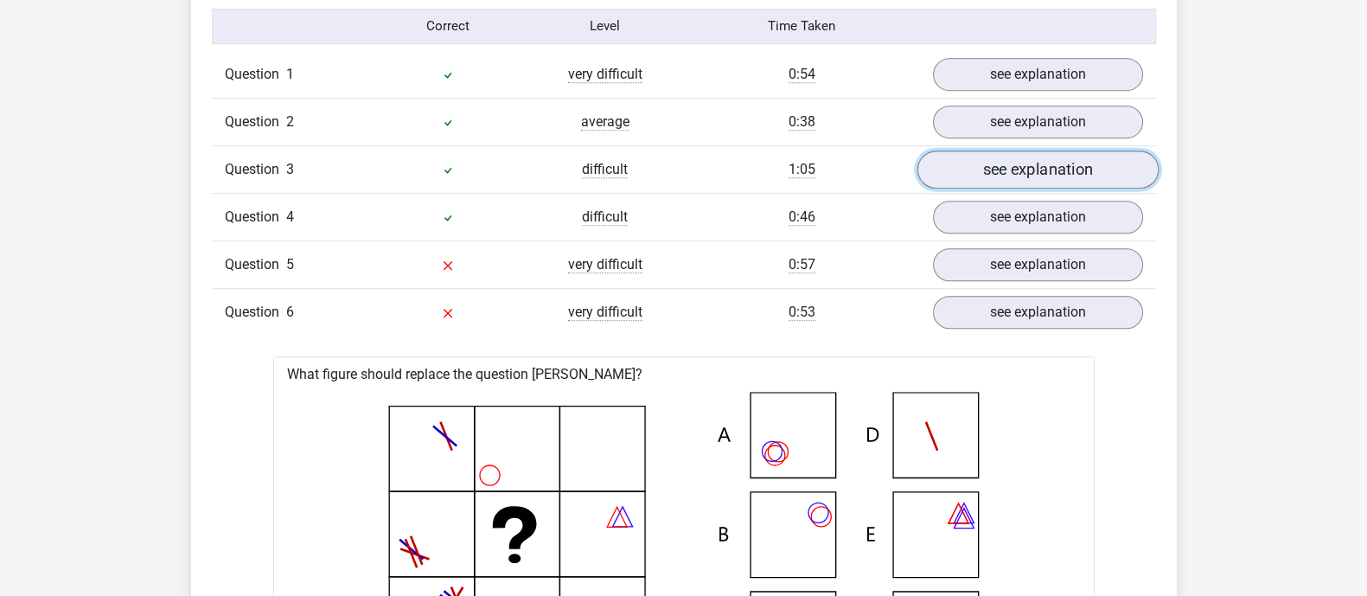
click at [995, 165] on link "see explanation" at bounding box center [1036, 169] width 241 height 38
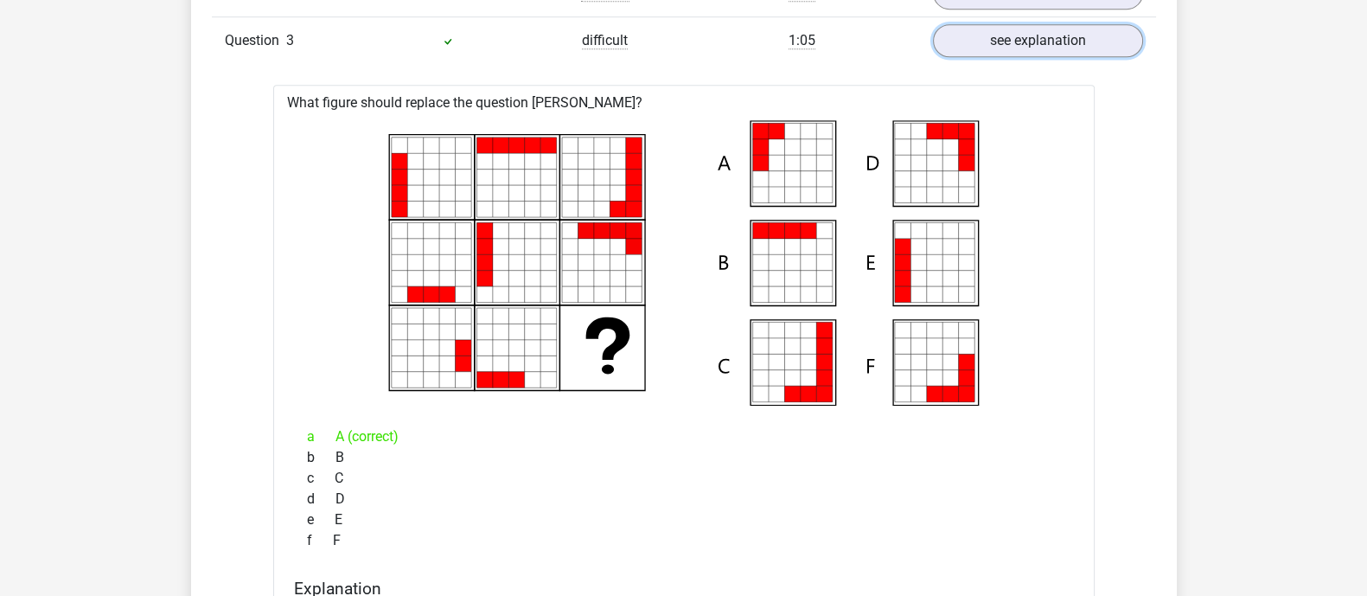
scroll to position [1512, 0]
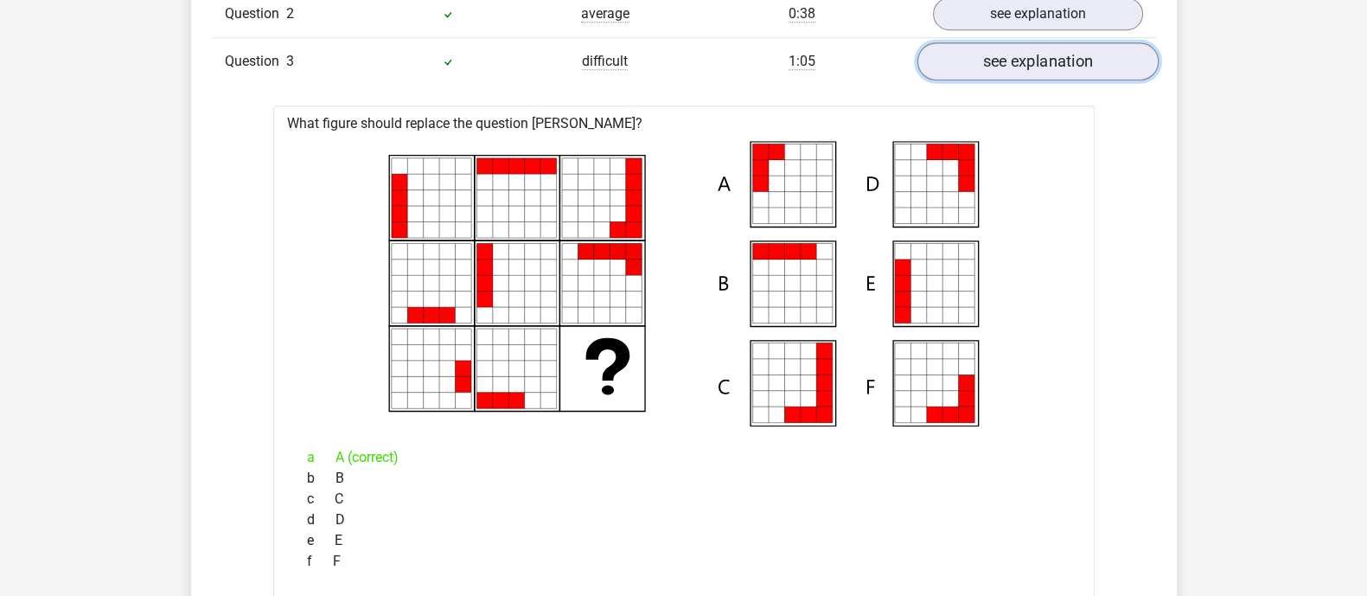
click at [1093, 64] on link "see explanation" at bounding box center [1036, 61] width 241 height 38
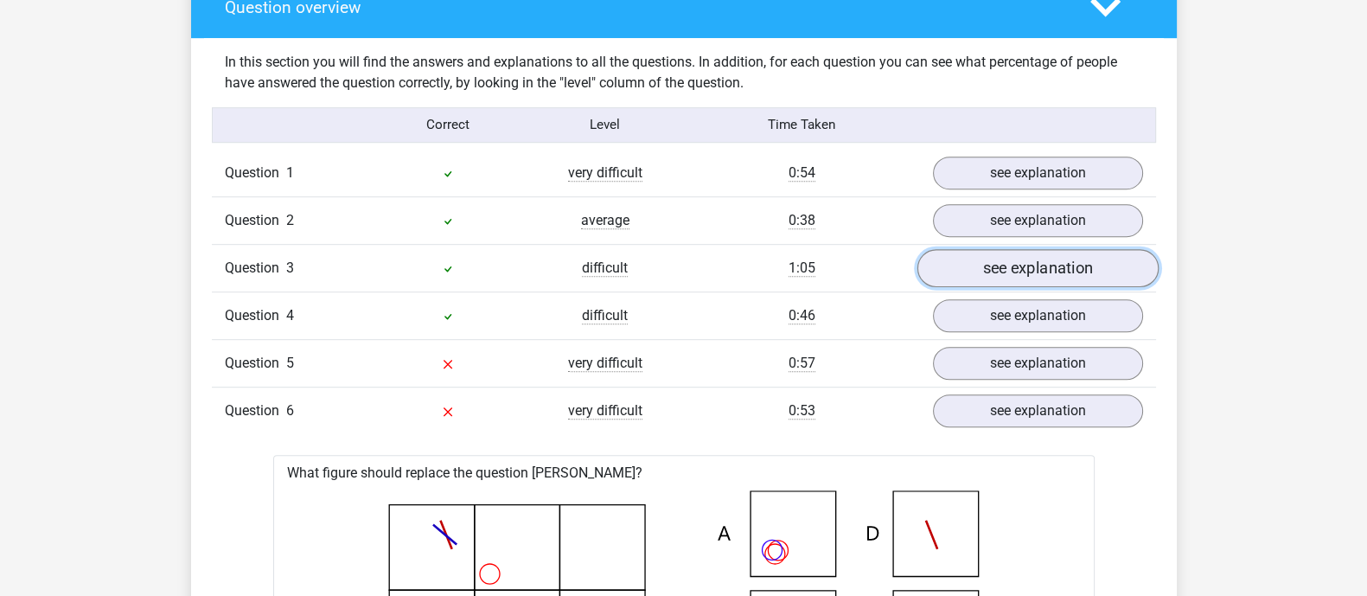
scroll to position [1297, 0]
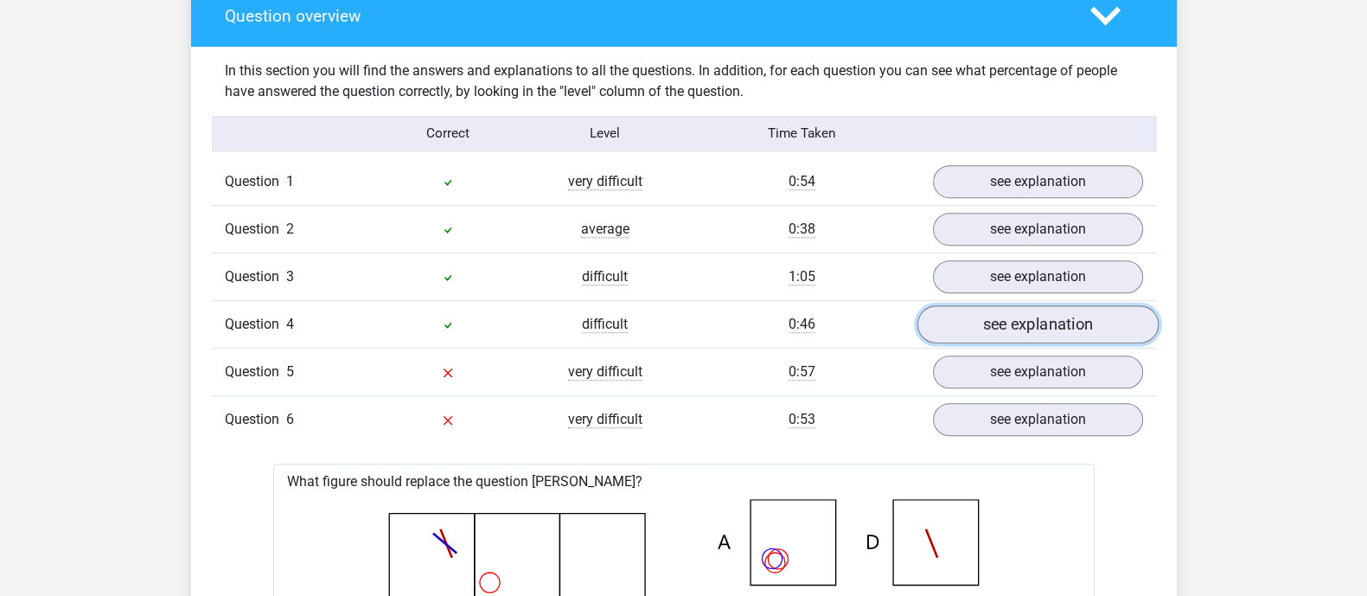
click at [999, 325] on link "see explanation" at bounding box center [1036, 324] width 241 height 38
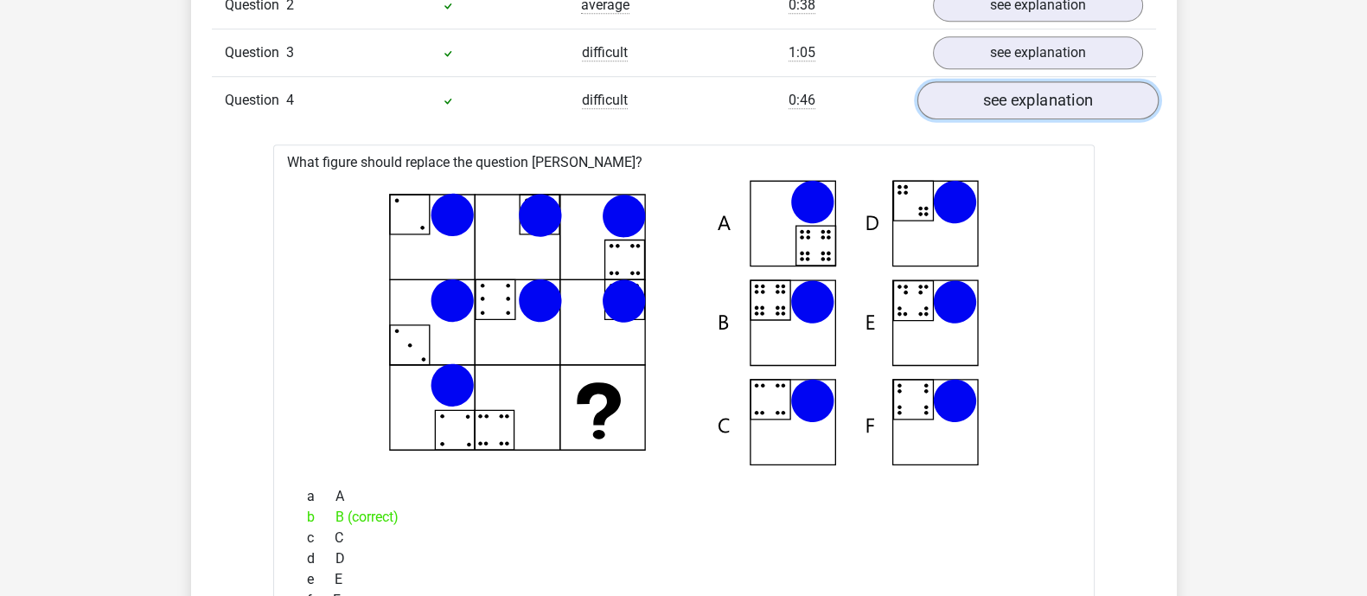
scroll to position [1512, 0]
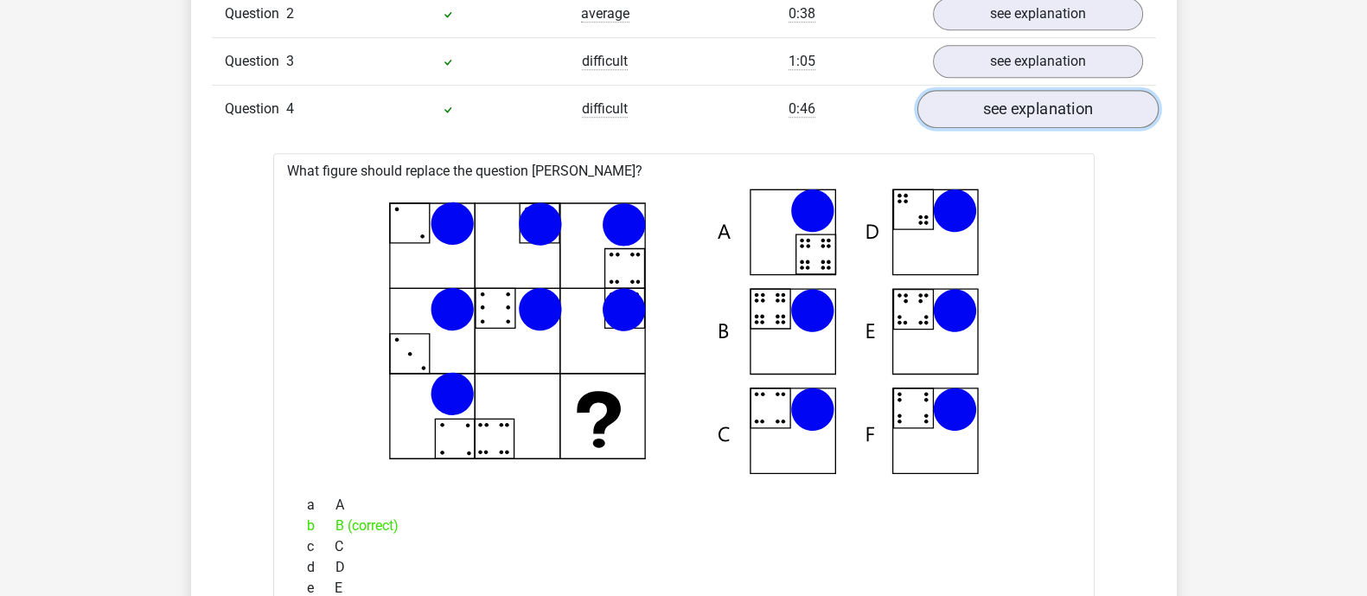
click at [957, 112] on link "see explanation" at bounding box center [1036, 109] width 241 height 38
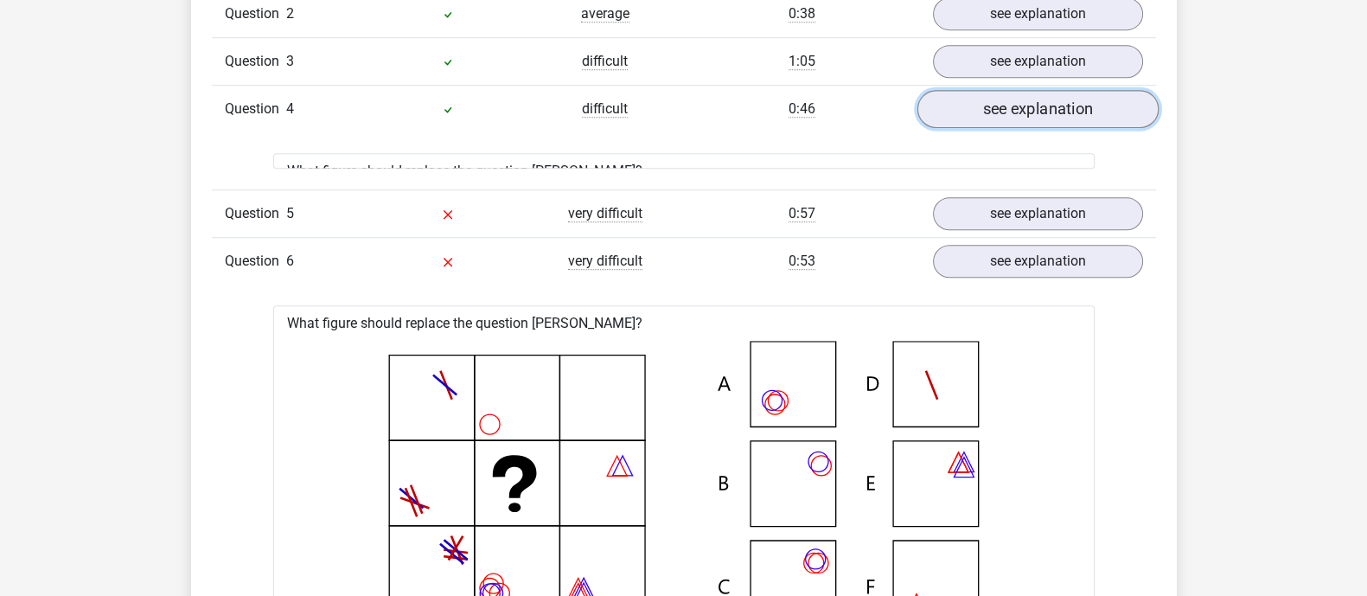
click at [957, 112] on link "see explanation" at bounding box center [1036, 109] width 241 height 38
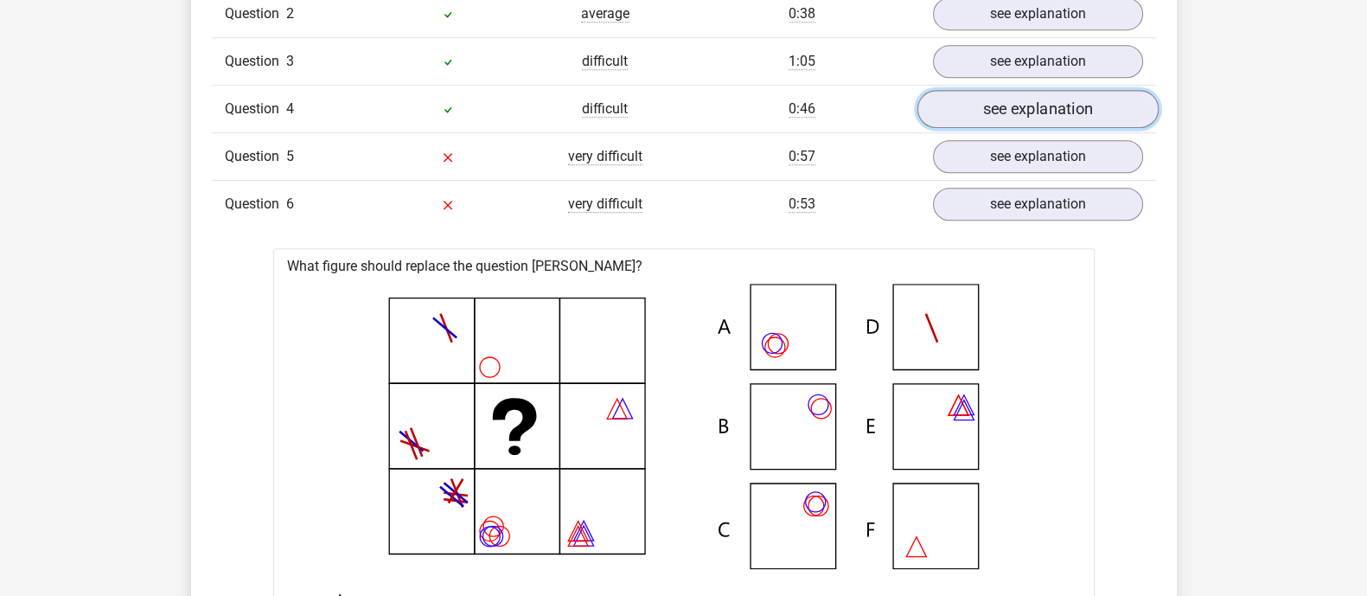
click at [957, 112] on link "see explanation" at bounding box center [1036, 109] width 241 height 38
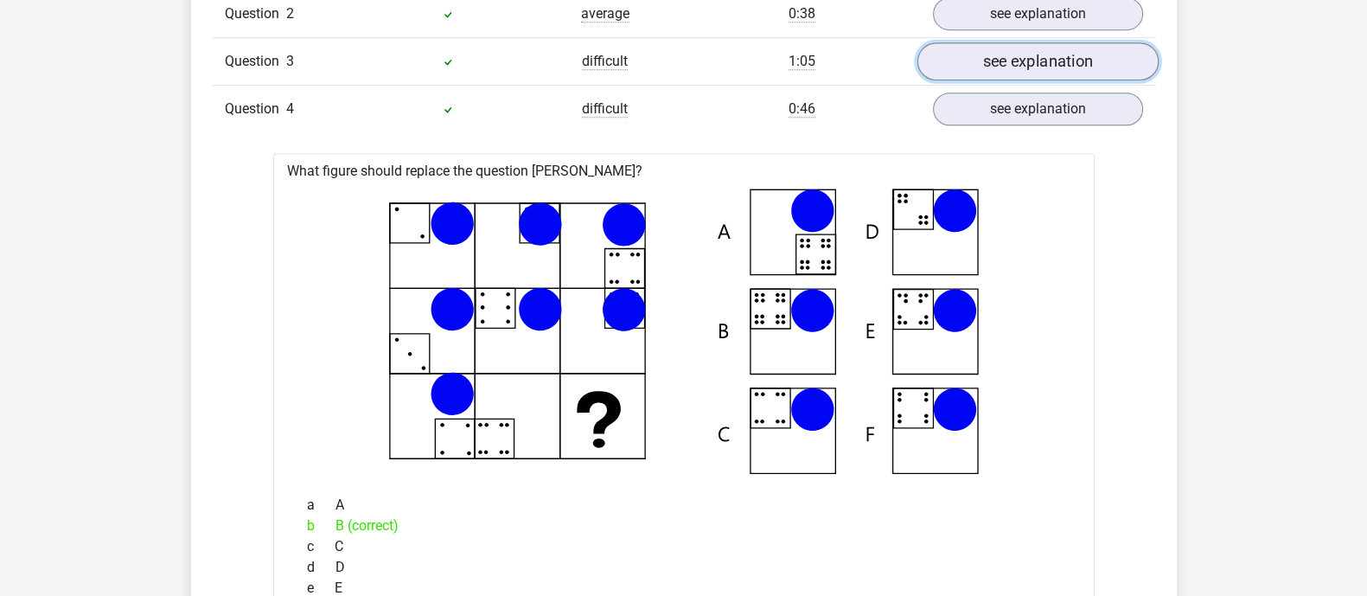
click at [1025, 52] on link "see explanation" at bounding box center [1036, 61] width 241 height 38
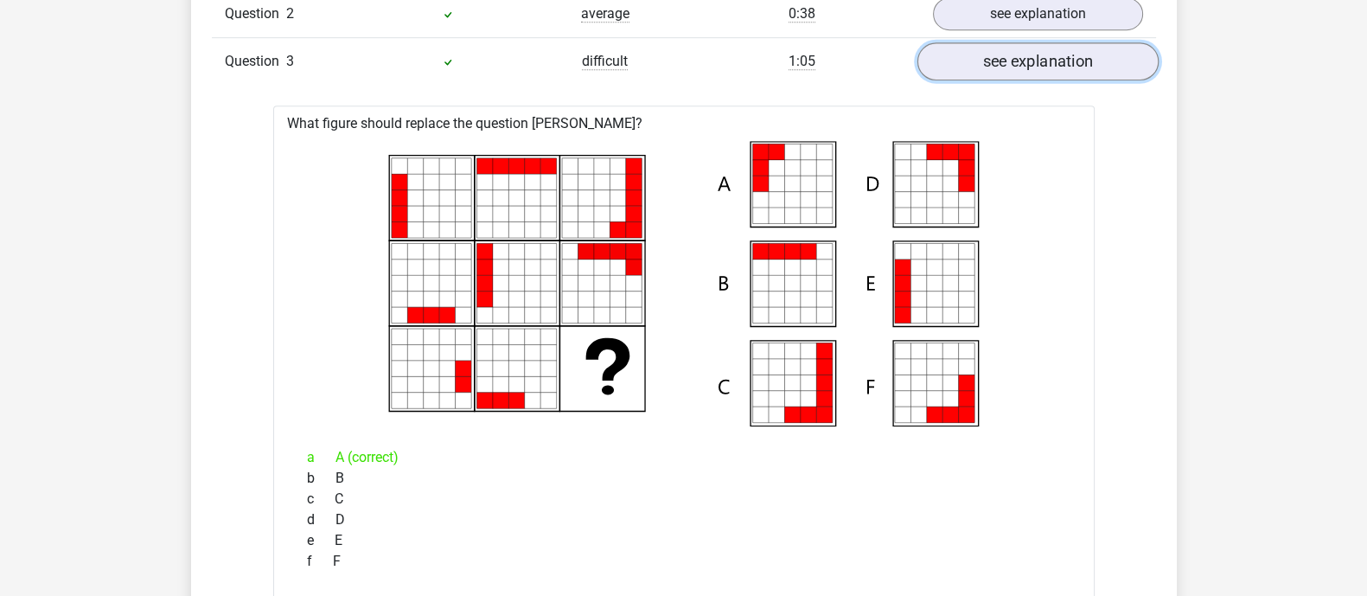
click at [999, 45] on link "see explanation" at bounding box center [1036, 61] width 241 height 38
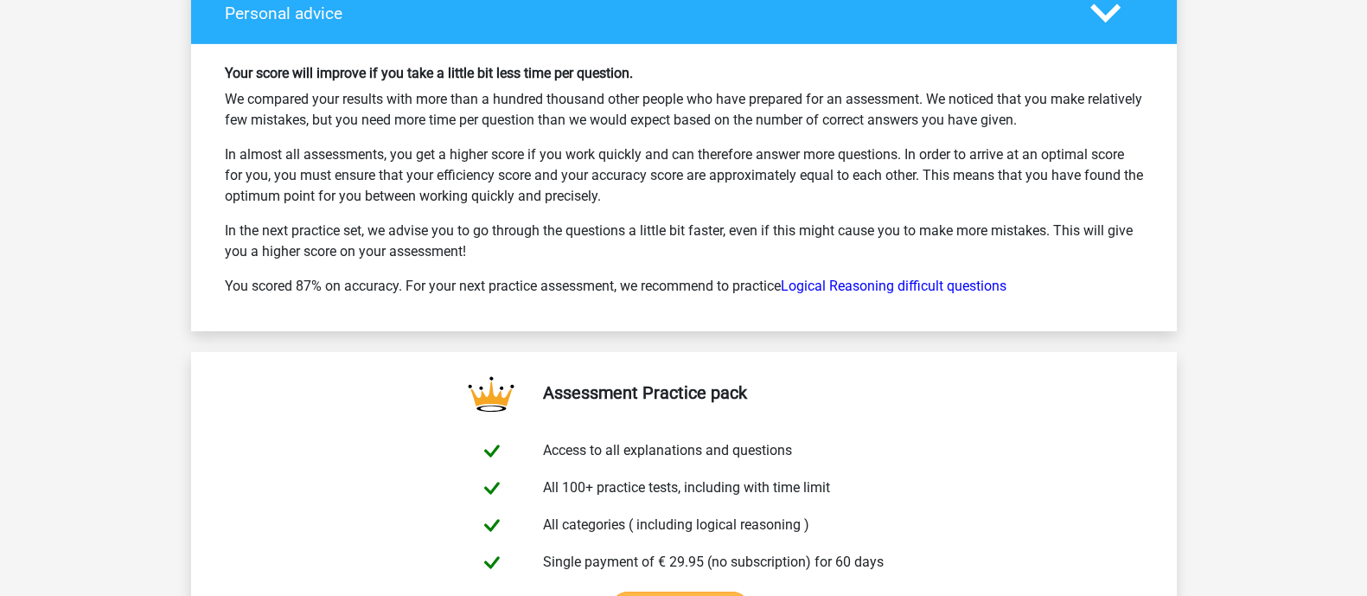
scroll to position [6830, 0]
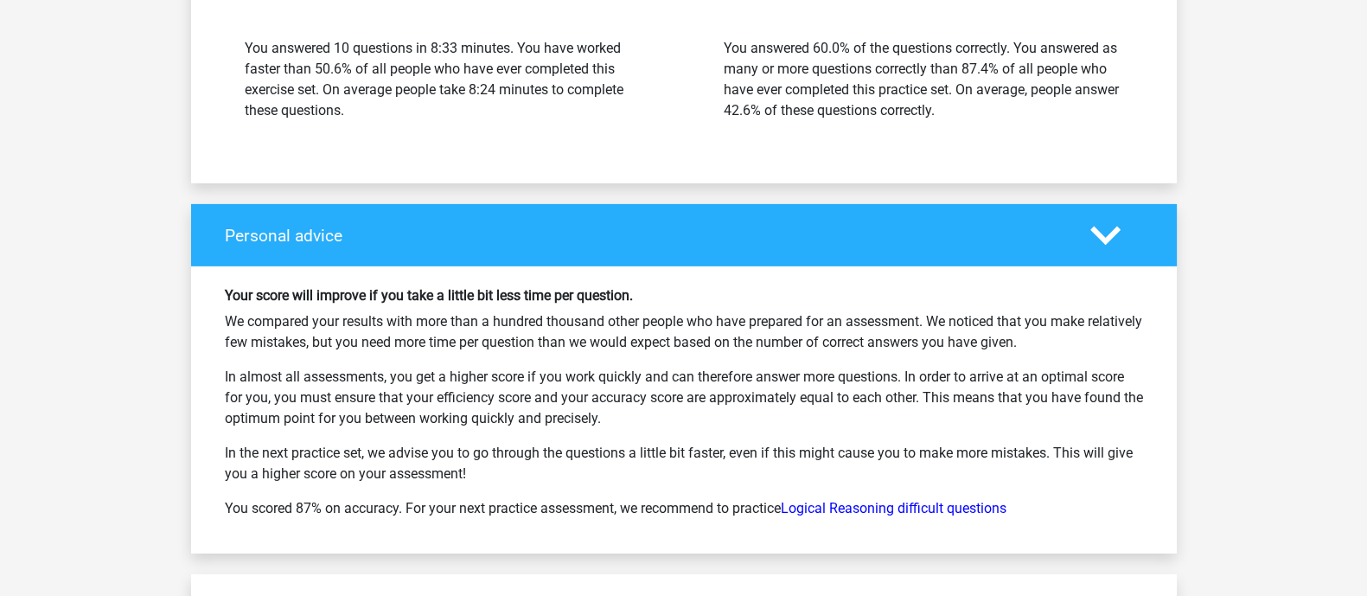
click at [824, 476] on div "Your score will improve if you take a little bit less time per question. We com…" at bounding box center [684, 409] width 944 height 245
click at [817, 476] on link "Logical Reasoning difficult questions" at bounding box center [894, 508] width 226 height 16
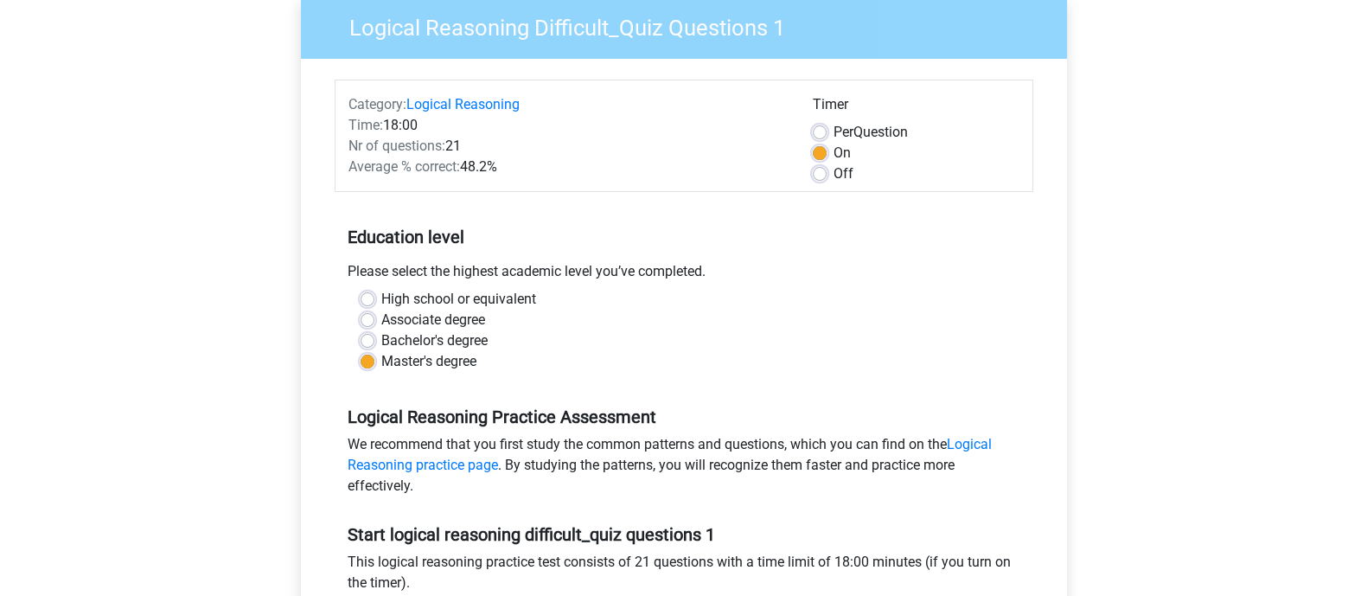
scroll to position [324, 0]
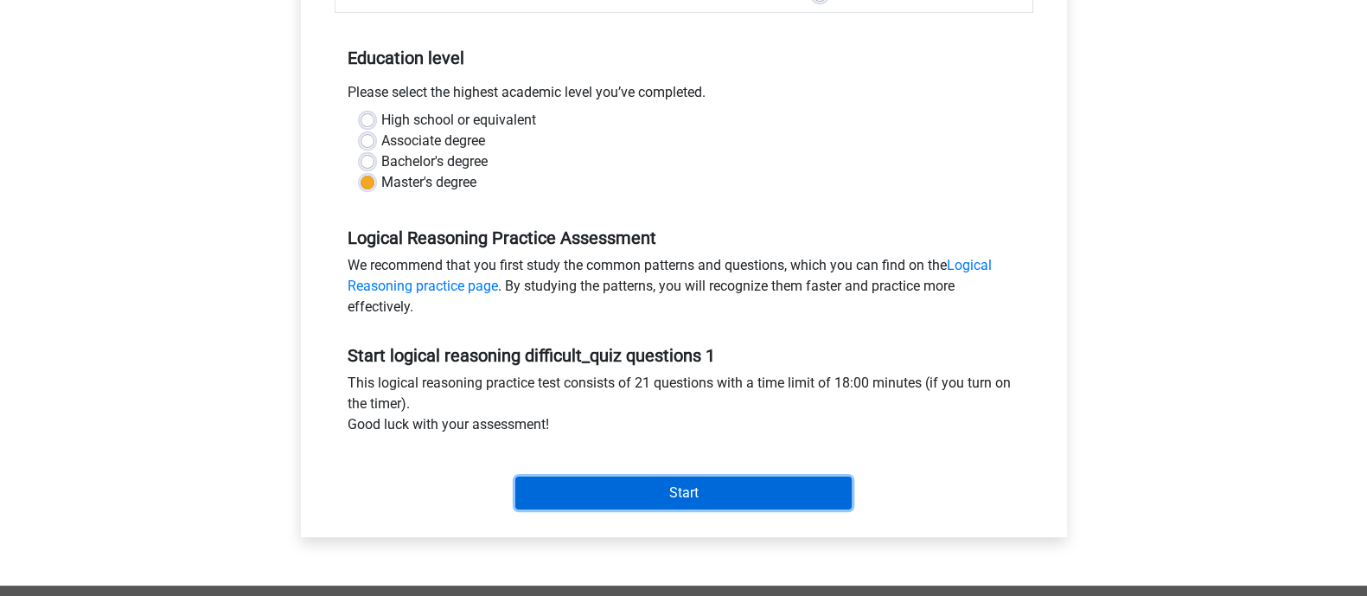
click at [635, 496] on input "Start" at bounding box center [683, 492] width 336 height 33
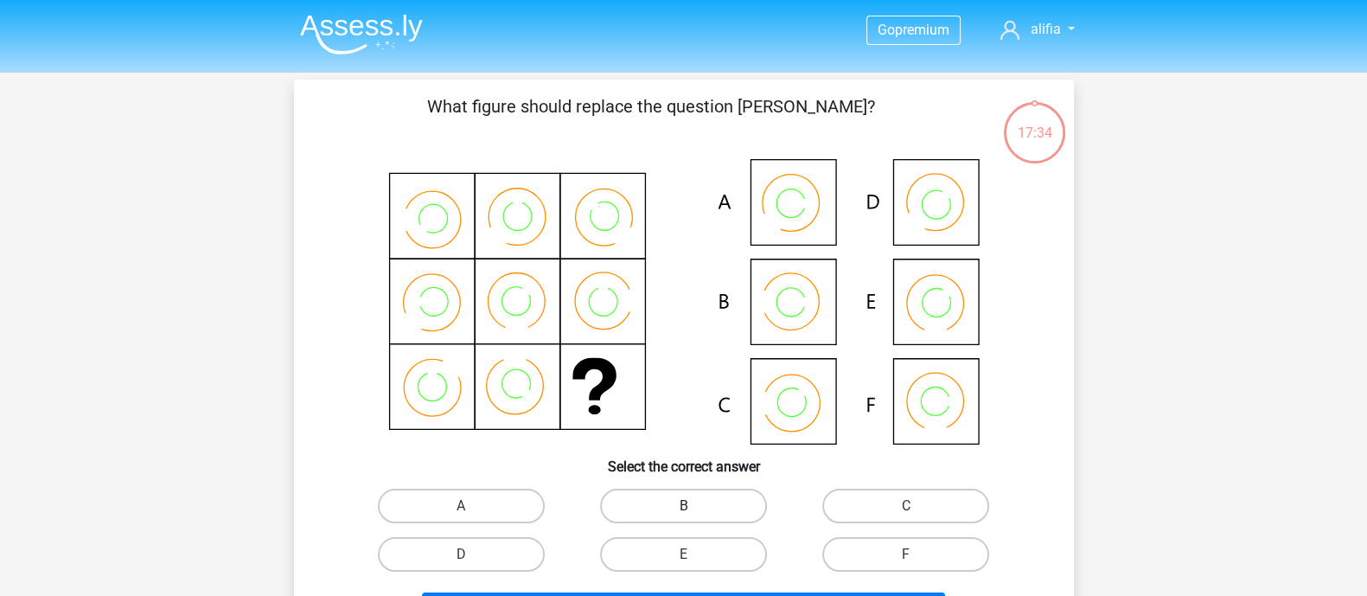
click at [709, 501] on label "B" at bounding box center [683, 506] width 167 height 35
click at [694, 506] on input "B" at bounding box center [688, 511] width 11 height 11
radio input "true"
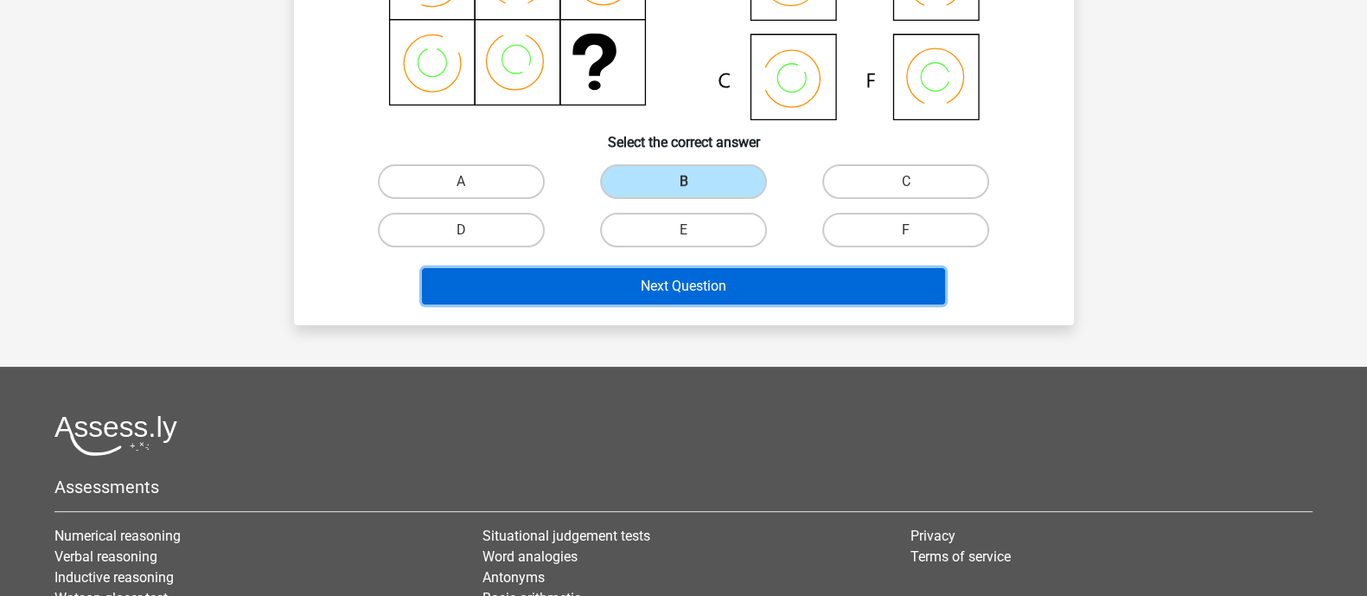
click at [676, 271] on button "Next Question" at bounding box center [683, 286] width 523 height 36
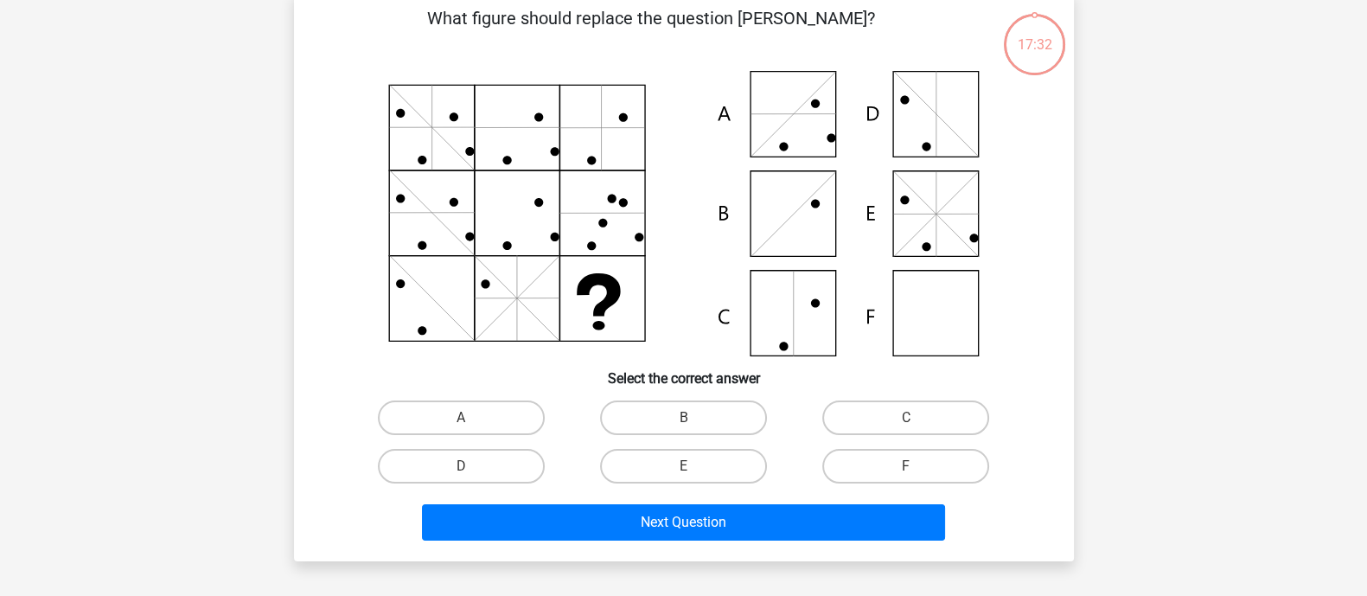
scroll to position [80, 0]
